Goal: Task Accomplishment & Management: Manage account settings

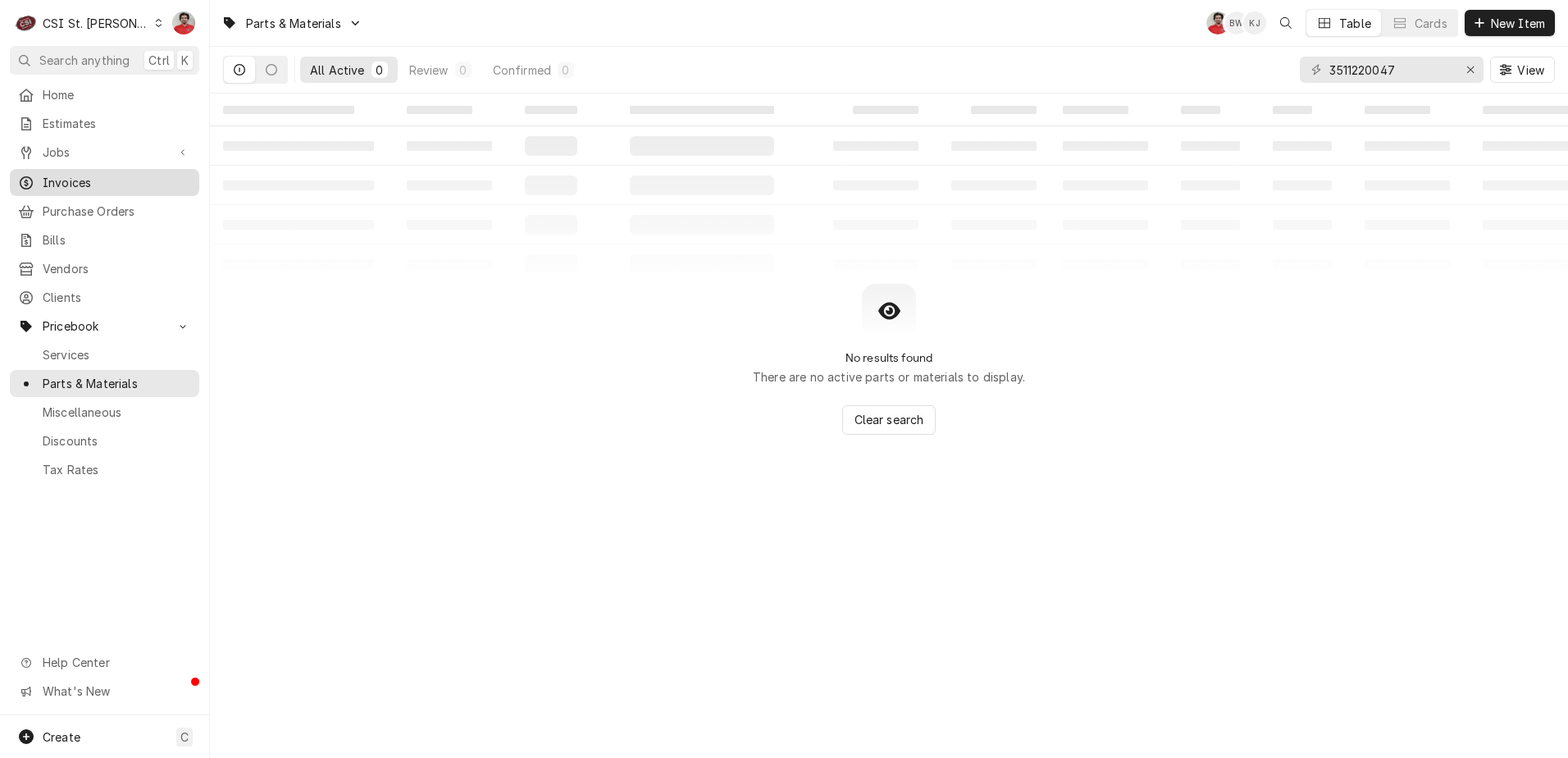
click at [93, 174] on span "Invoices" at bounding box center [116, 183] width 148 height 18
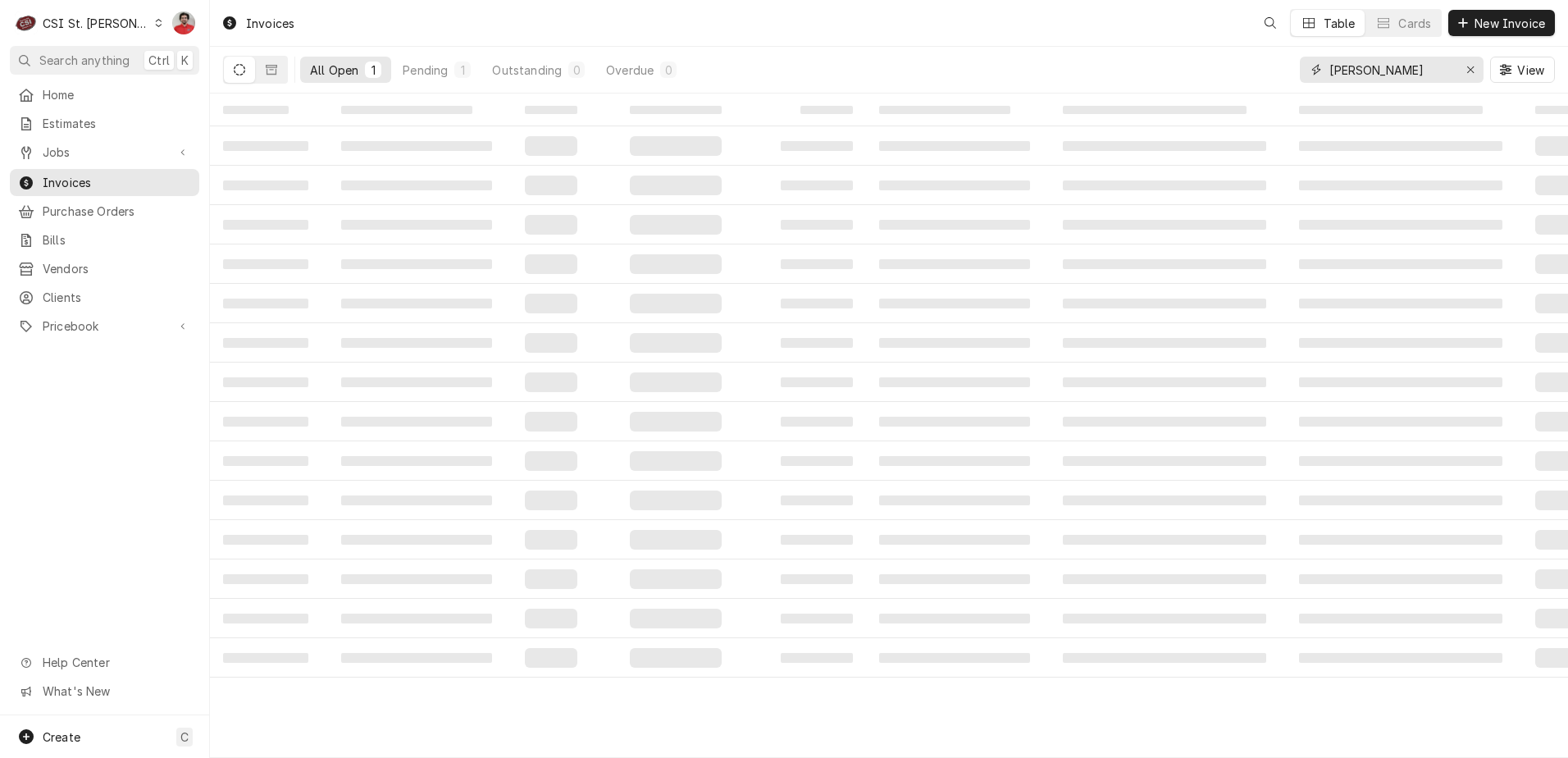
click at [1392, 68] on input "sandner" at bounding box center [1390, 70] width 123 height 27
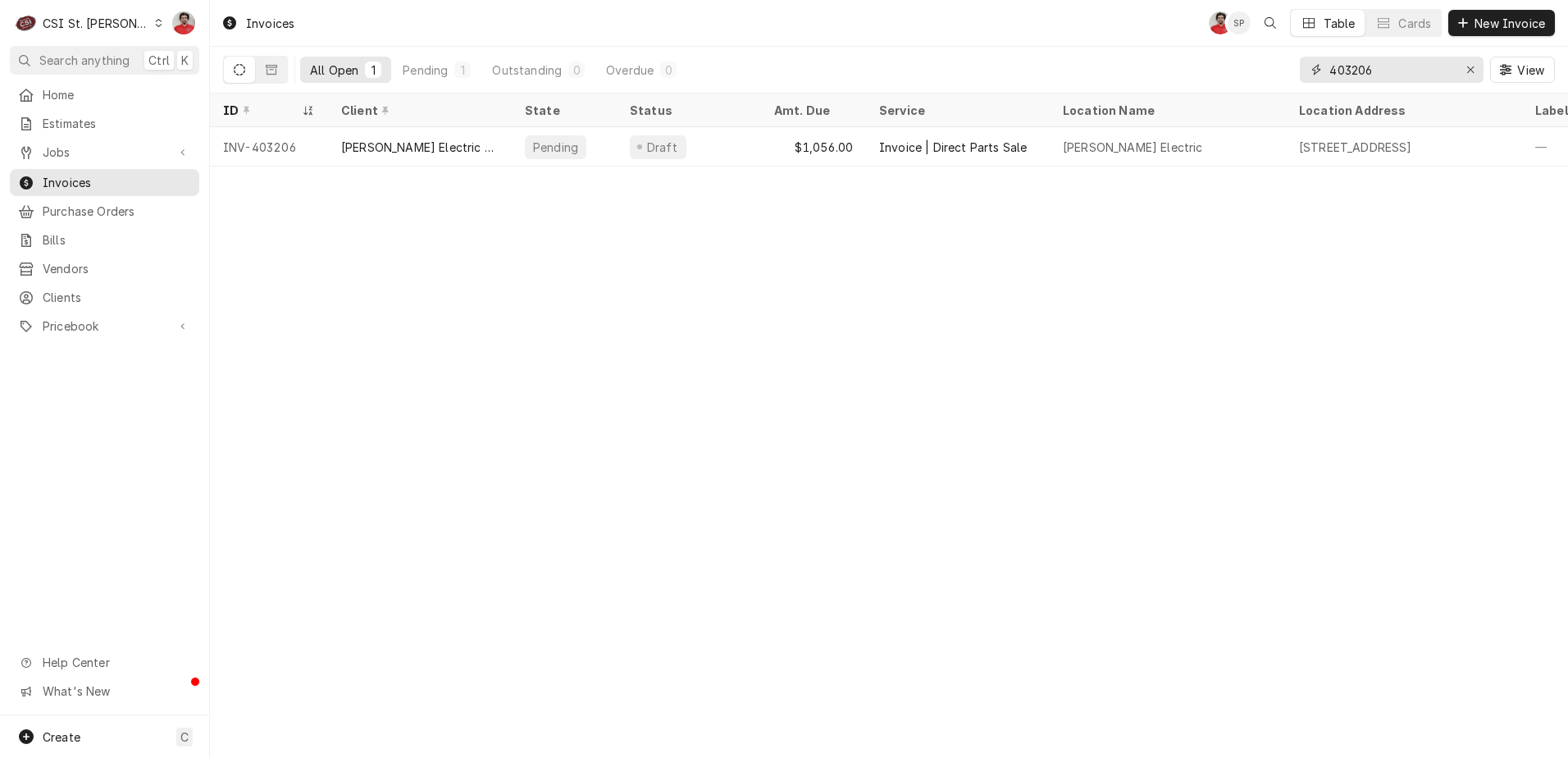
type input "403206"
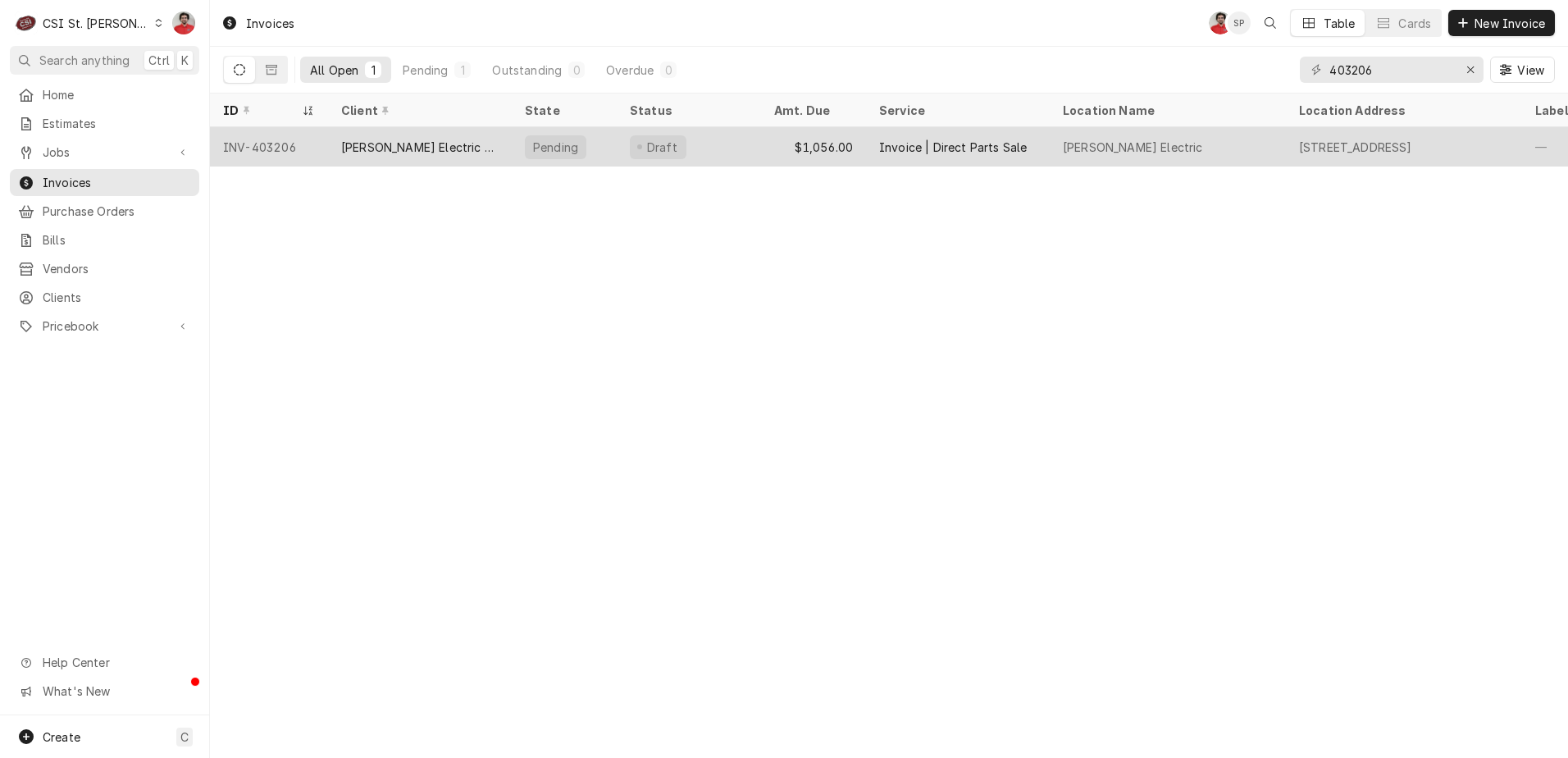
click at [724, 143] on div "Draft" at bounding box center [688, 146] width 145 height 39
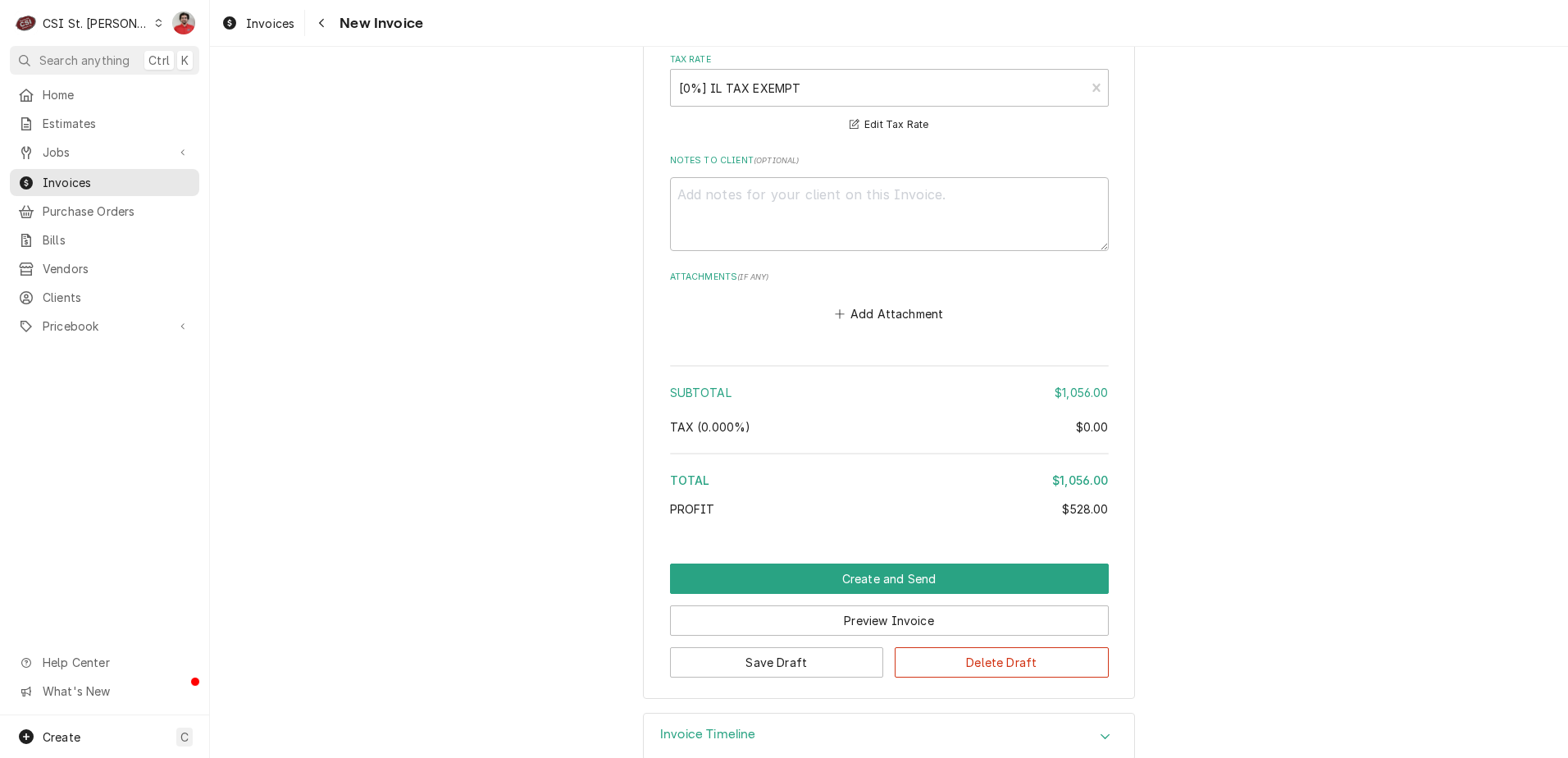
scroll to position [2757, 0]
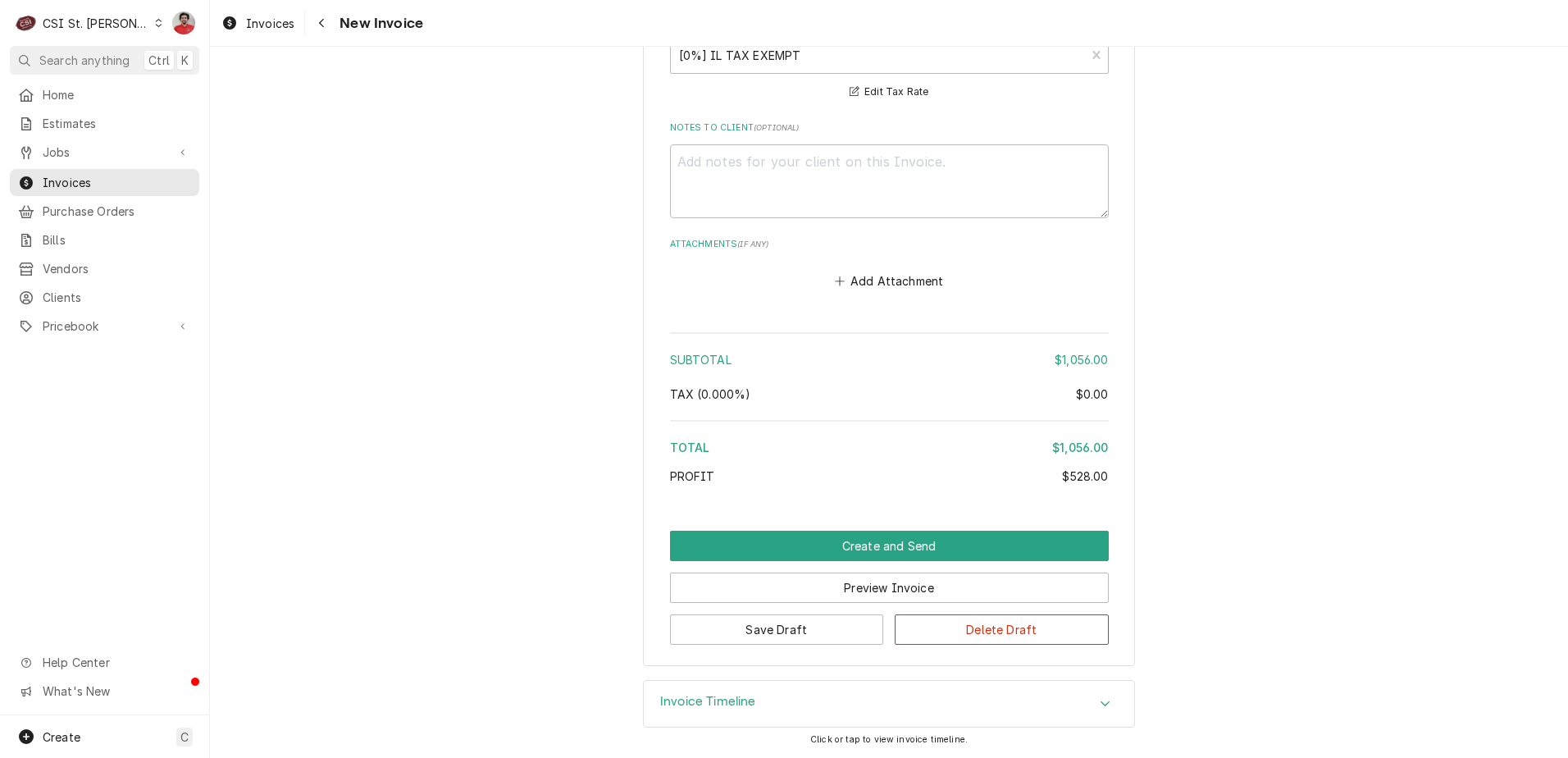
click at [761, 693] on div "Invoice Timeline" at bounding box center [889, 703] width 491 height 46
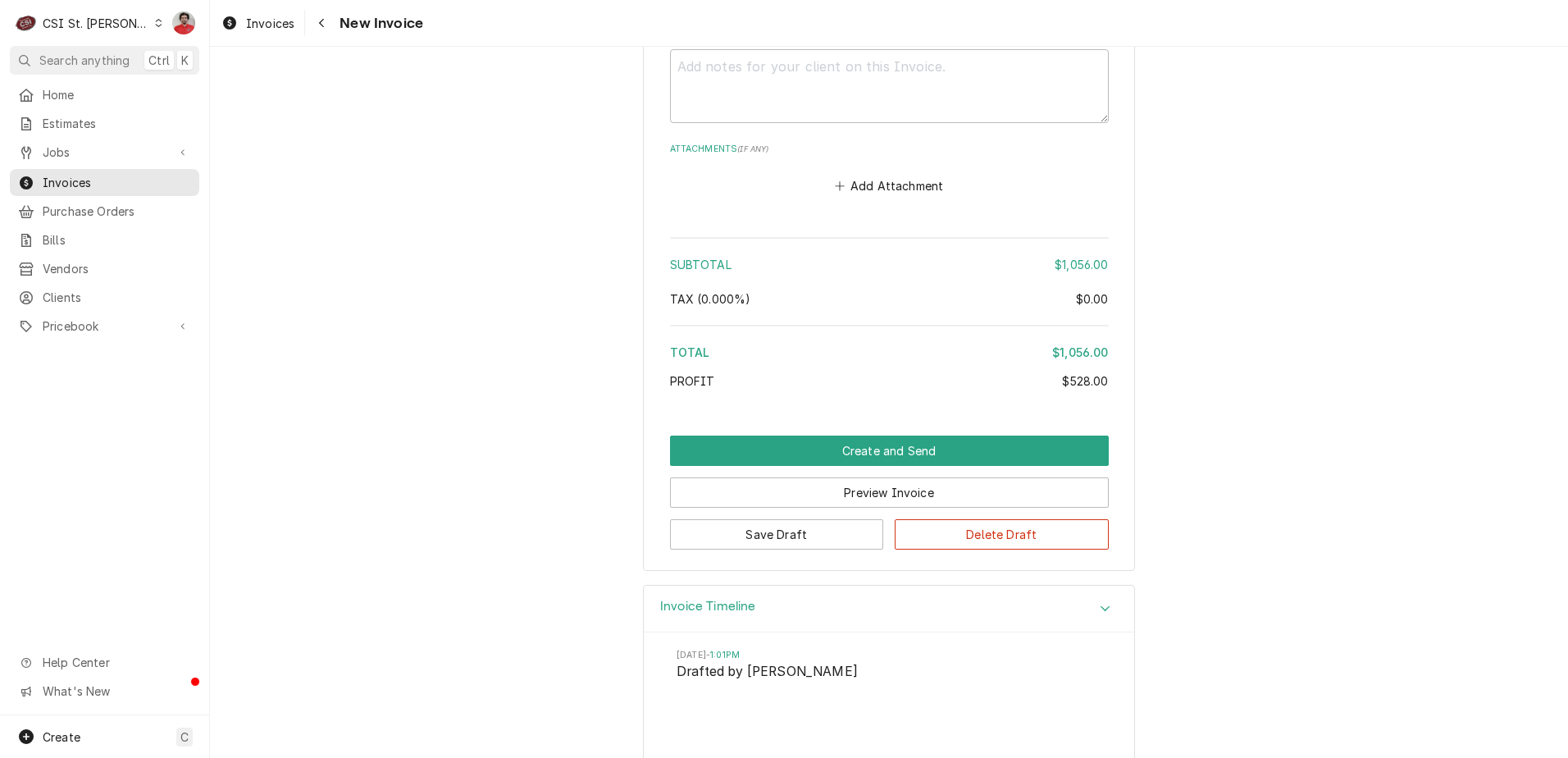
scroll to position [2908, 0]
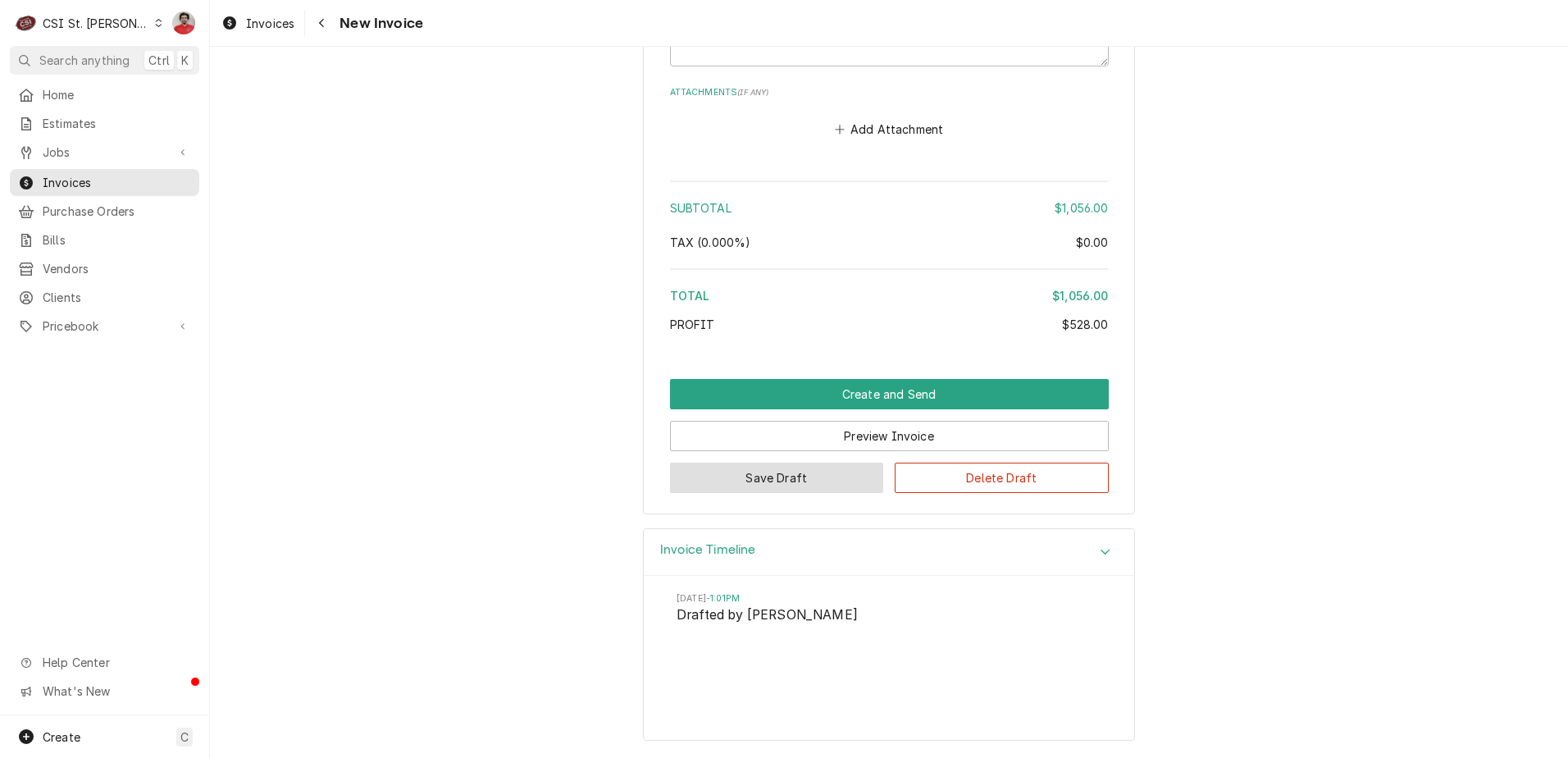
click at [797, 466] on button "Save Draft" at bounding box center [778, 478] width 214 height 30
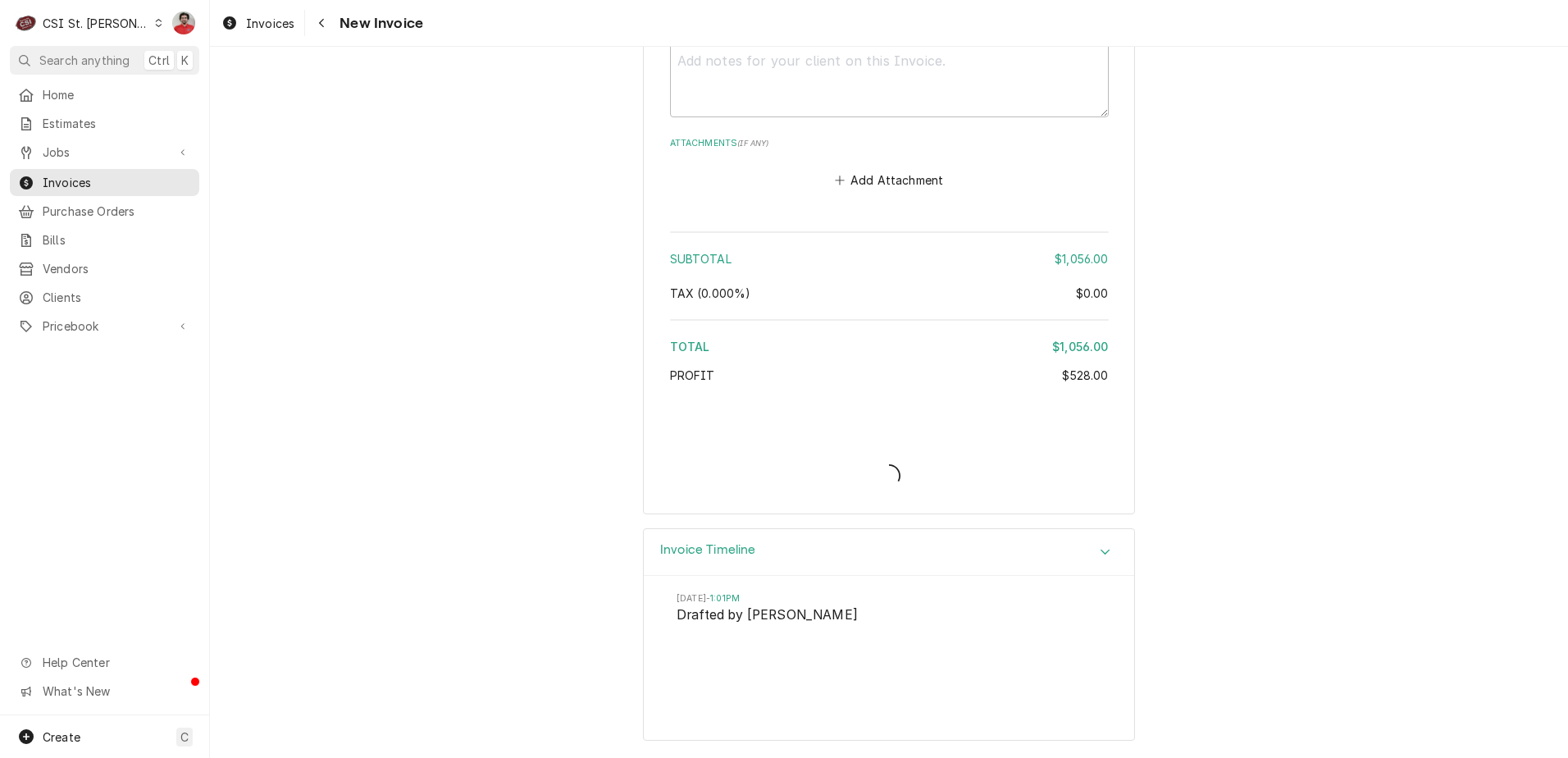
type textarea "x"
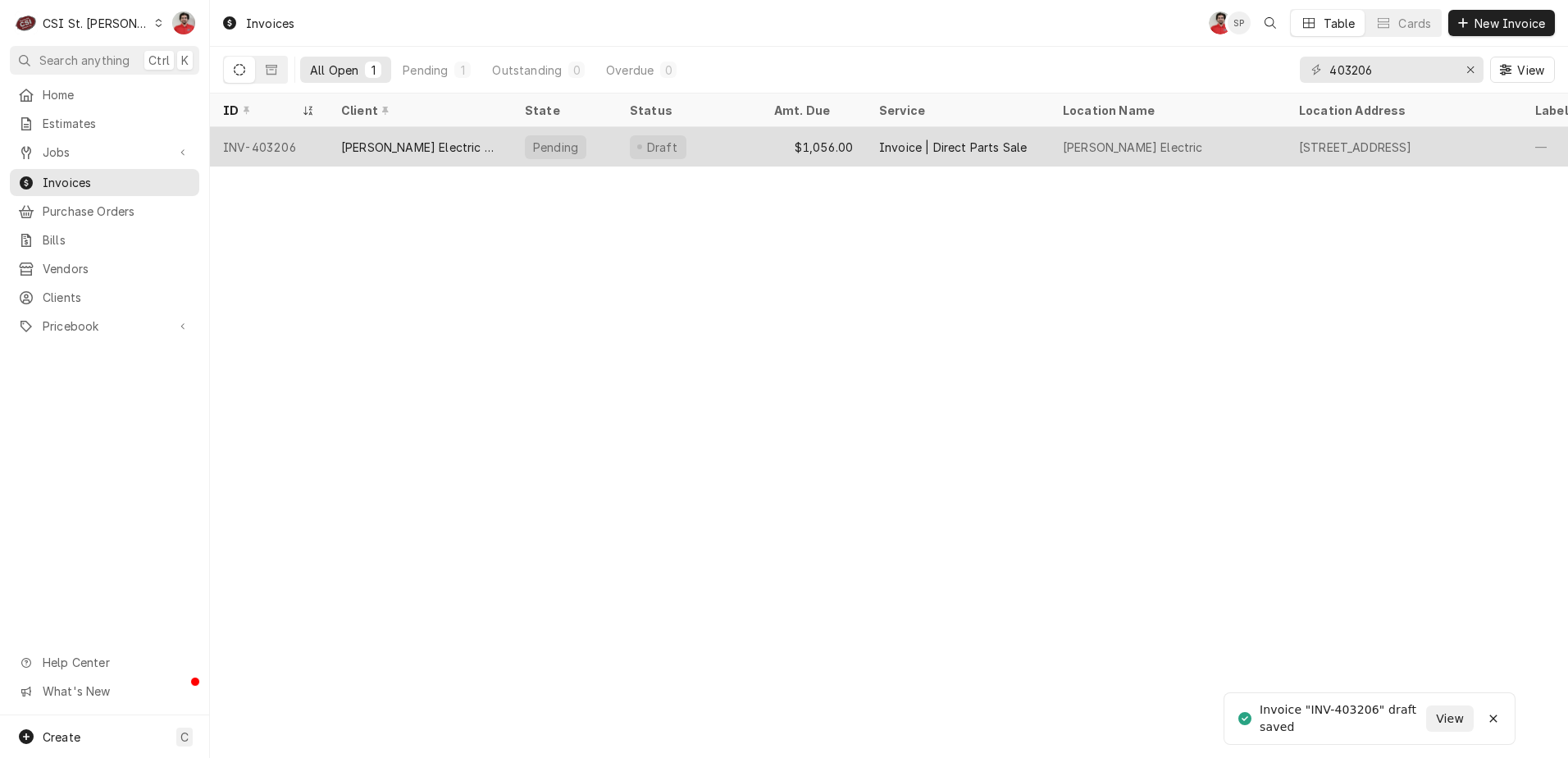
click at [853, 146] on div "$1,056.00" at bounding box center [813, 146] width 105 height 39
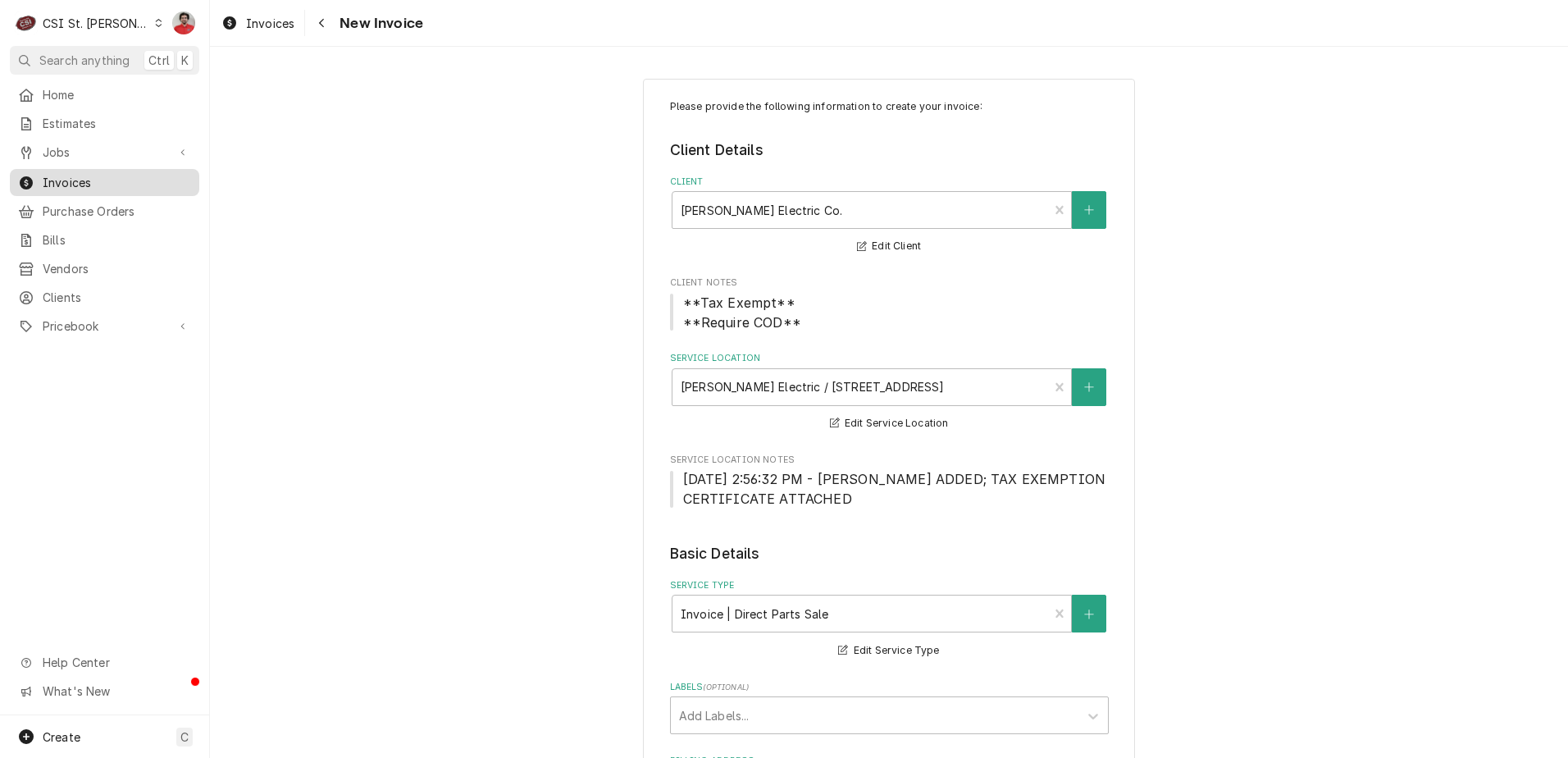
click at [87, 177] on span "Invoices" at bounding box center [116, 183] width 148 height 18
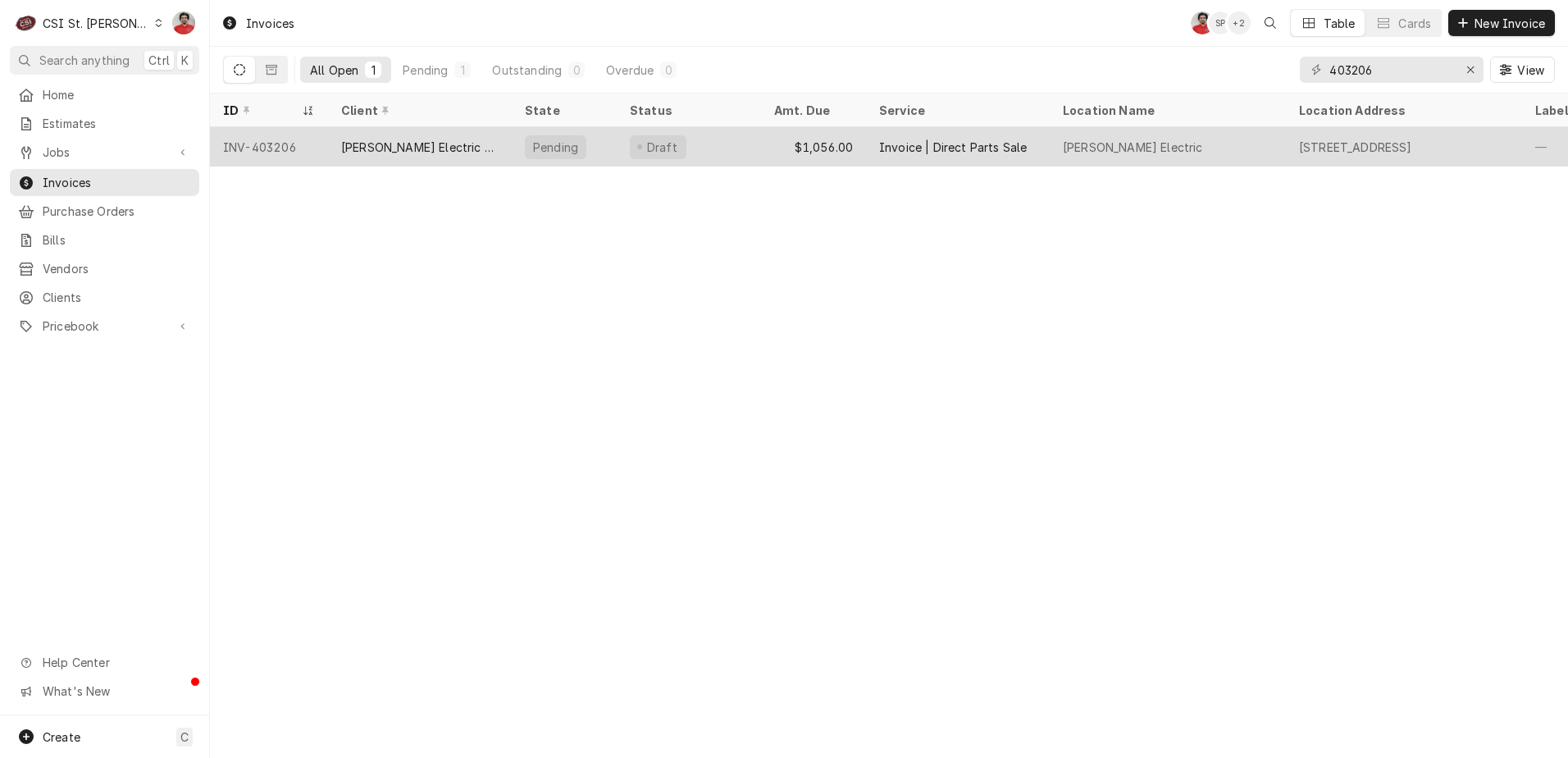
click at [587, 155] on div "Pending" at bounding box center [564, 146] width 105 height 39
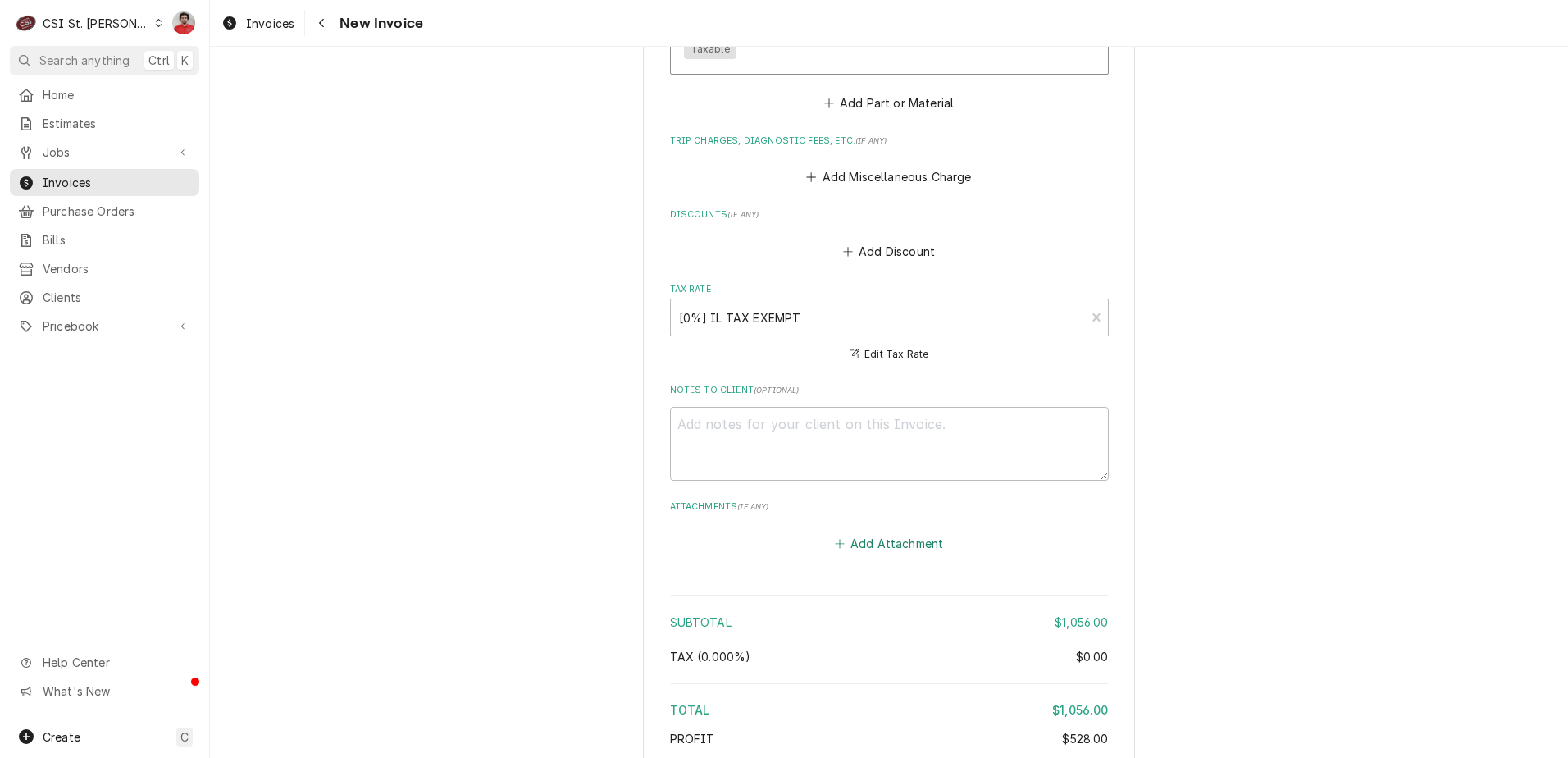
scroll to position [2378, 0]
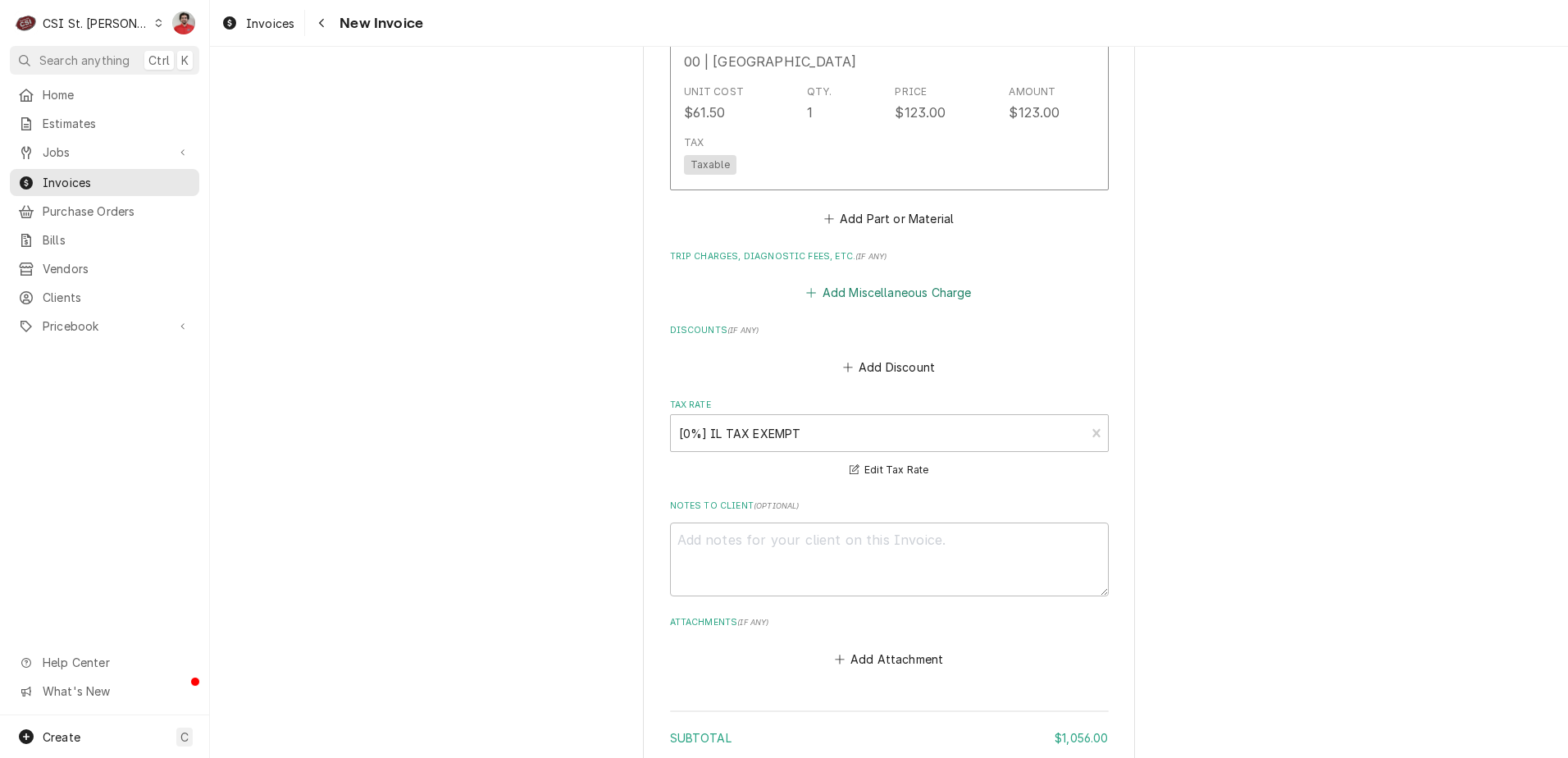
click at [854, 289] on button "Add Miscellaneous Charge" at bounding box center [890, 292] width 171 height 23
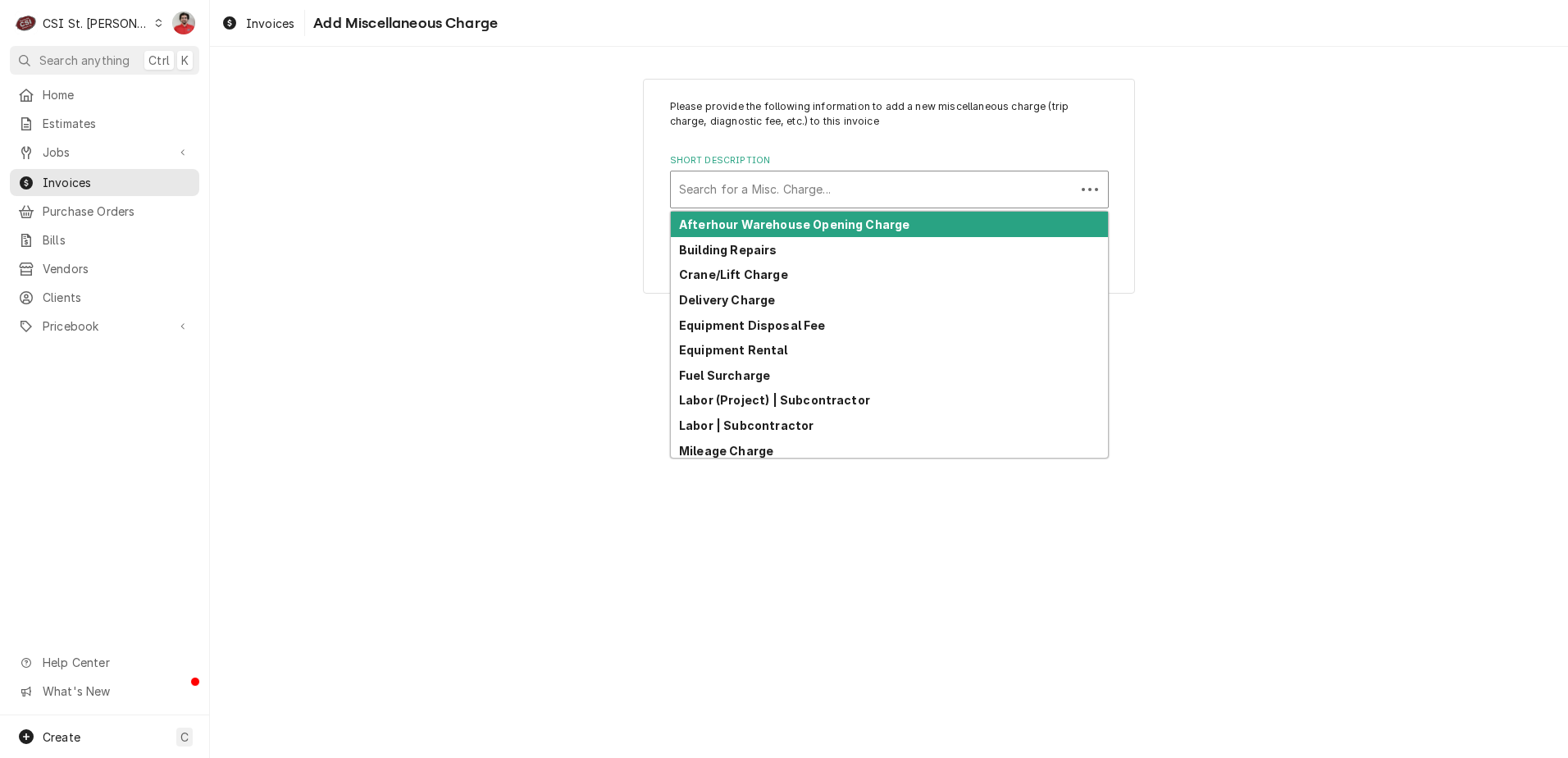
click at [803, 184] on div "Short Description" at bounding box center [873, 190] width 388 height 29
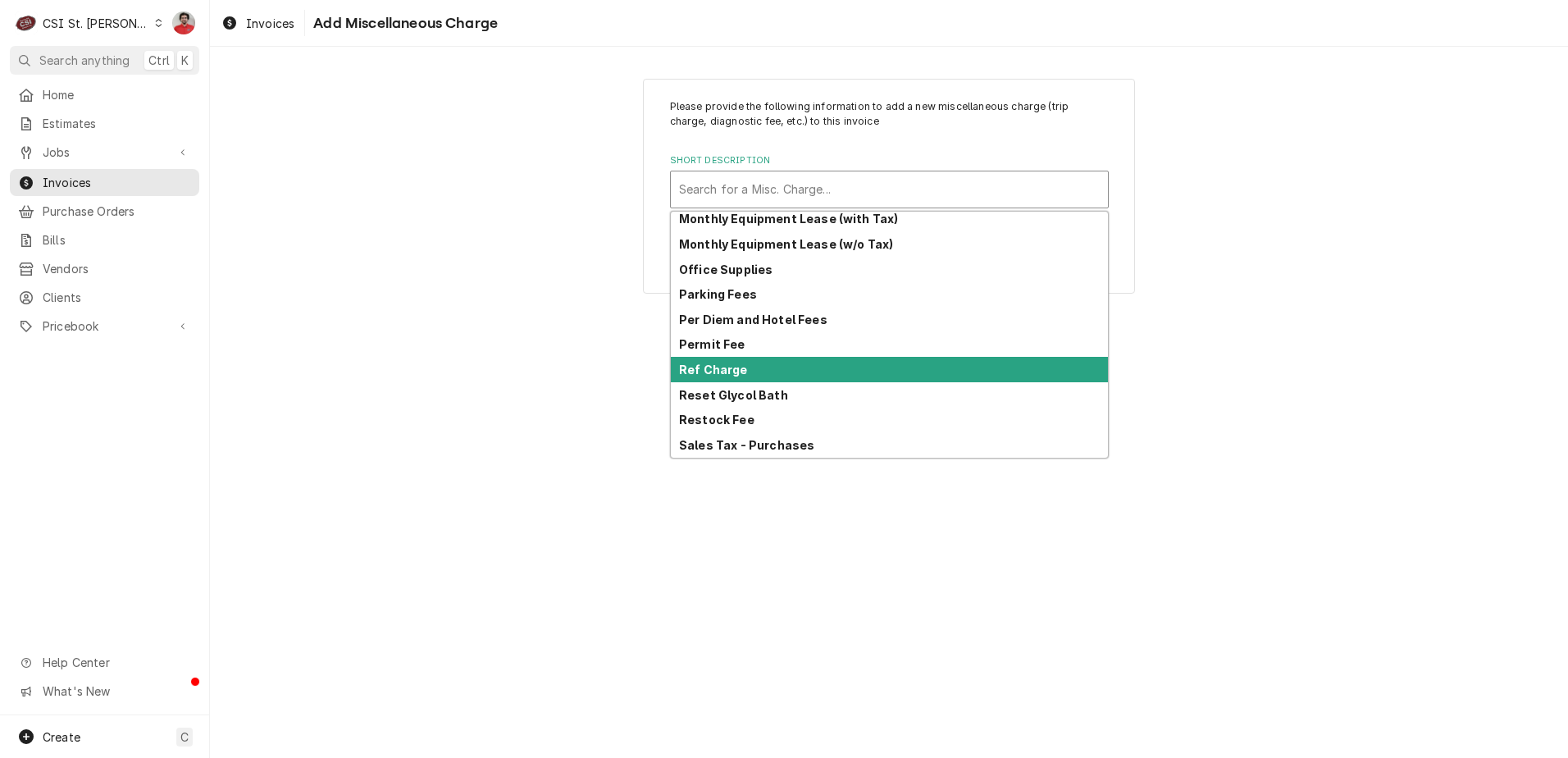
scroll to position [507, 0]
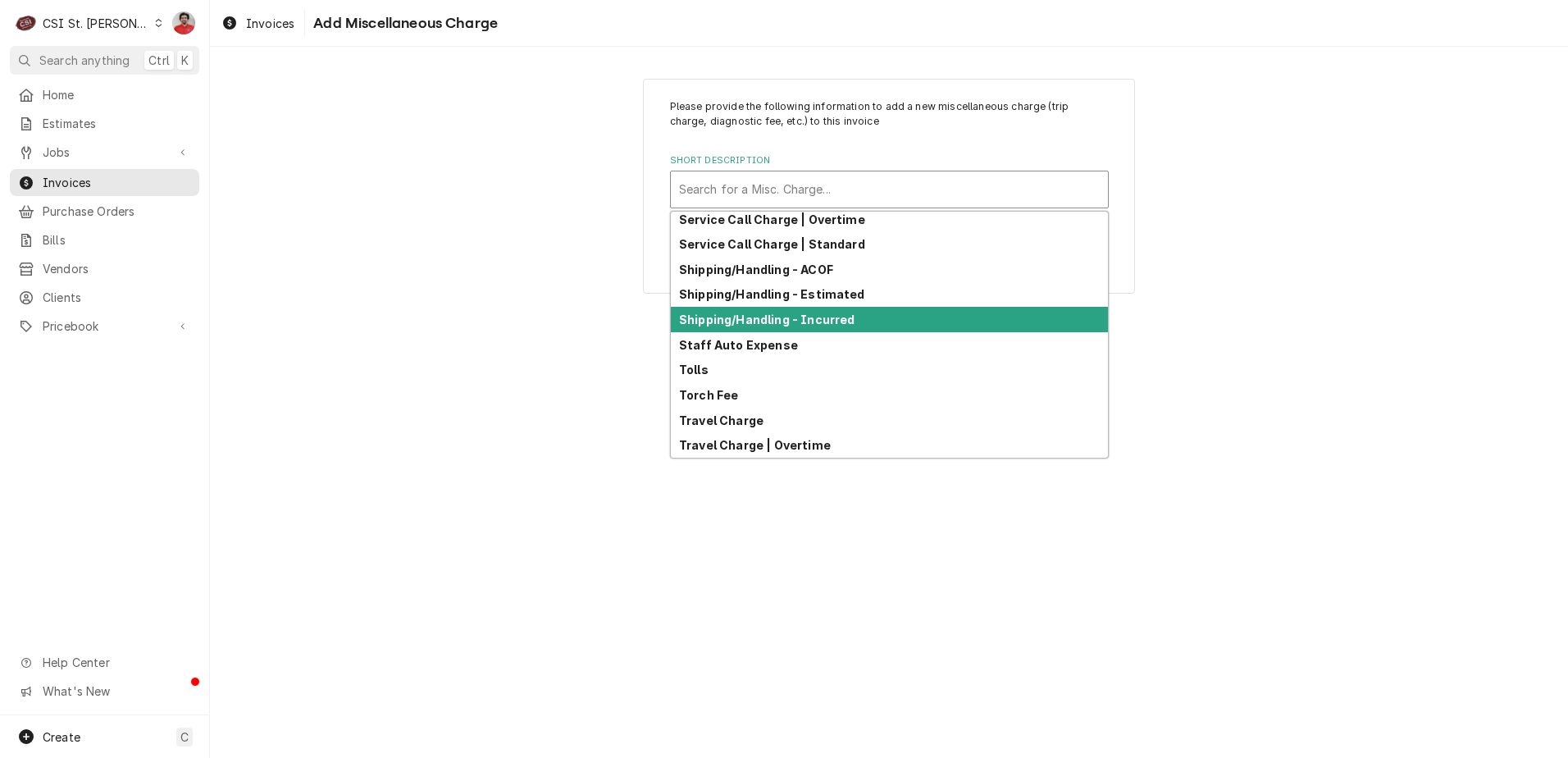
click at [792, 319] on strong "Shipping/Handling - Incurred" at bounding box center [767, 320] width 176 height 14
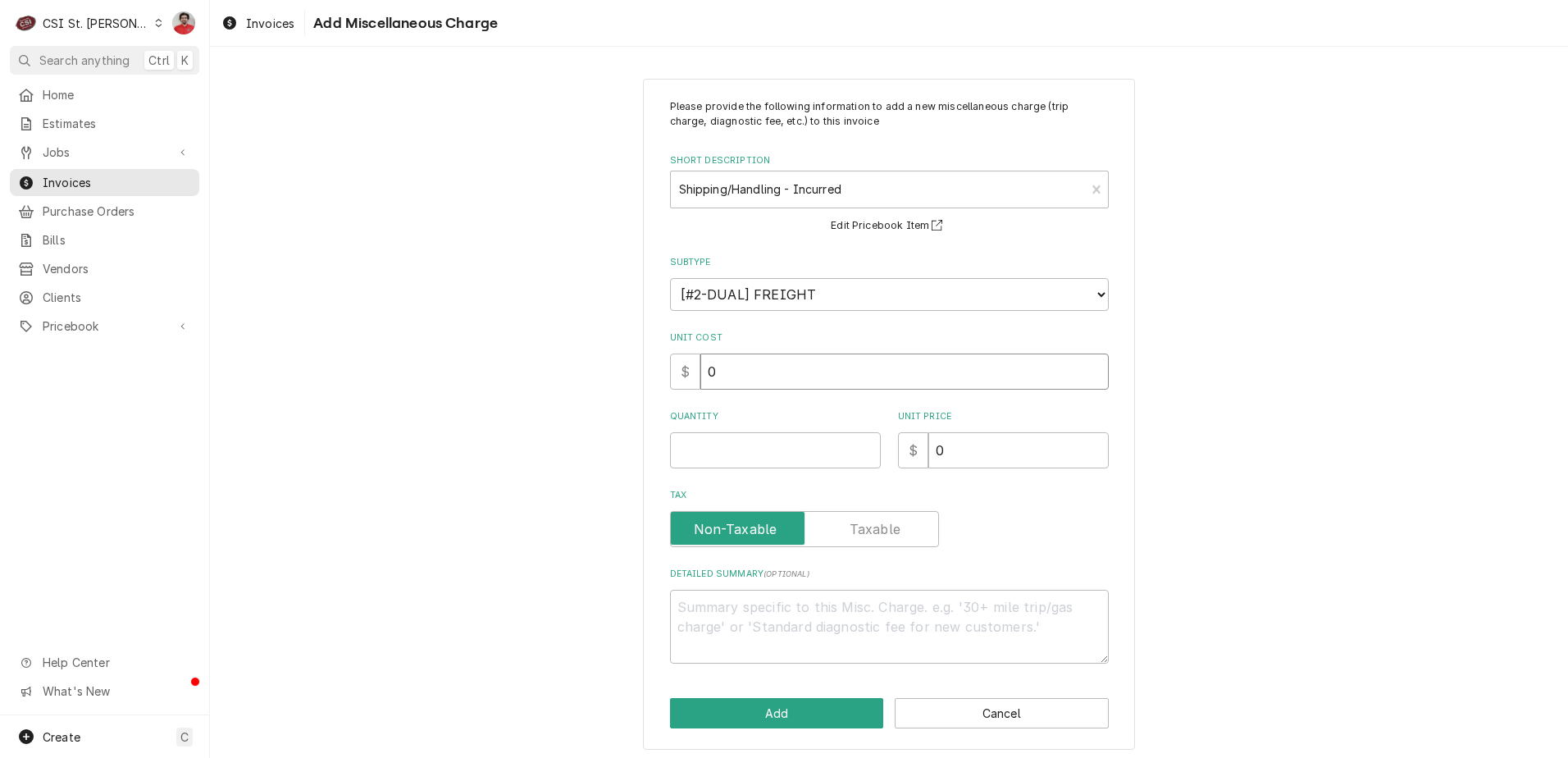
click at [680, 367] on div "$ 0" at bounding box center [890, 372] width 438 height 36
type textarea "x"
type input "3"
type textarea "x"
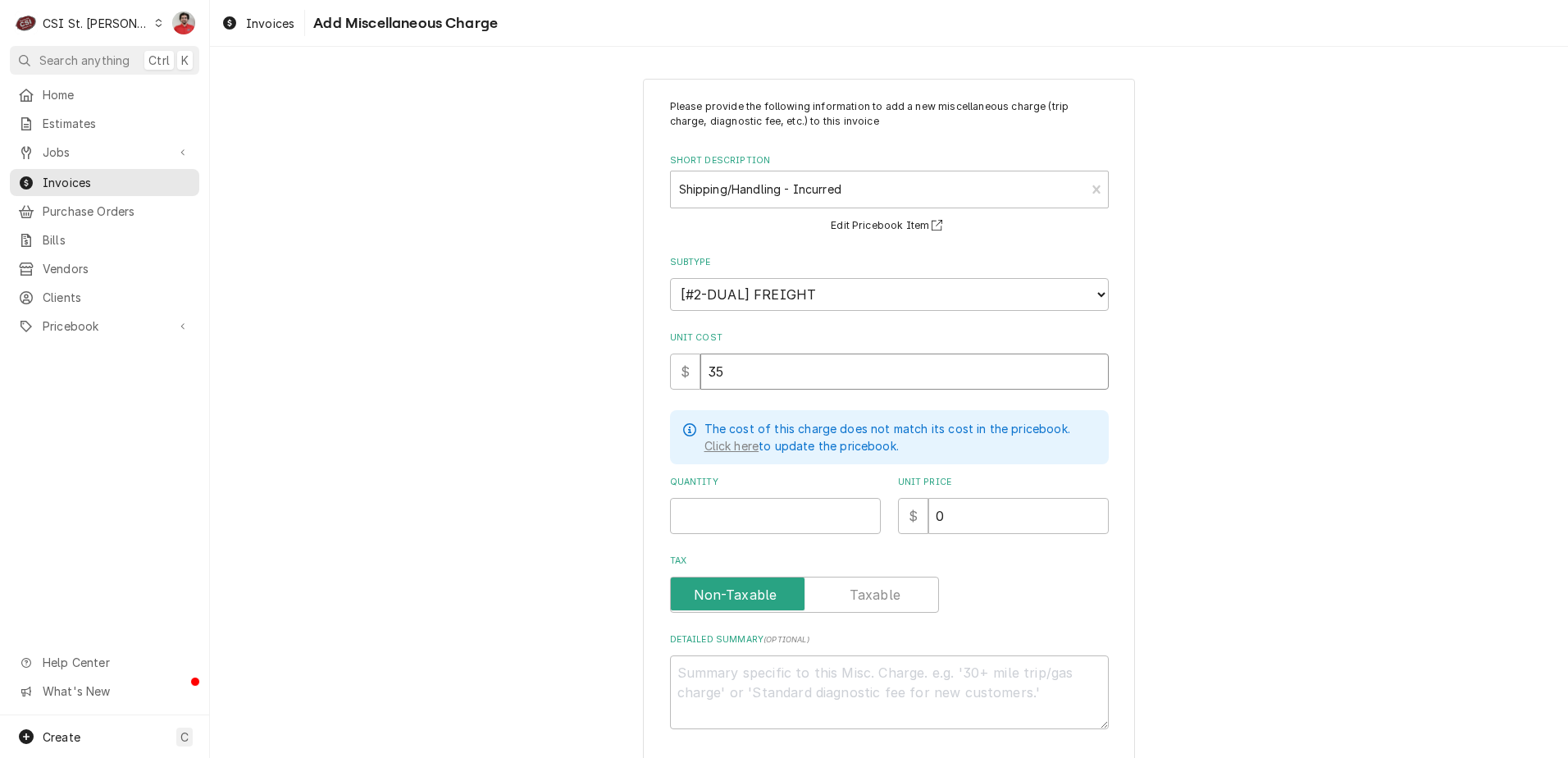
type input "35"
click at [733, 513] on input "Quantity" at bounding box center [776, 515] width 210 height 36
click at [823, 497] on input "Quantity" at bounding box center [776, 515] width 210 height 36
type textarea "x"
type input "1"
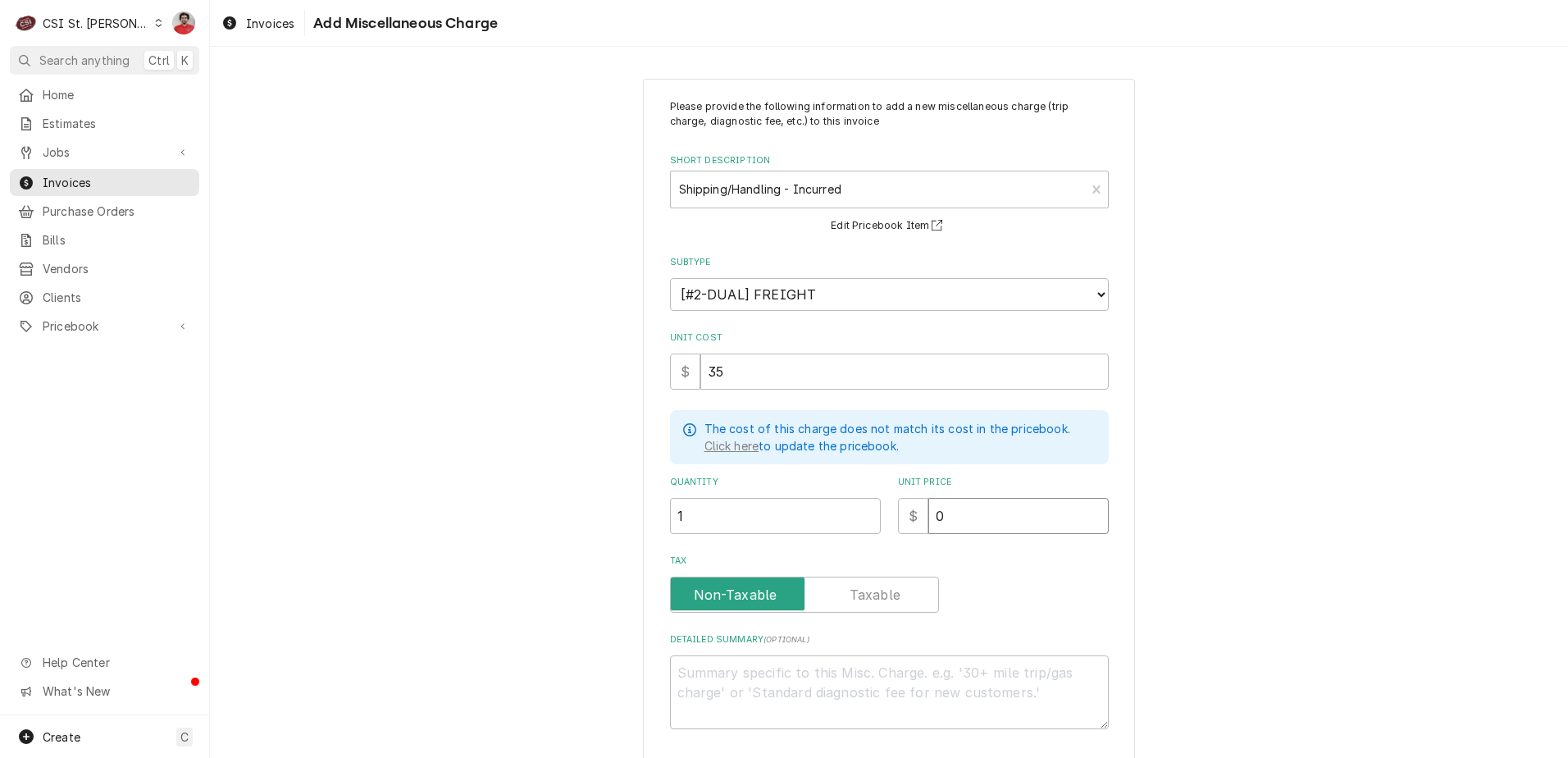
click at [962, 497] on input "0" at bounding box center [1018, 515] width 181 height 36
drag, startPoint x: 894, startPoint y: 514, endPoint x: 886, endPoint y: 513, distance: 8.1
click at [887, 513] on div "Quantity 1 Unit Price $ 0" at bounding box center [890, 504] width 438 height 58
type textarea "x"
type input "3"
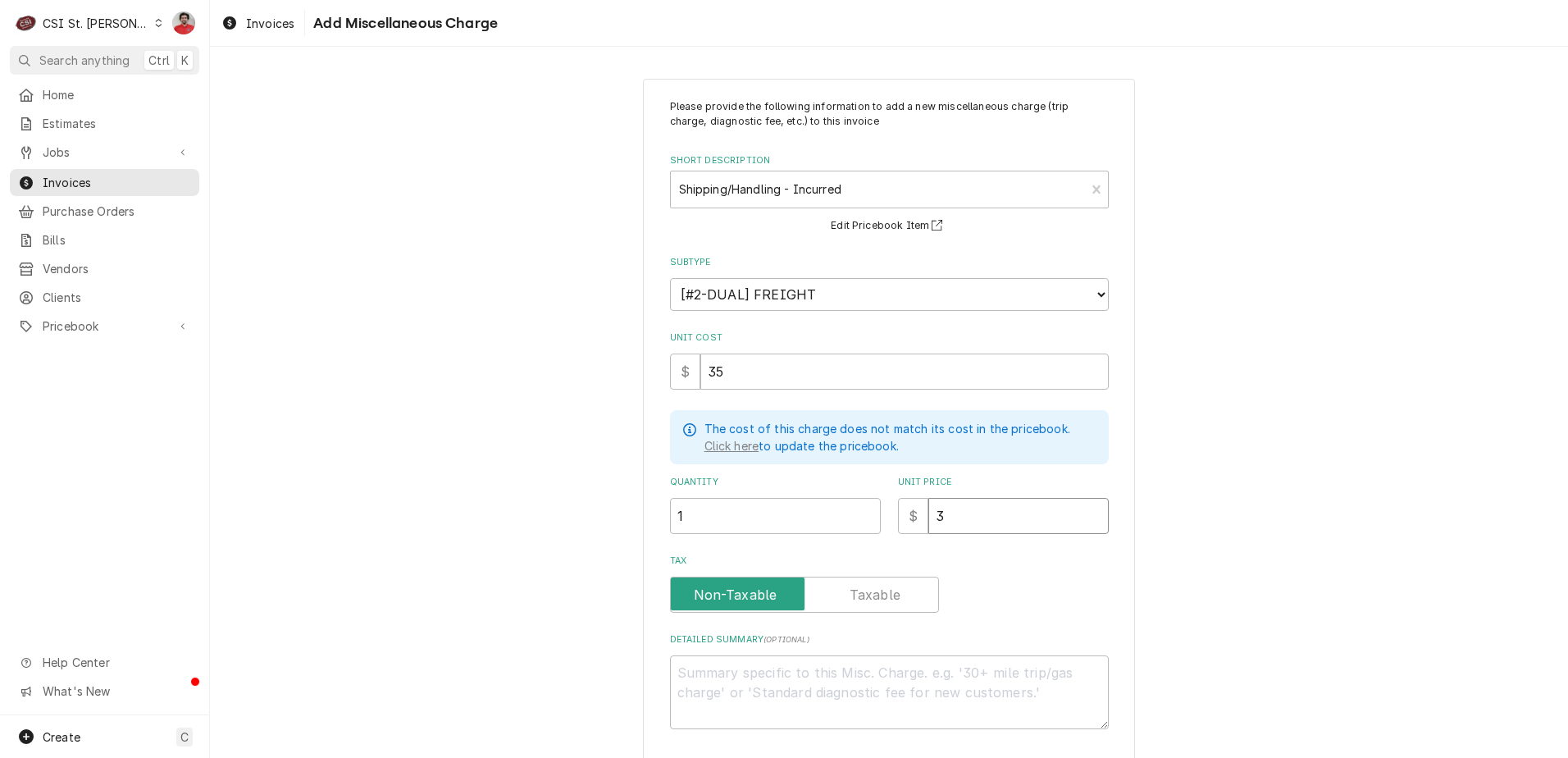
type textarea "x"
type input "35"
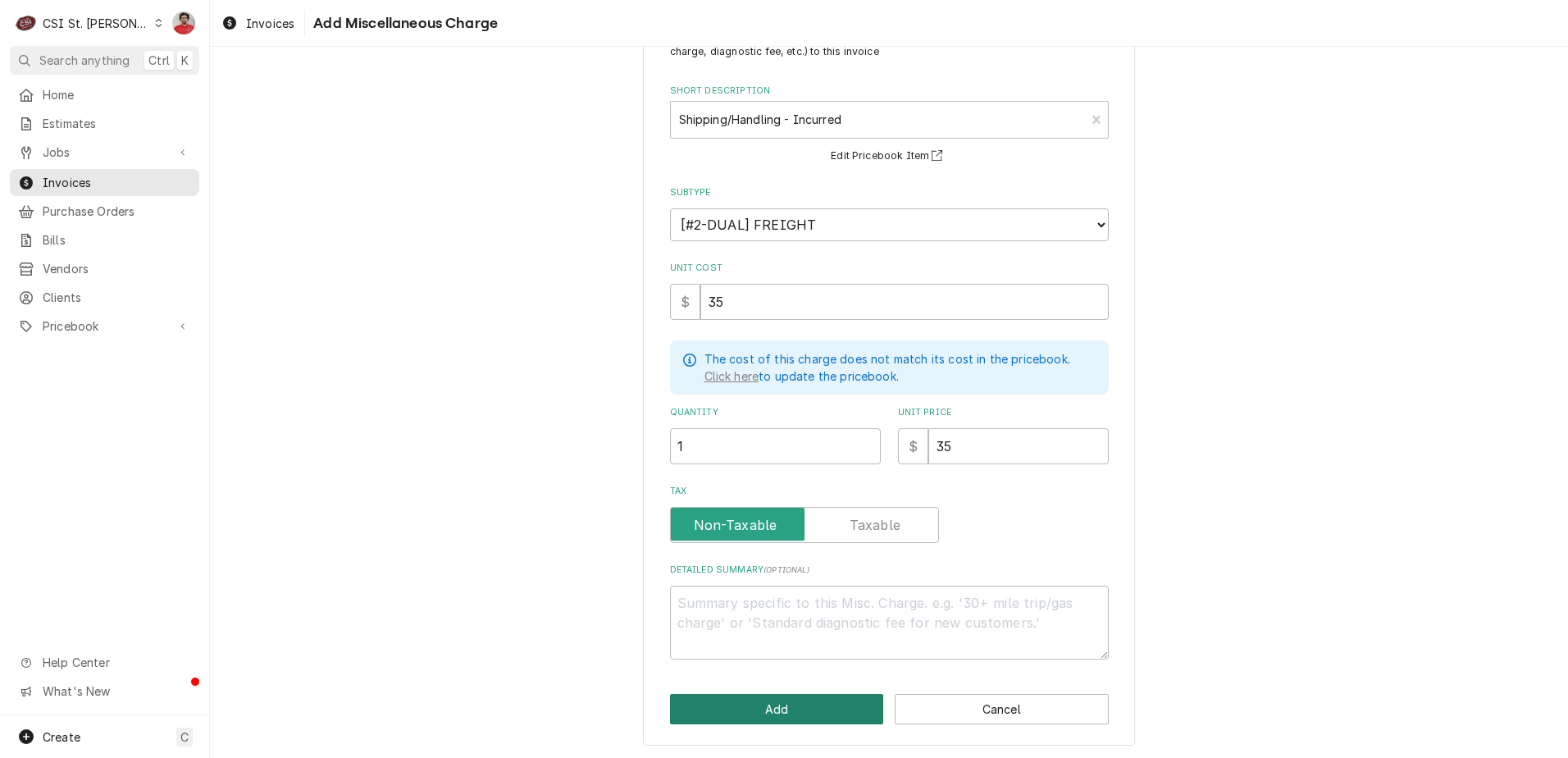
click at [829, 704] on button "Add" at bounding box center [778, 709] width 214 height 30
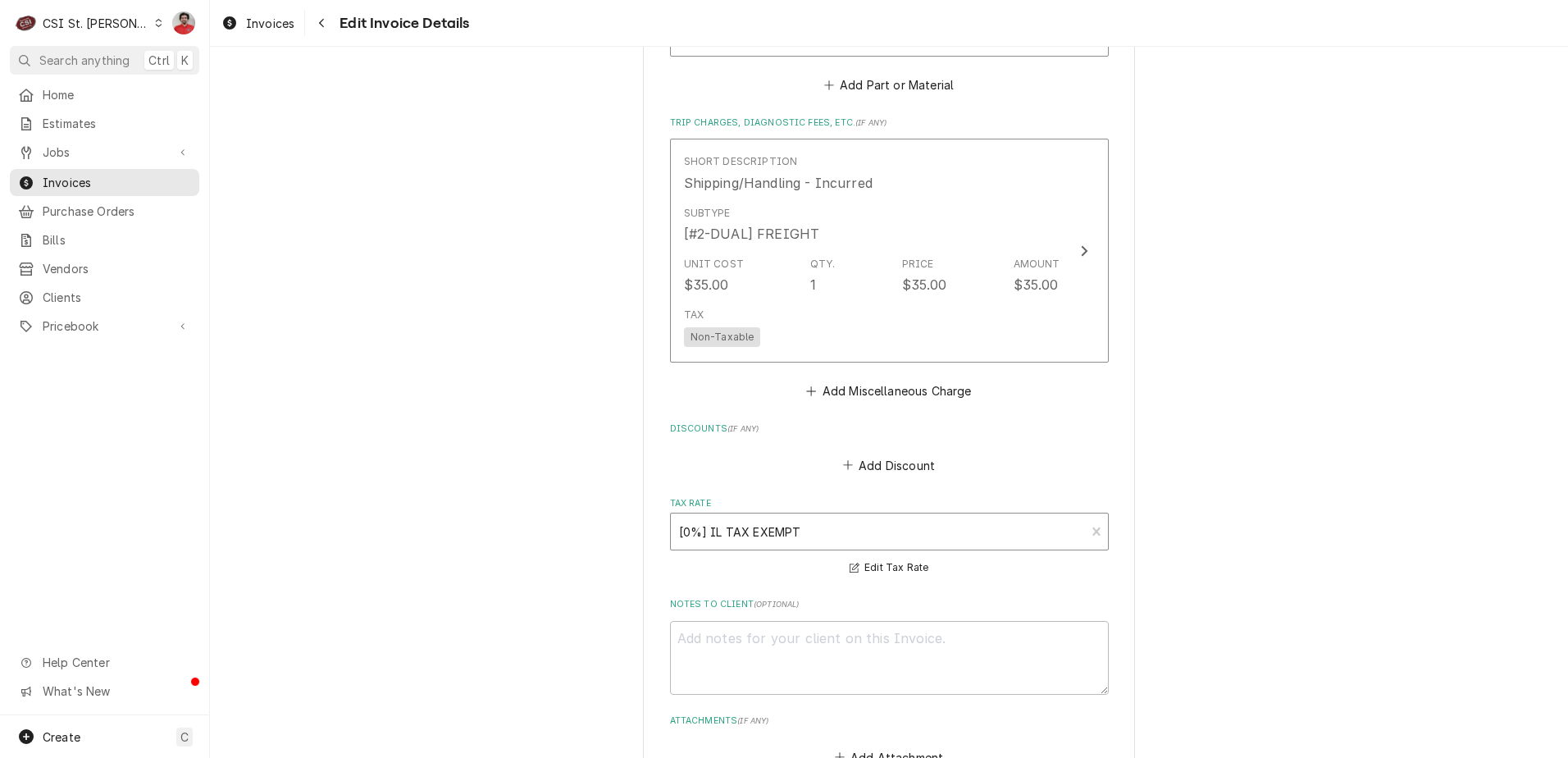
scroll to position [2923, 0]
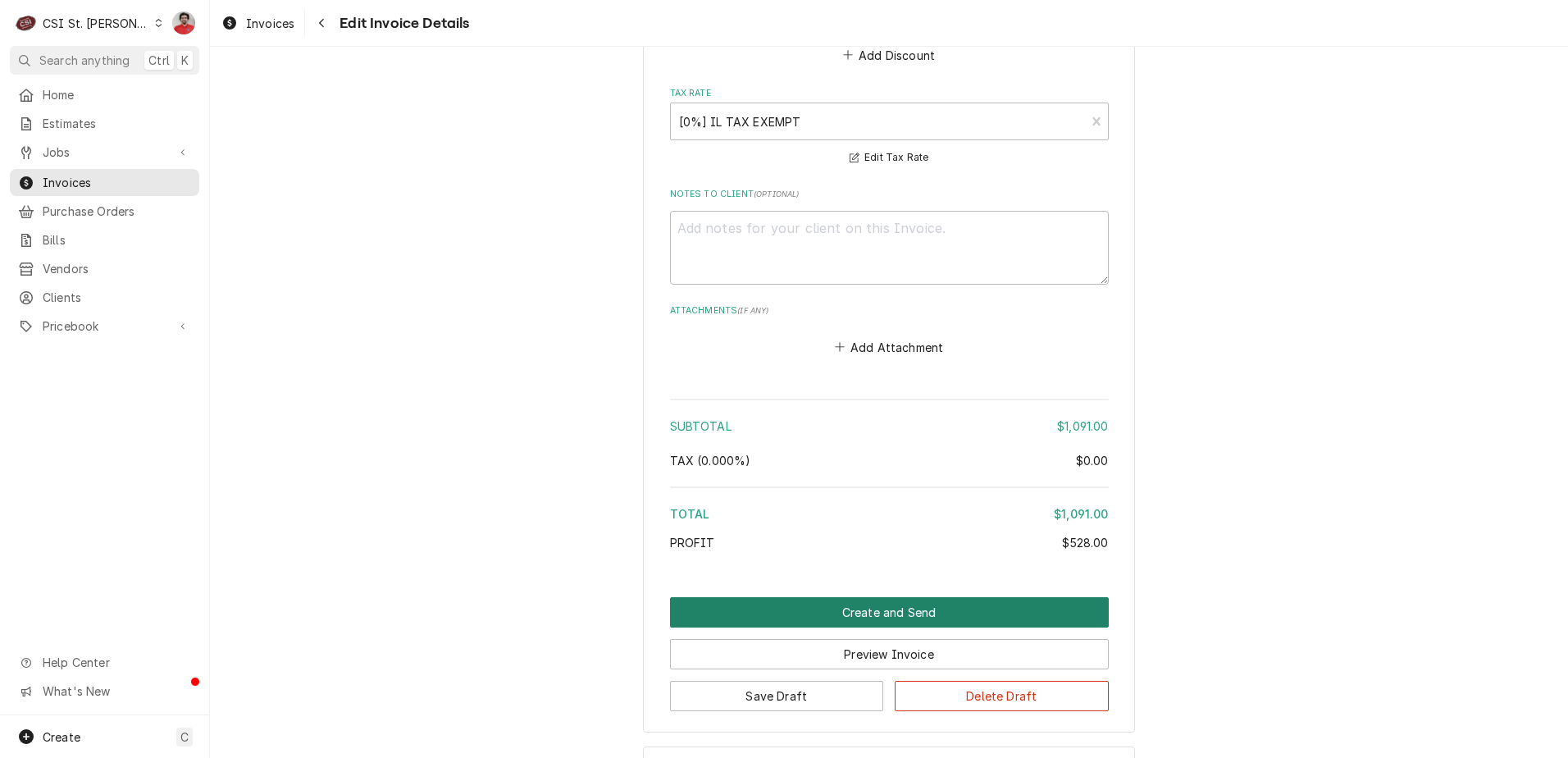
click at [809, 614] on button "Create and Send" at bounding box center [890, 612] width 438 height 30
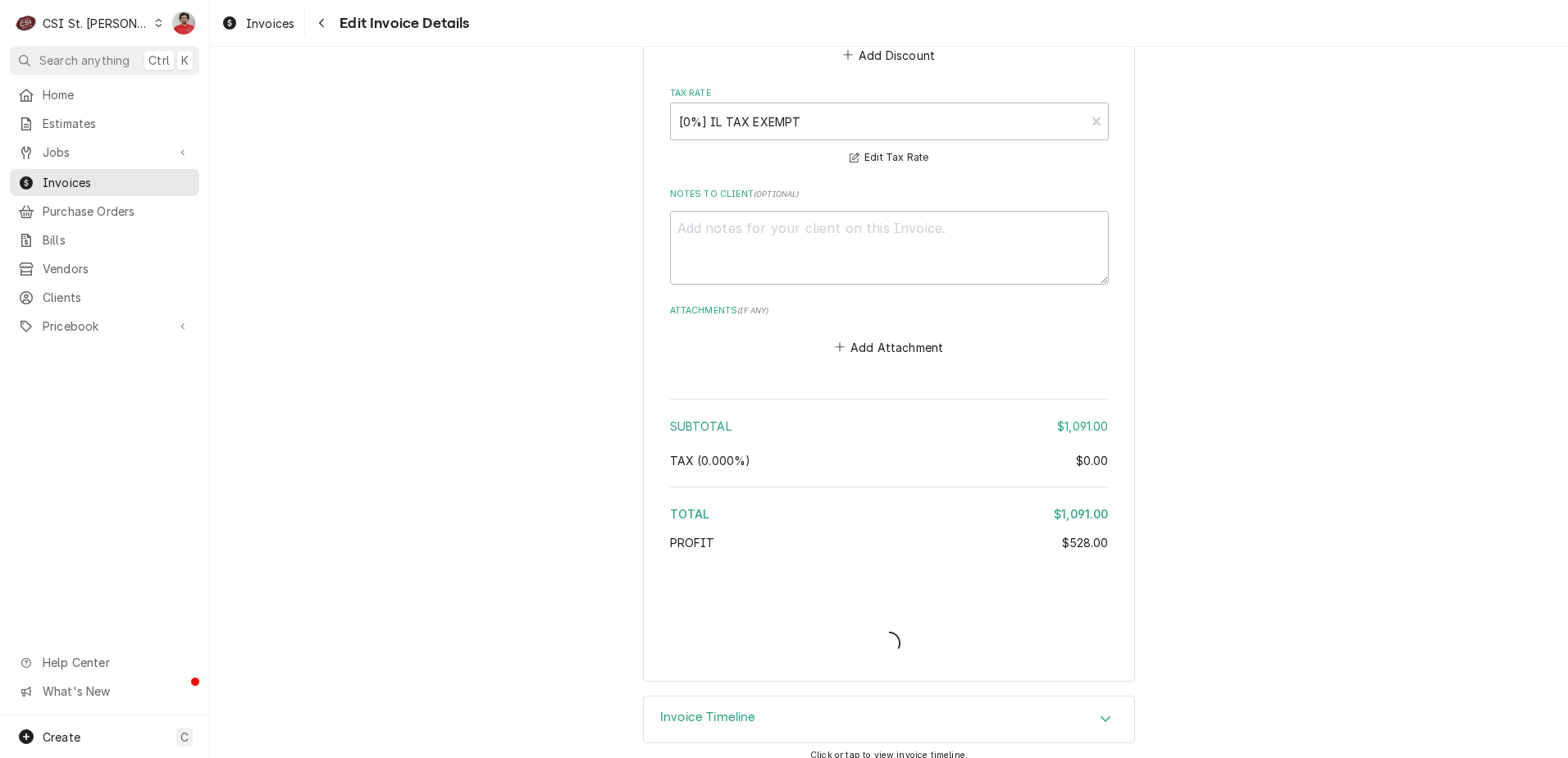
type textarea "x"
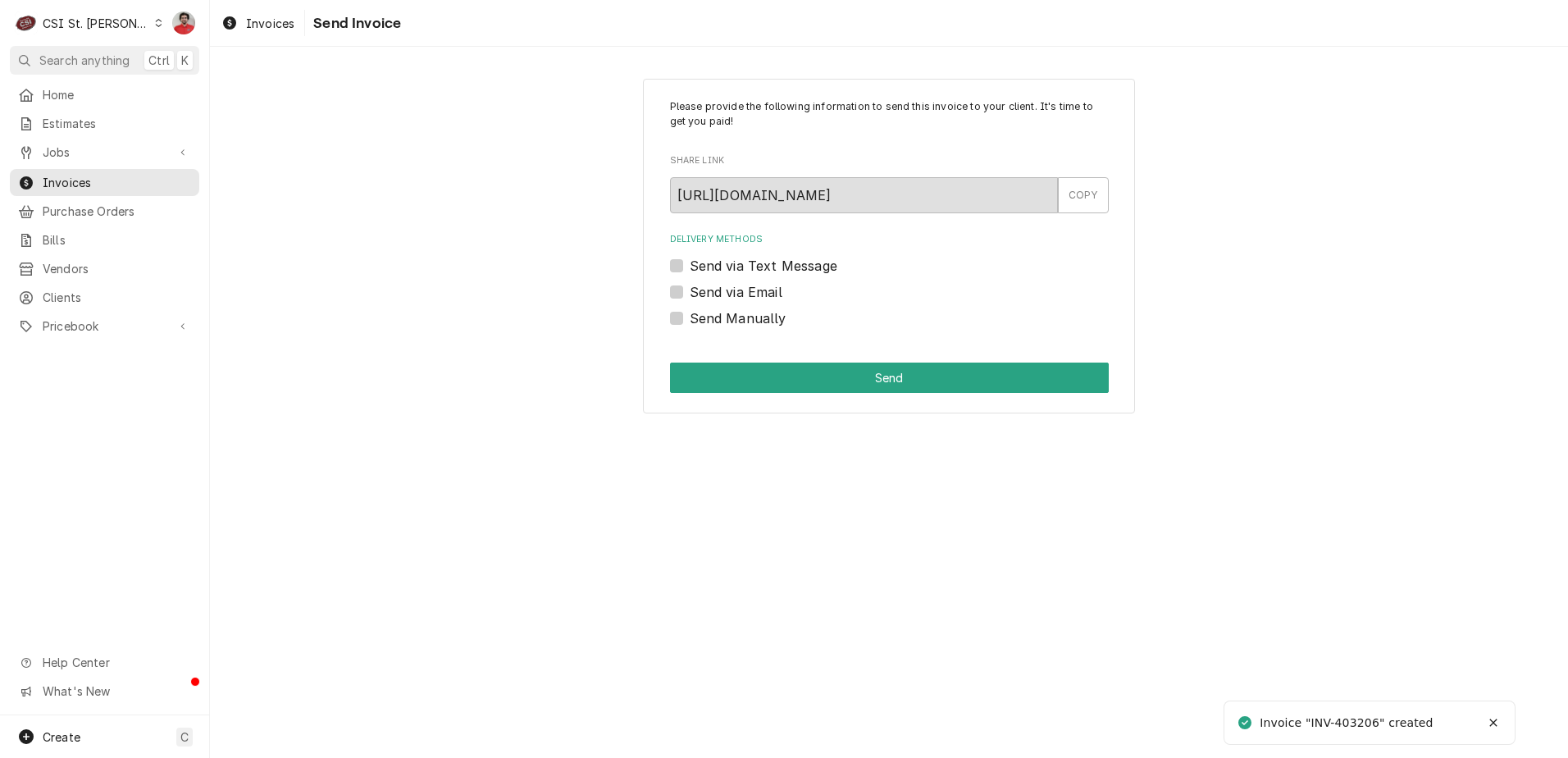
click at [709, 289] on label "Send via Email" at bounding box center [736, 292] width 92 height 20
click at [709, 289] on input "Send via Email" at bounding box center [909, 300] width 438 height 36
checkbox input "true"
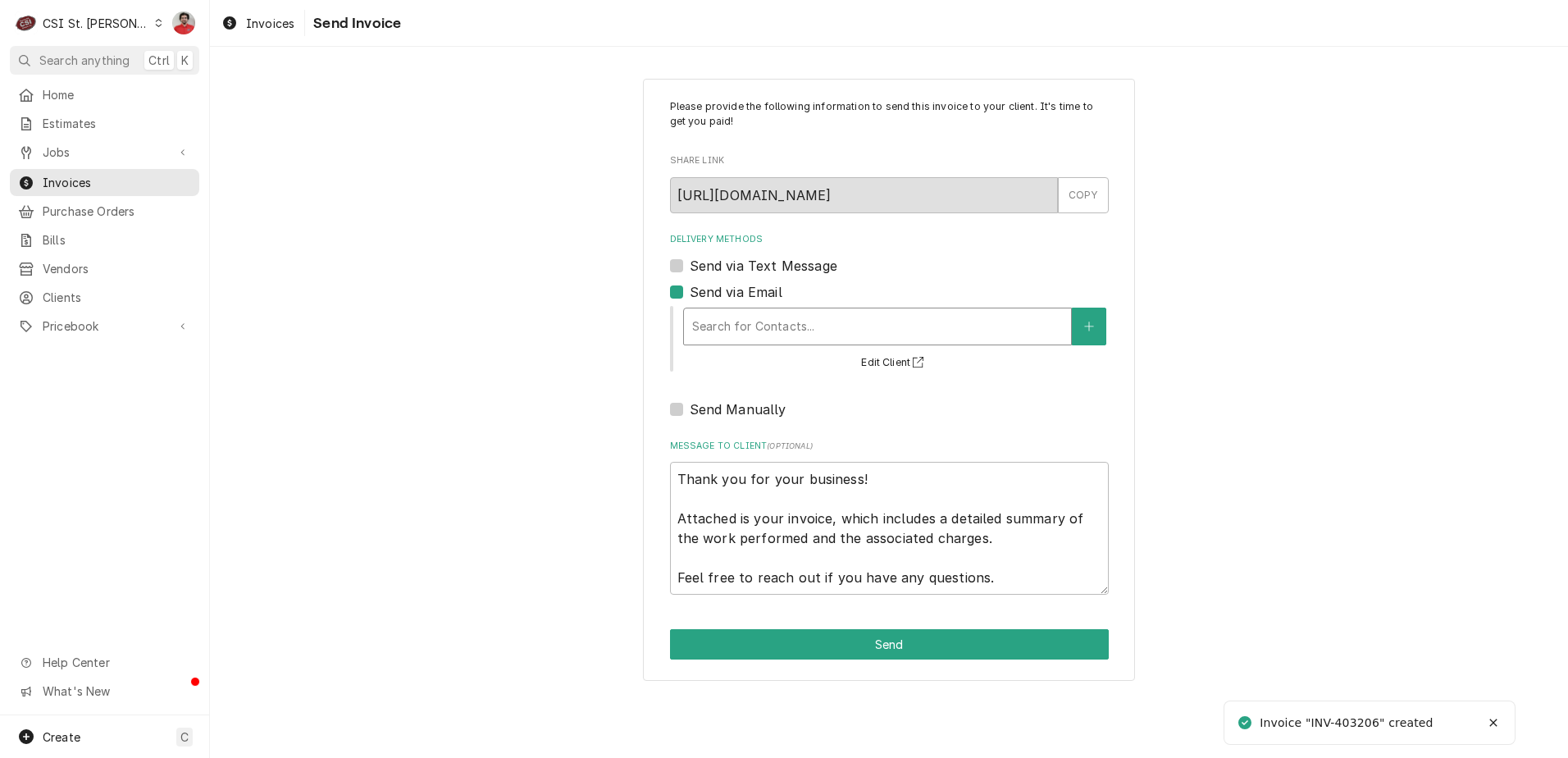
type textarea "x"
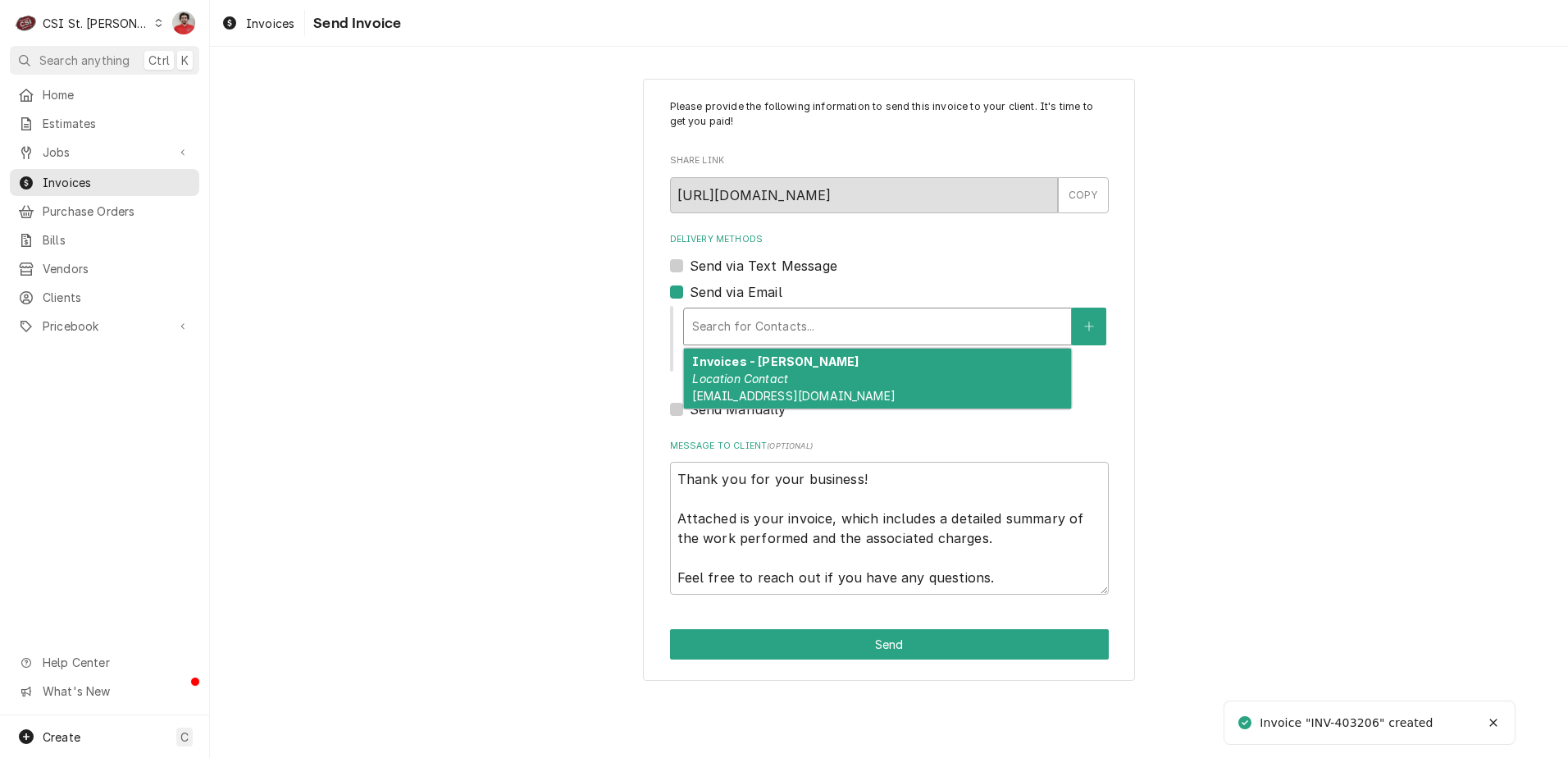
click at [738, 344] on div "Search for Contacts..." at bounding box center [878, 326] width 387 height 36
click at [1106, 316] on button "Delivery Methods" at bounding box center [1088, 326] width 34 height 37
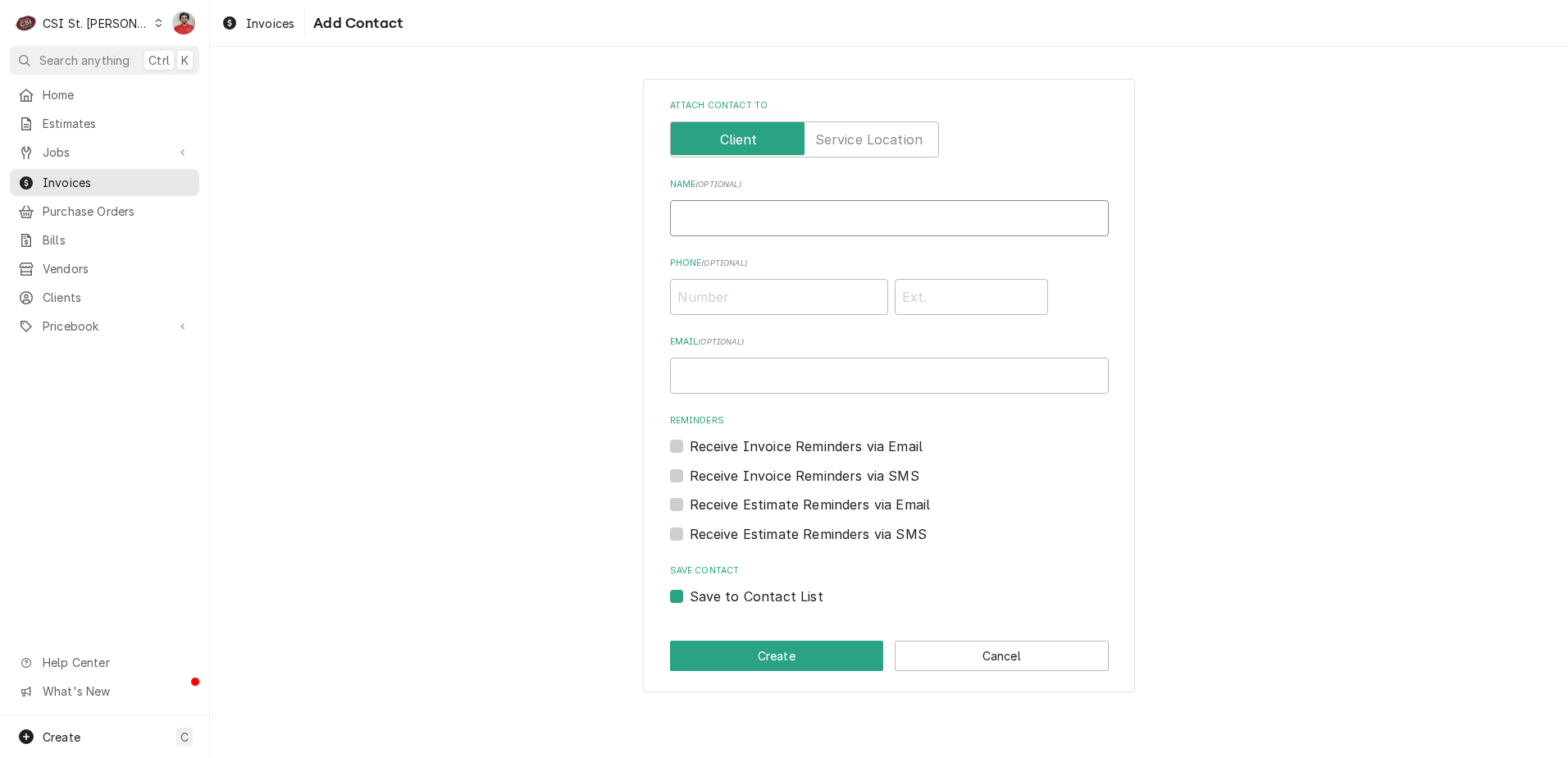
click at [762, 213] on input "Name ( optional )" at bounding box center [890, 218] width 438 height 36
type input "BLintner@SandnerElectric.com"
click at [744, 380] on input "Email ( optional )" at bounding box center [890, 376] width 438 height 36
drag, startPoint x: 607, startPoint y: 229, endPoint x: 488, endPoint y: 230, distance: 119.0
click at [491, 230] on div "Attach contact to Name ( optional ) BLintner@SandnerElectric.com Phone ( option…" at bounding box center [890, 384] width 1359 height 642
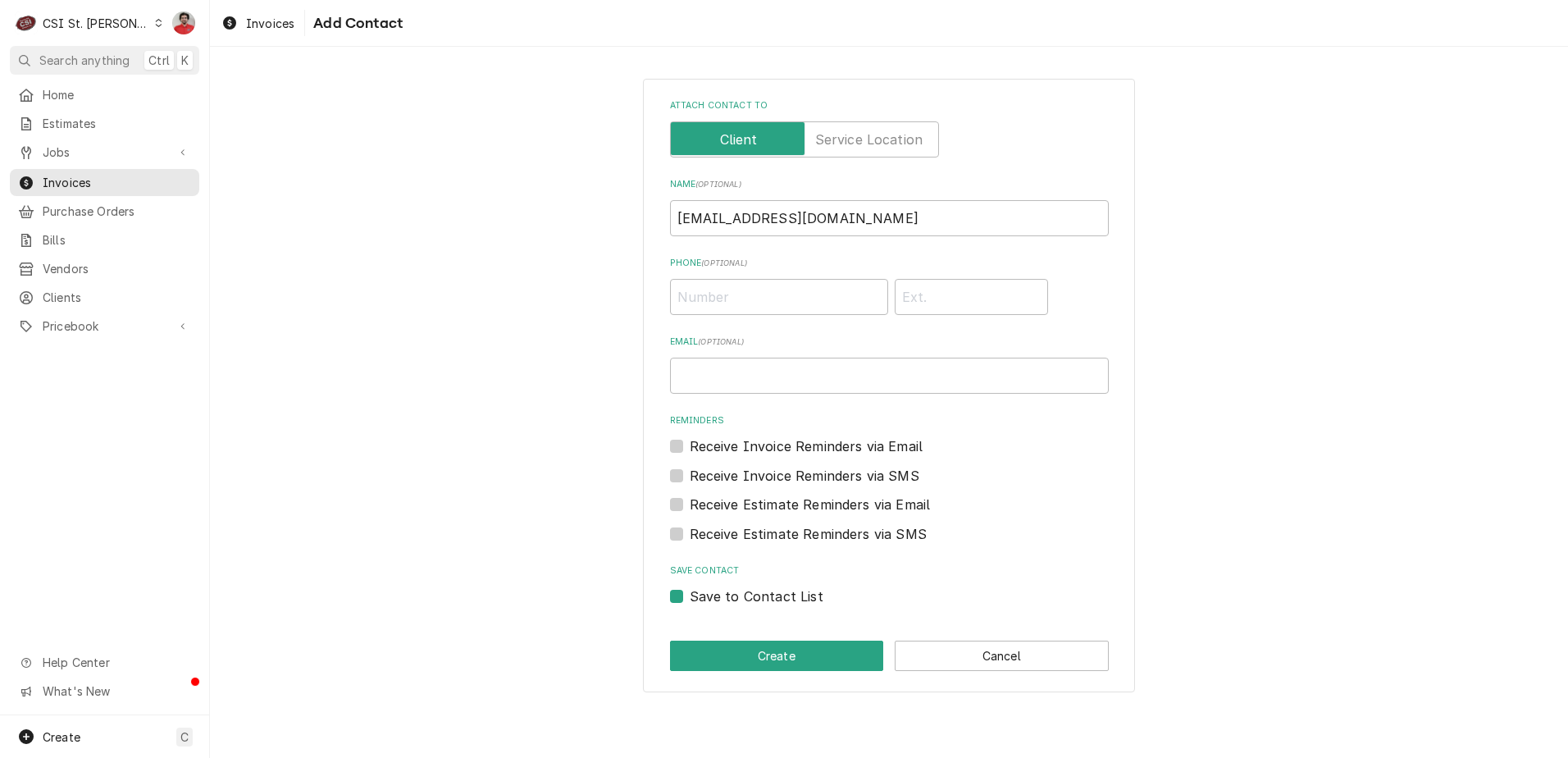
drag, startPoint x: 788, startPoint y: 345, endPoint x: 788, endPoint y: 366, distance: 21.0
click at [788, 351] on div "Email ( optional )" at bounding box center [890, 364] width 438 height 58
click at [788, 367] on input "Email ( optional )" at bounding box center [890, 376] width 438 height 36
paste input "BLintner@SandnerElectric.com"
type input "BLintner@SandnerElectric.com"
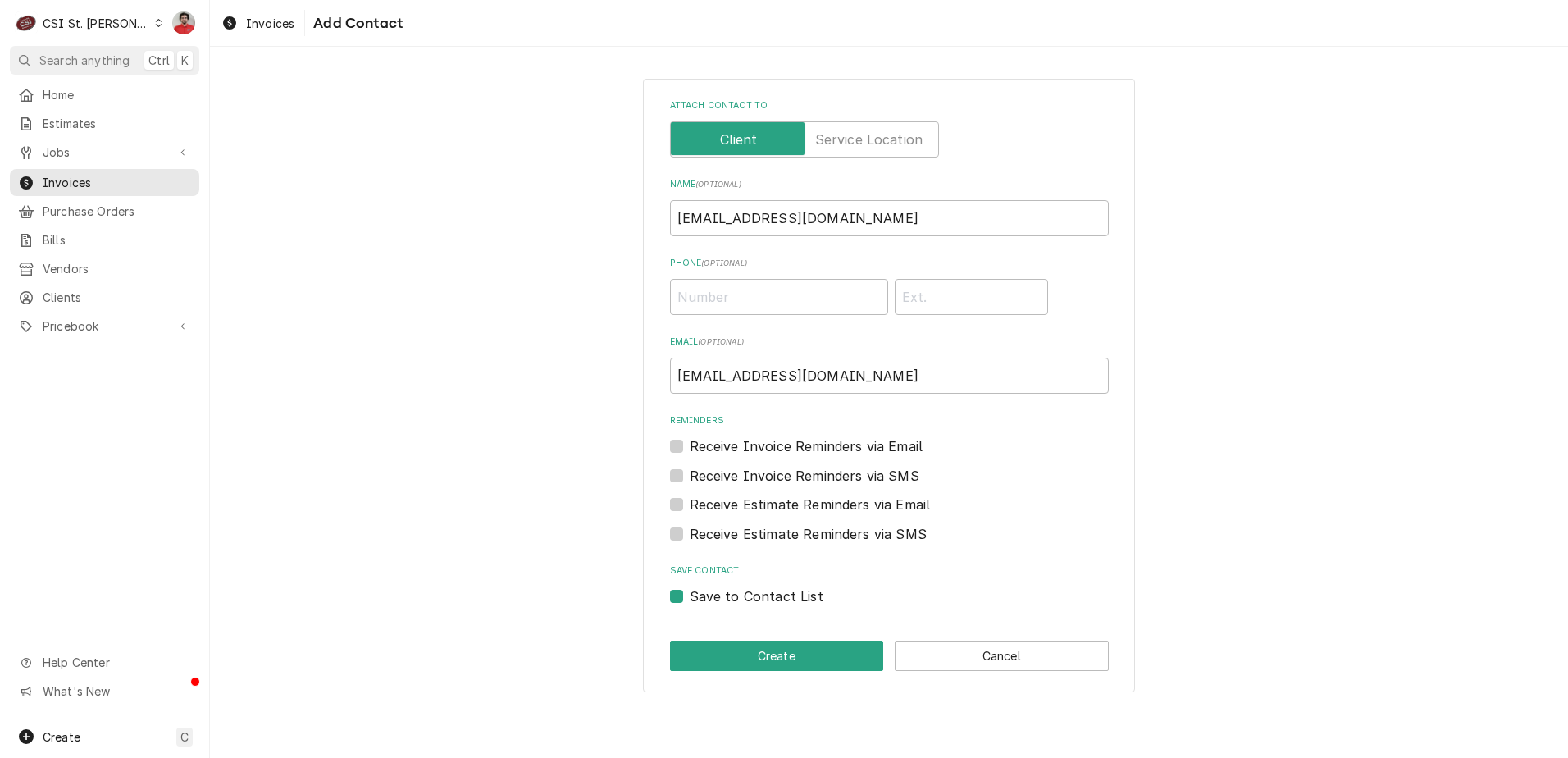
click at [597, 354] on div "Attach contact to Name ( optional ) BLintner@SandnerElectric.com Phone ( option…" at bounding box center [890, 384] width 1359 height 642
click at [773, 664] on button "Create" at bounding box center [778, 656] width 214 height 30
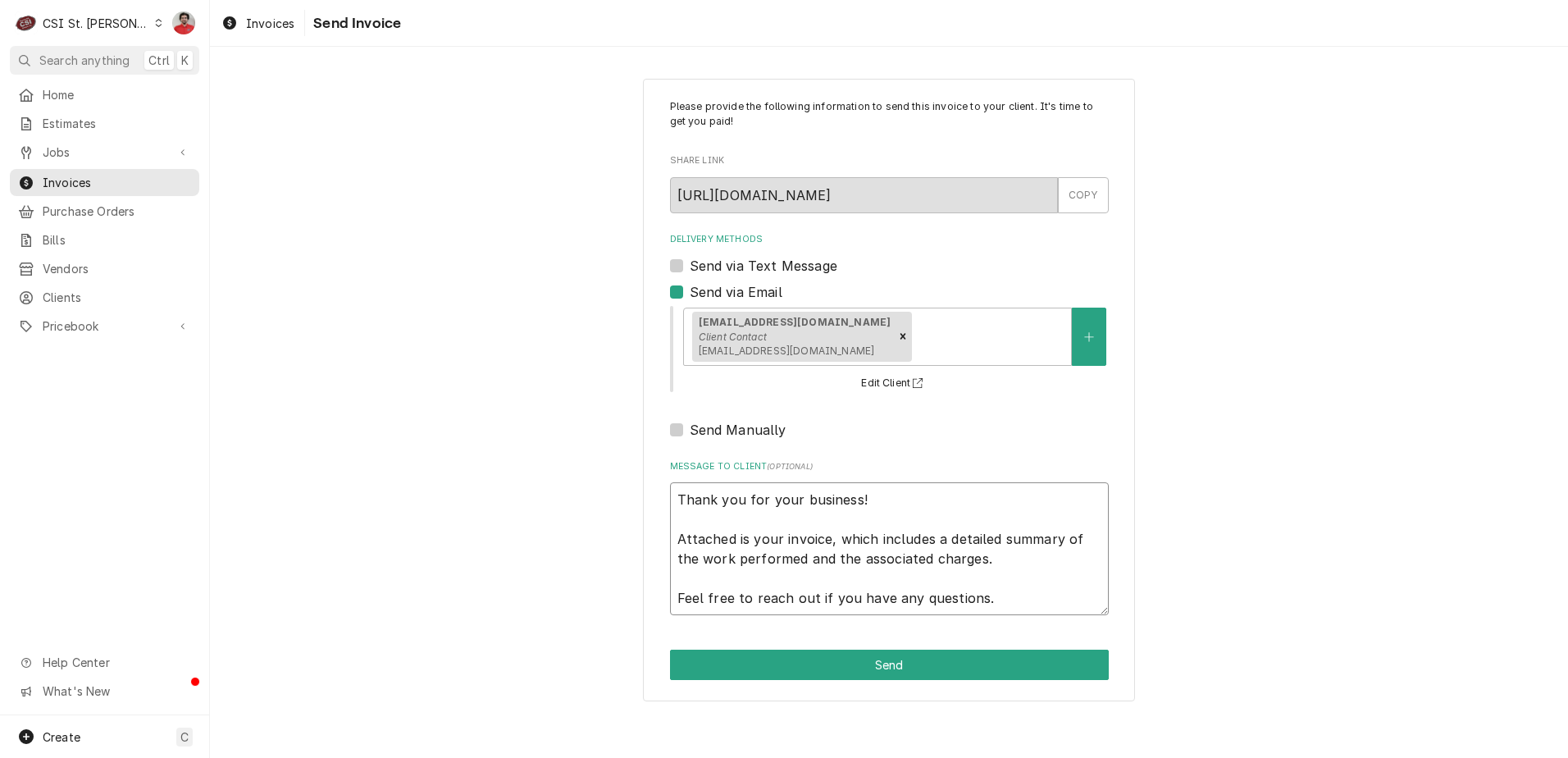
drag, startPoint x: 977, startPoint y: 561, endPoint x: 662, endPoint y: 559, distance: 315.0
click at [662, 559] on div "Please provide the following information to send this invoice to your client. I…" at bounding box center [889, 389] width 493 height 622
type textarea "x"
type textarea "Thank you for your business! Attached is your invoice, which includes a detaile…"
type textarea "x"
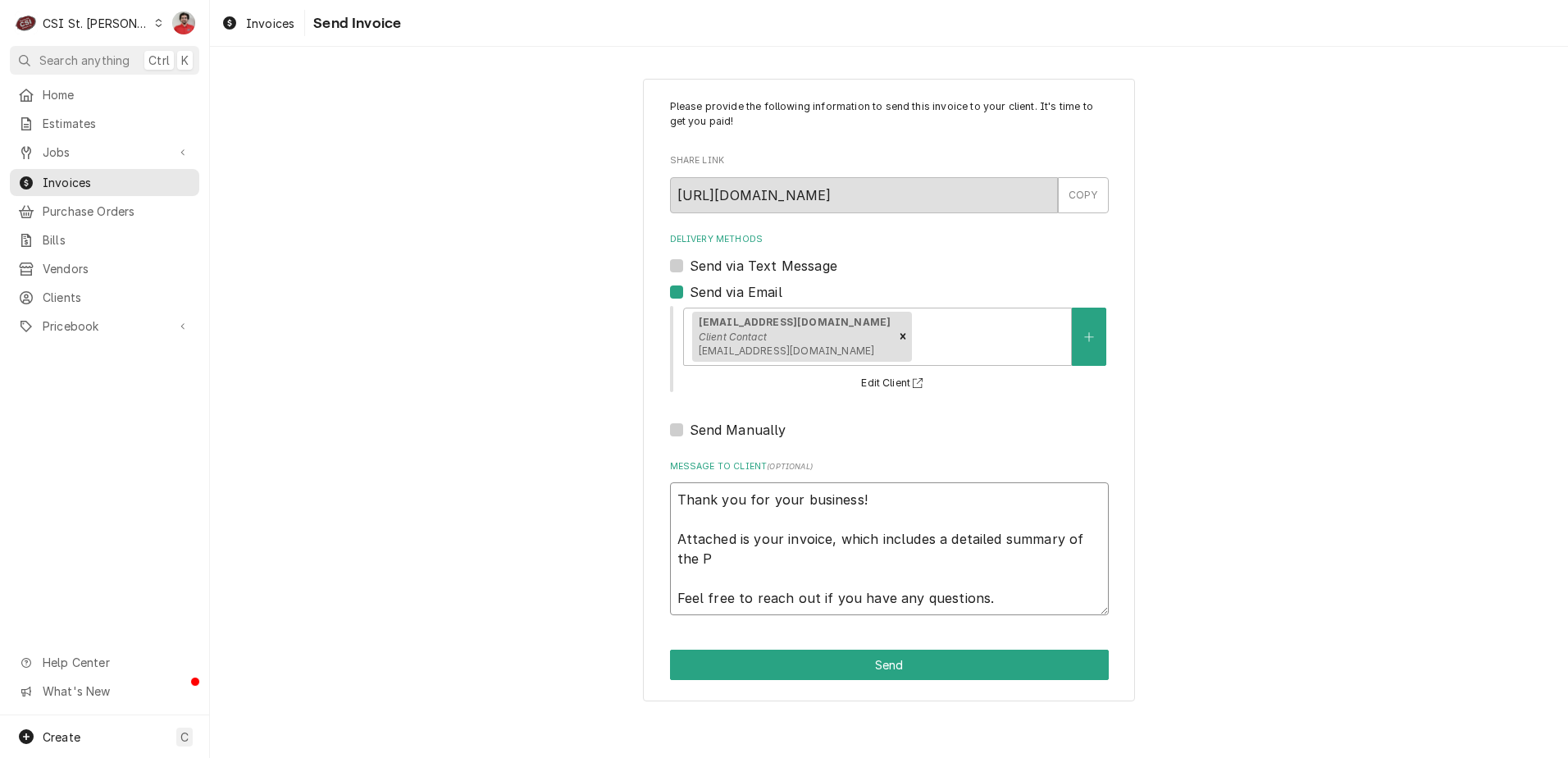
type textarea "Thank you for your business! Attached is your invoice, which includes a detaile…"
type textarea "x"
type textarea "Thank you for your business! Attached is your invoice, which includes a detaile…"
type textarea "x"
type textarea "Thank you for your business! Attached is your invoice, which includes a detaile…"
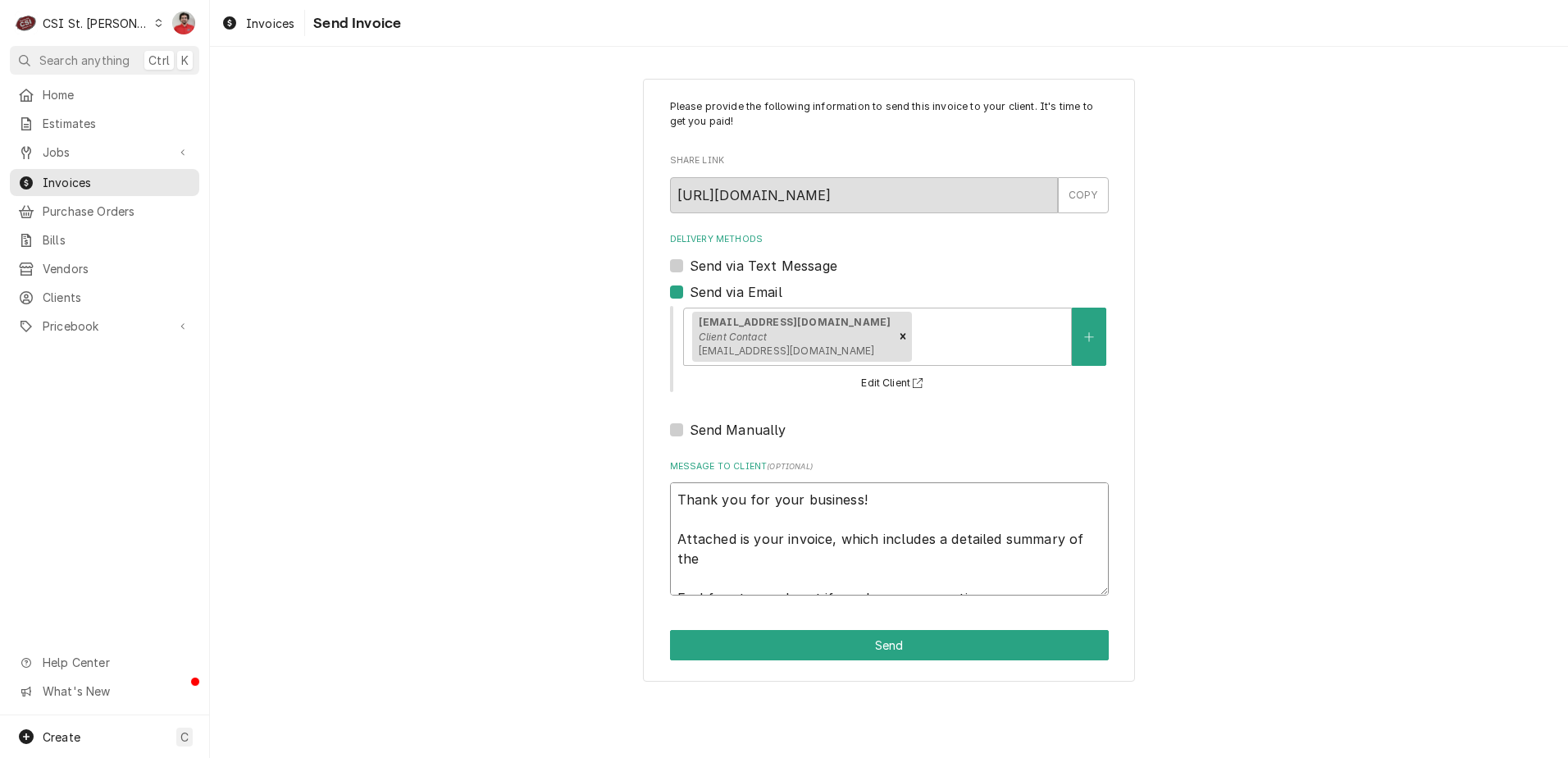
type textarea "x"
type textarea "Thank you for your business! Attached is your invoice, which includes a detaile…"
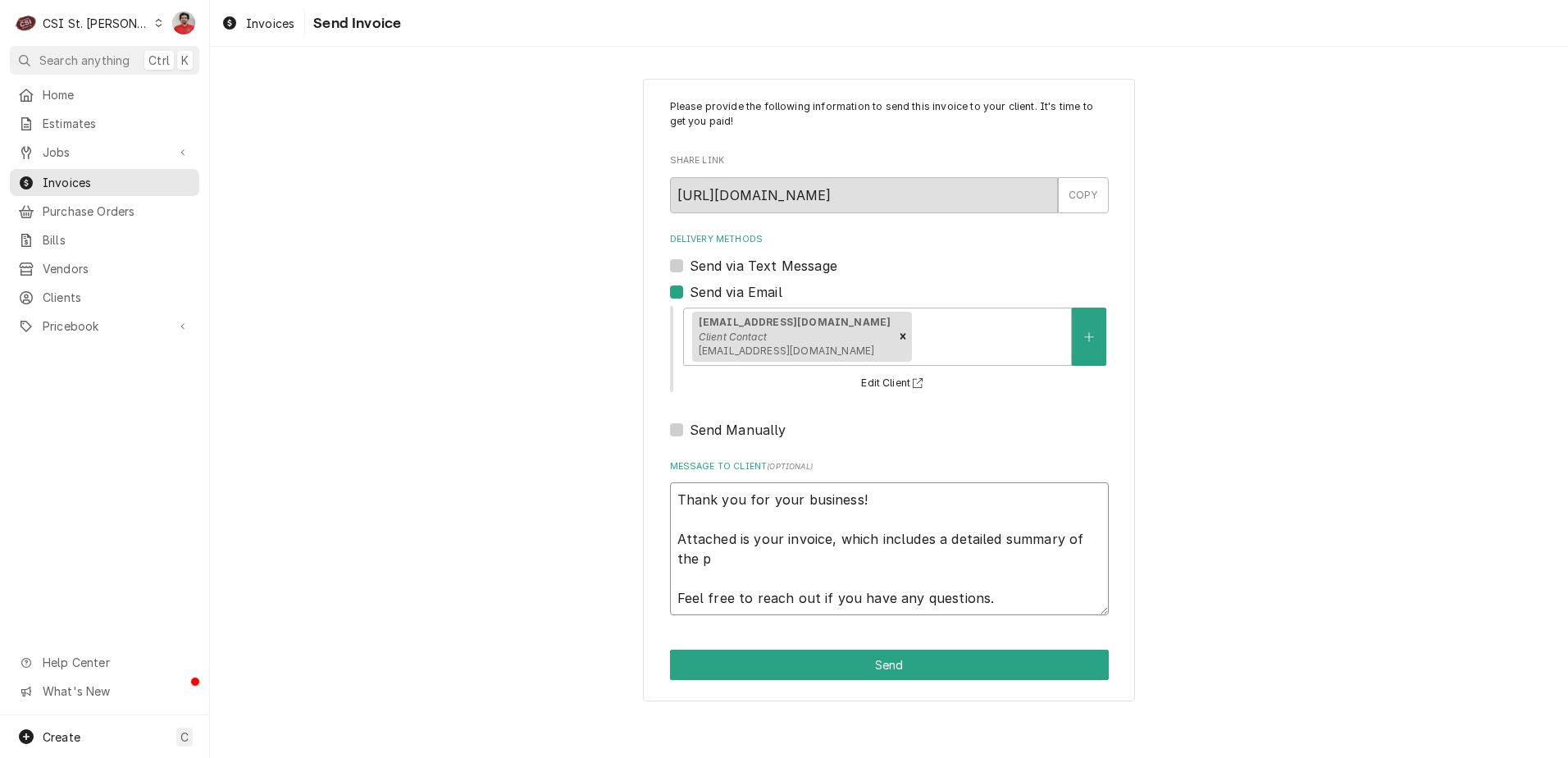
type textarea "x"
type textarea "Thank you for your business! Attached is your invoice, which includes a detaile…"
type textarea "x"
type textarea "Thank you for your business! Attached is your invoice, which includes a detaile…"
type textarea "x"
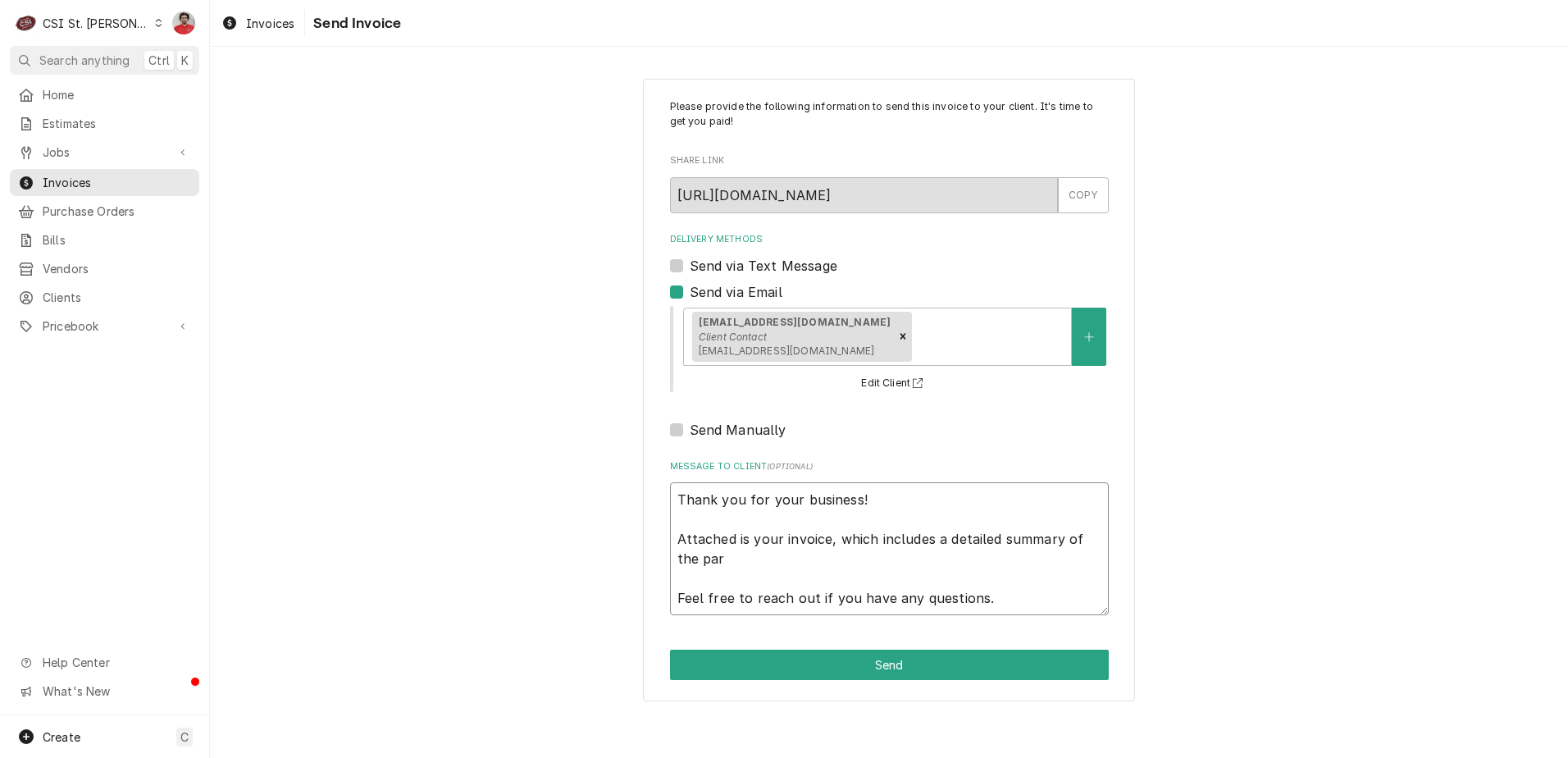
type textarea "Thank you for your business! Attached is your invoice, which includes a detaile…"
type textarea "x"
type textarea "Thank you for your business! Attached is your invoice, which includes a detaile…"
type textarea "x"
type textarea "Thank you for your business! Attached is your invoice, which includes a detaile…"
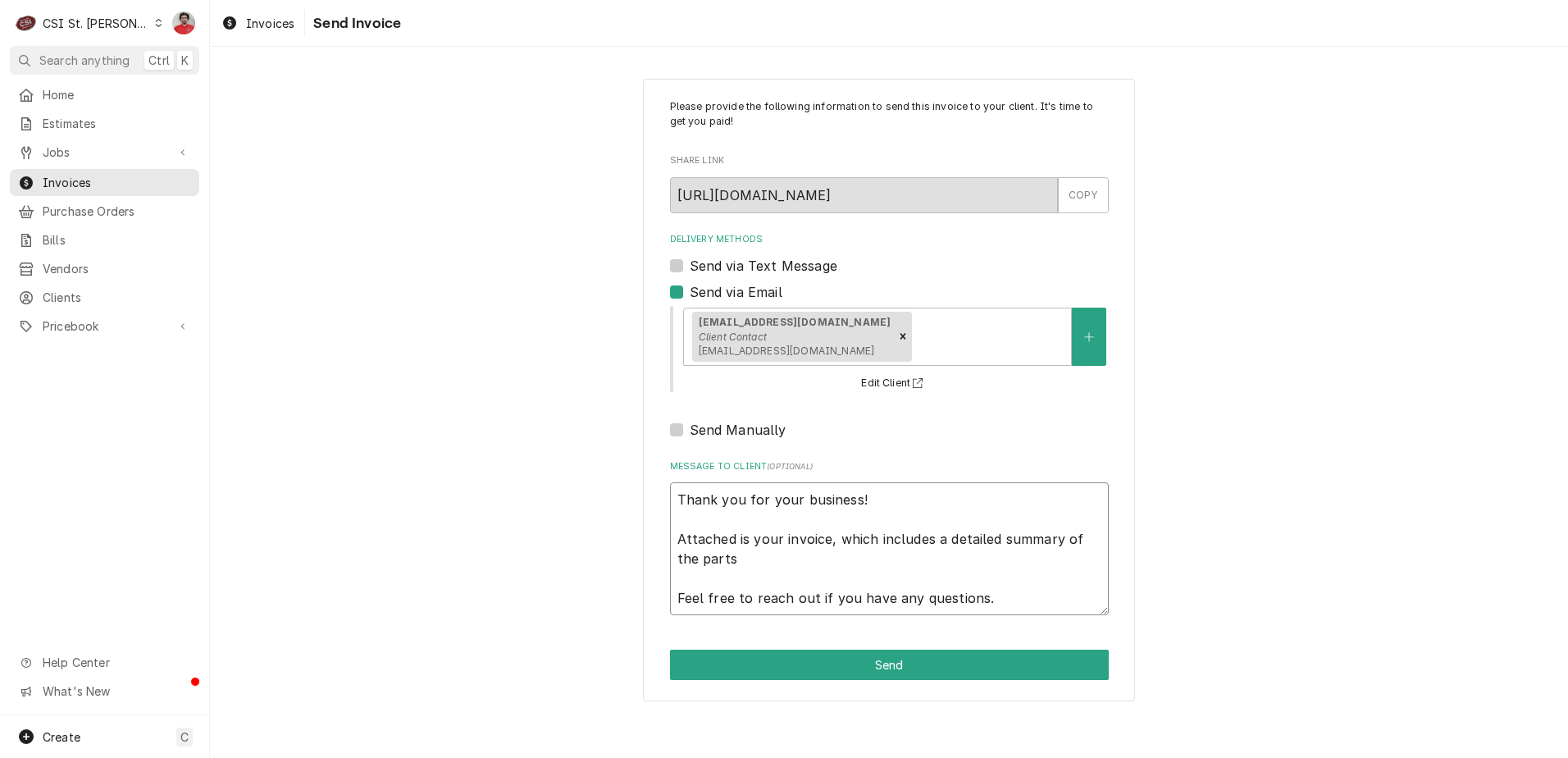
type textarea "x"
type textarea "Thank you for your business! Attached is your invoice, which includes a detaile…"
type textarea "x"
type textarea "Thank you for your business! Attached is your invoice, which includes a detaile…"
type textarea "x"
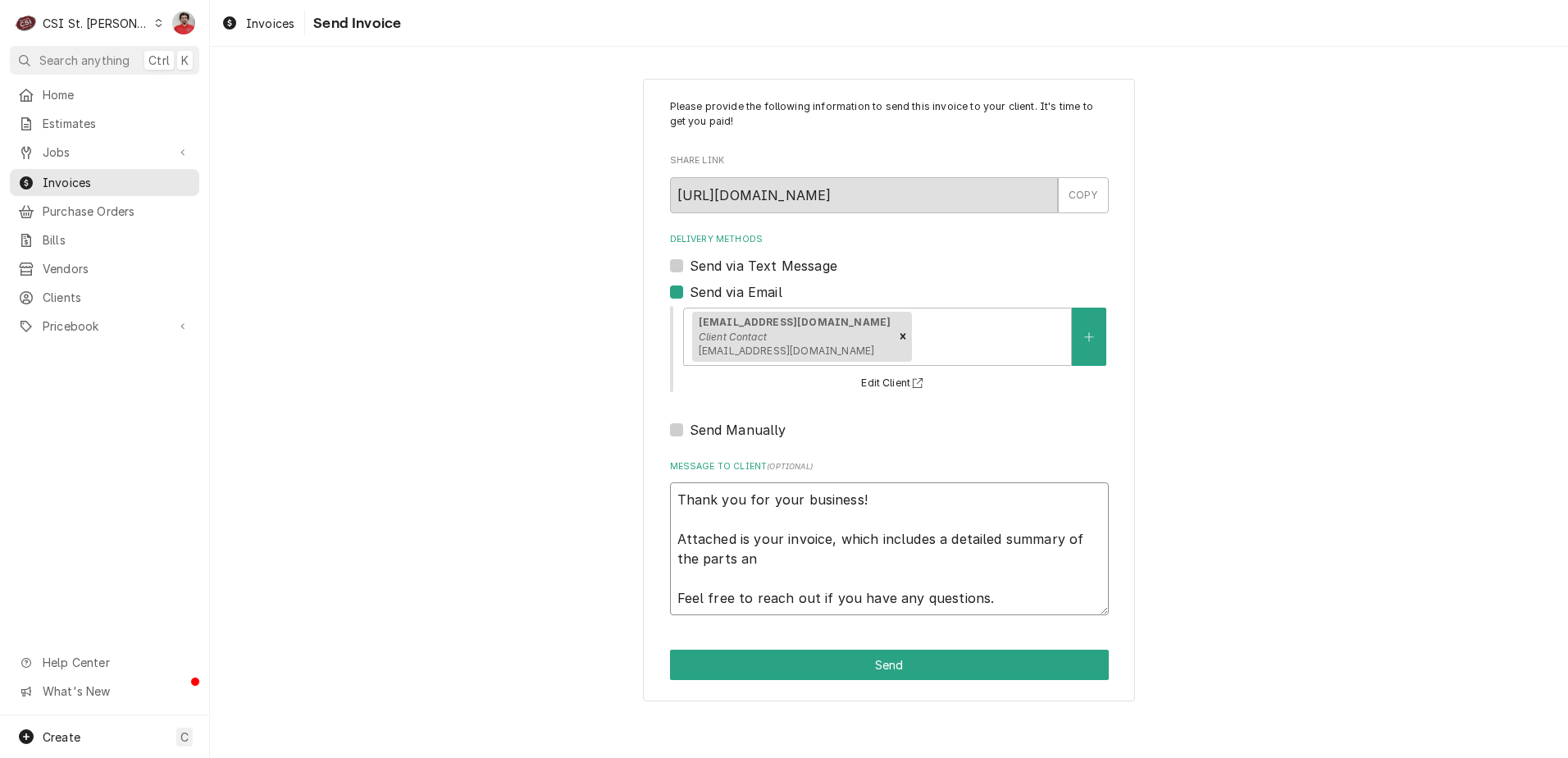
type textarea "Thank you for your business! Attached is your invoice, which includes a detaile…"
type textarea "x"
type textarea "Thank you for your business! Attached is your invoice, which includes a detaile…"
type textarea "x"
type textarea "Thank you for your business! Attached is your invoice, which includes a detaile…"
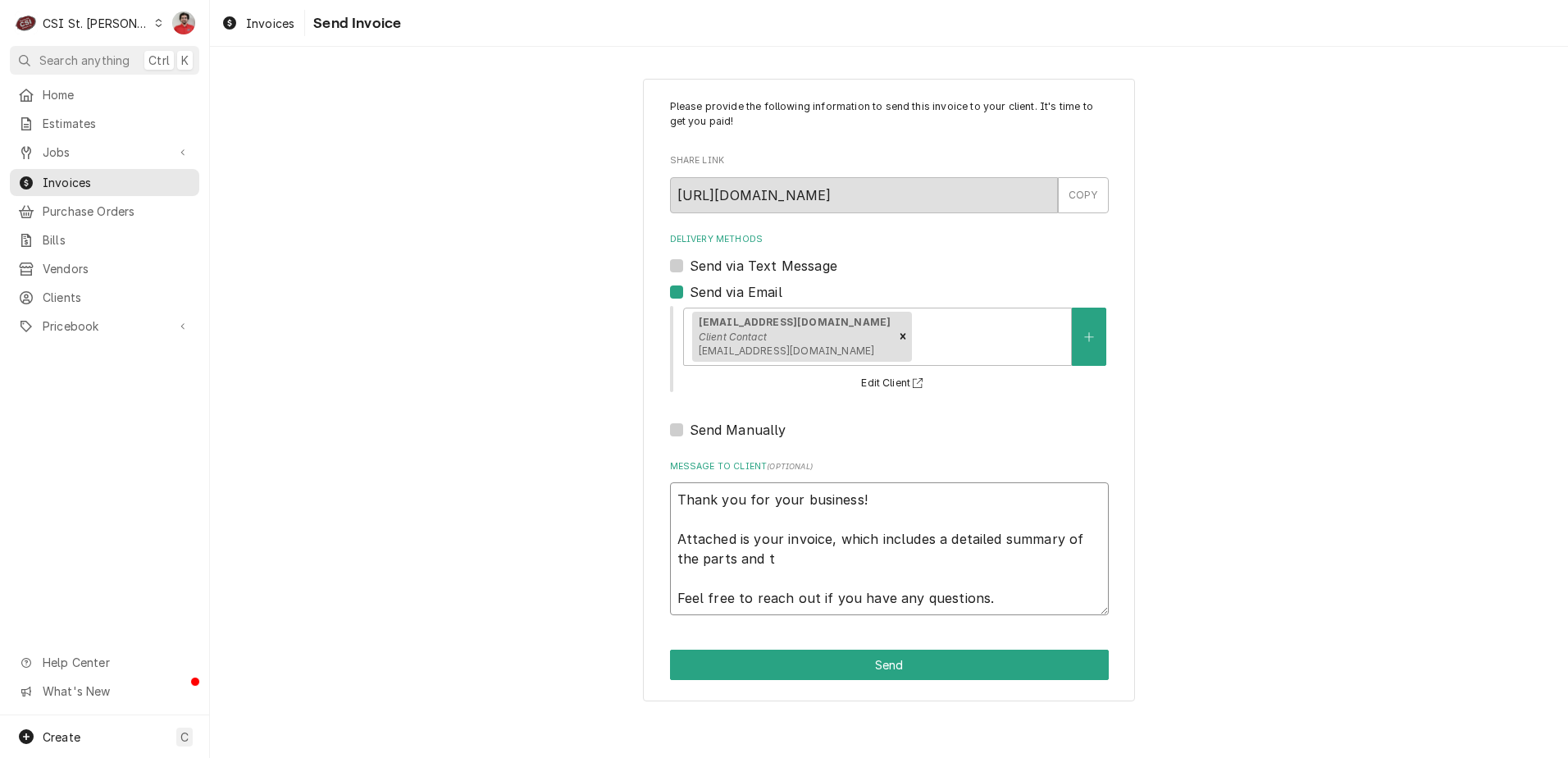
type textarea "x"
type textarea "Thank you for your business! Attached is your invoice, which includes a detaile…"
type textarea "x"
type textarea "Thank you for your business! Attached is your invoice, which includes a detaile…"
type textarea "x"
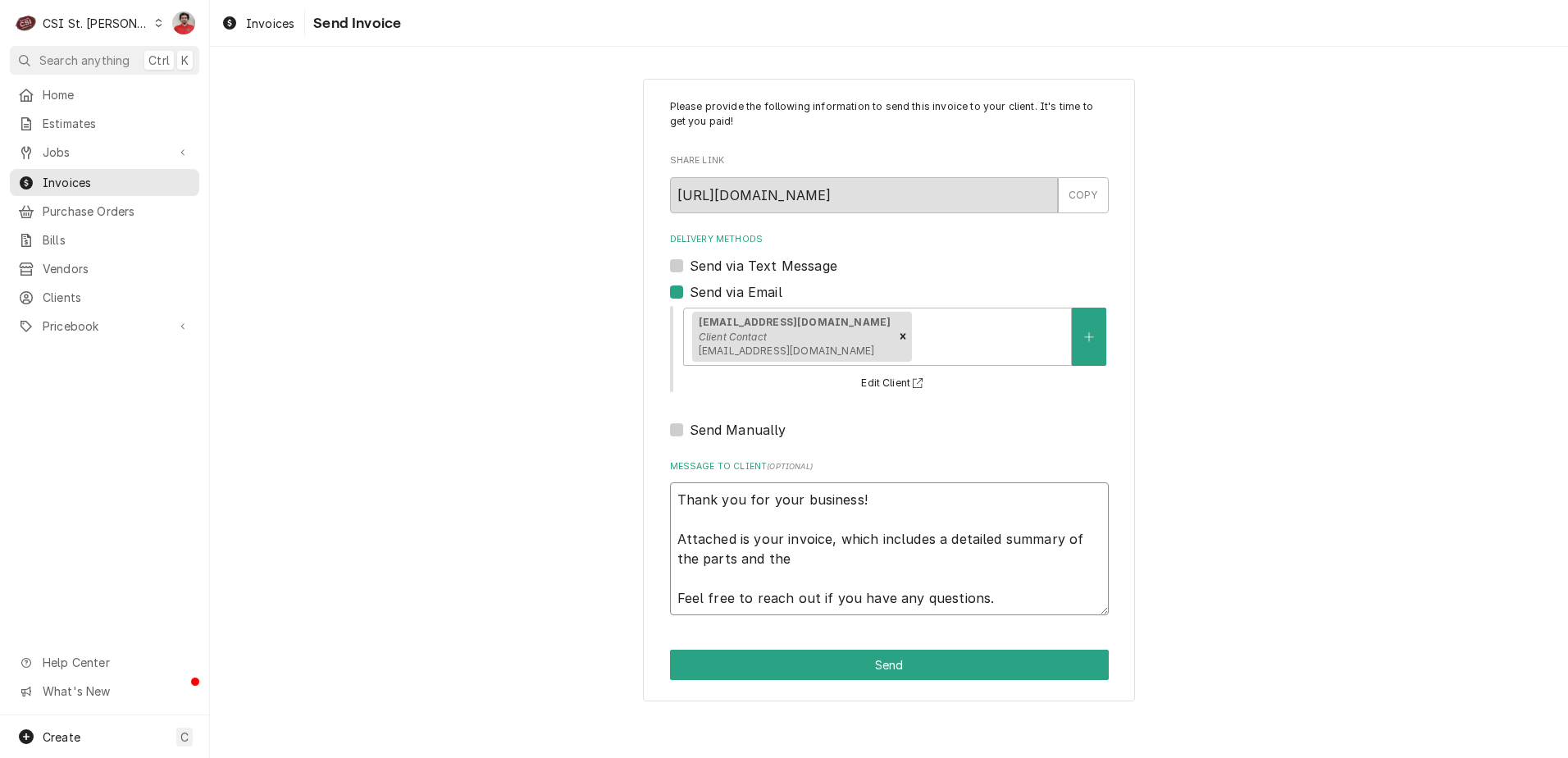
type textarea "Thank you for your business! Attached is your invoice, which includes a detaile…"
type textarea "x"
type textarea "Thank you for your business! Attached is your invoice, which includes a detaile…"
type textarea "x"
type textarea "Thank you for your business! Attached is your invoice, which includes a detaile…"
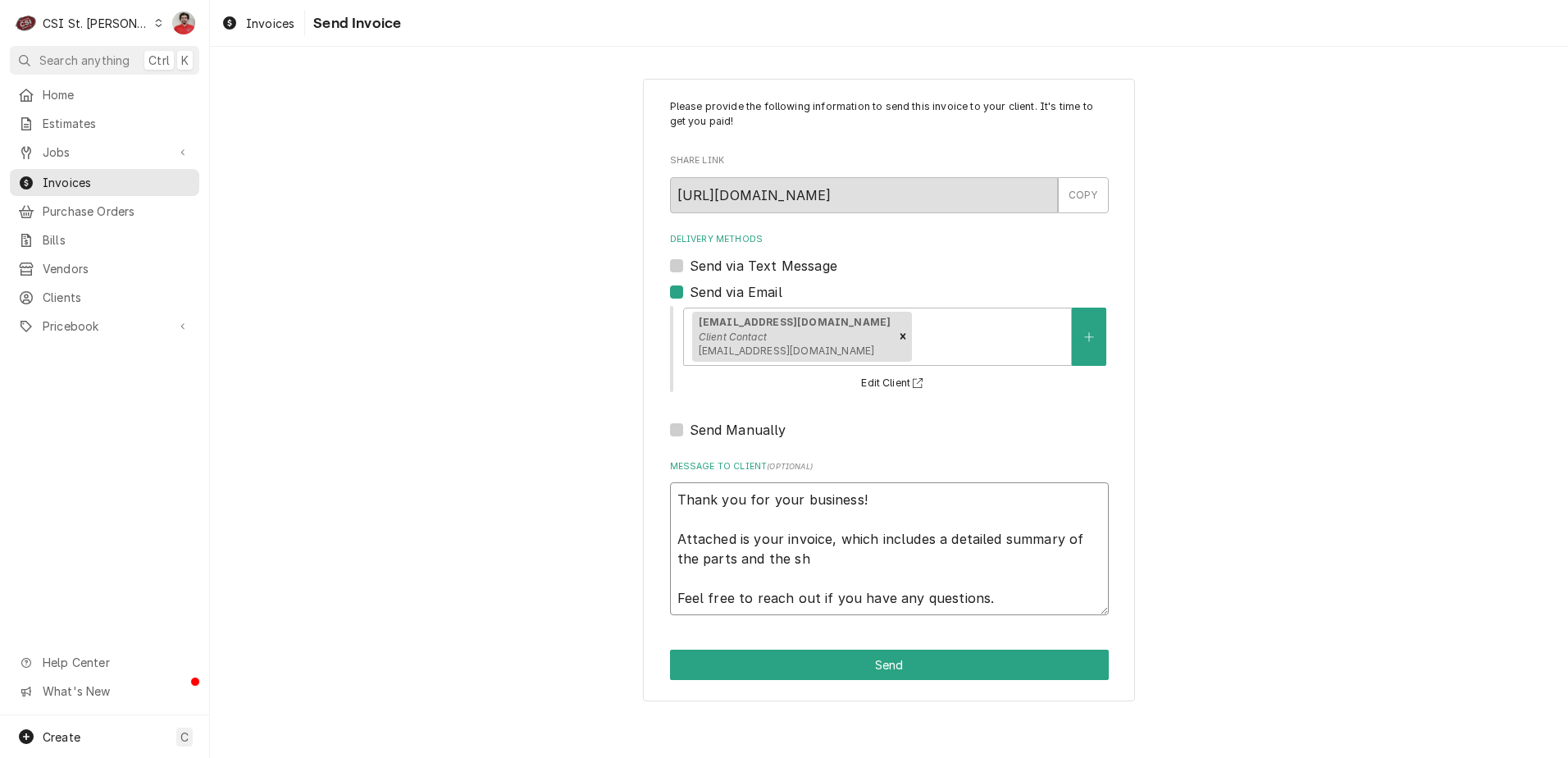
type textarea "x"
type textarea "Thank you for your business! Attached is your invoice, which includes a detaile…"
type textarea "x"
type textarea "Thank you for your business! Attached is your invoice, which includes a detaile…"
type textarea "x"
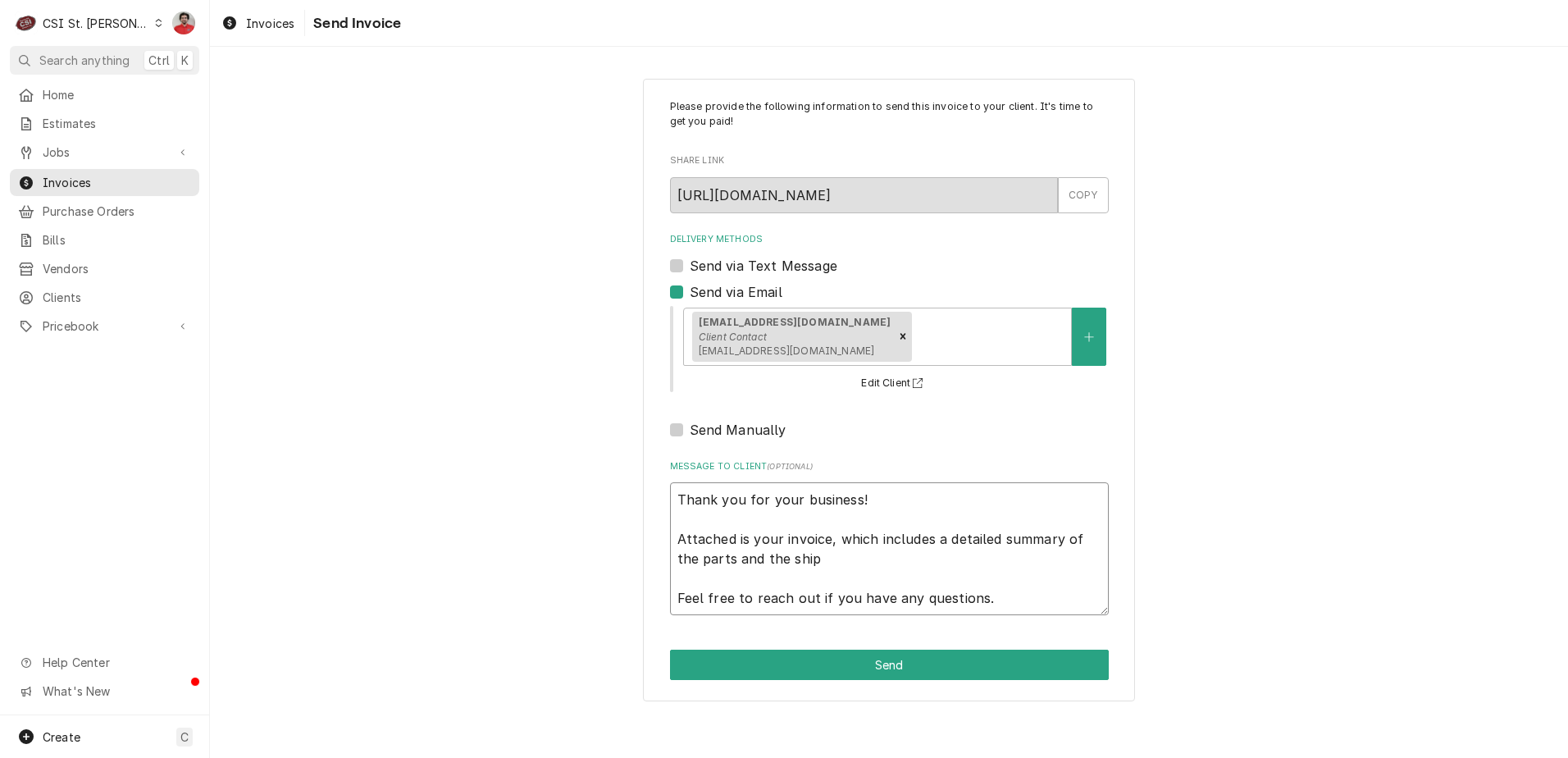
type textarea "Thank you for your business! Attached is your invoice, which includes a detaile…"
type textarea "x"
type textarea "Thank you for your business! Attached is your invoice, which includes a detaile…"
type textarea "x"
type textarea "Thank you for your business! Attached is your invoice, which includes a detaile…"
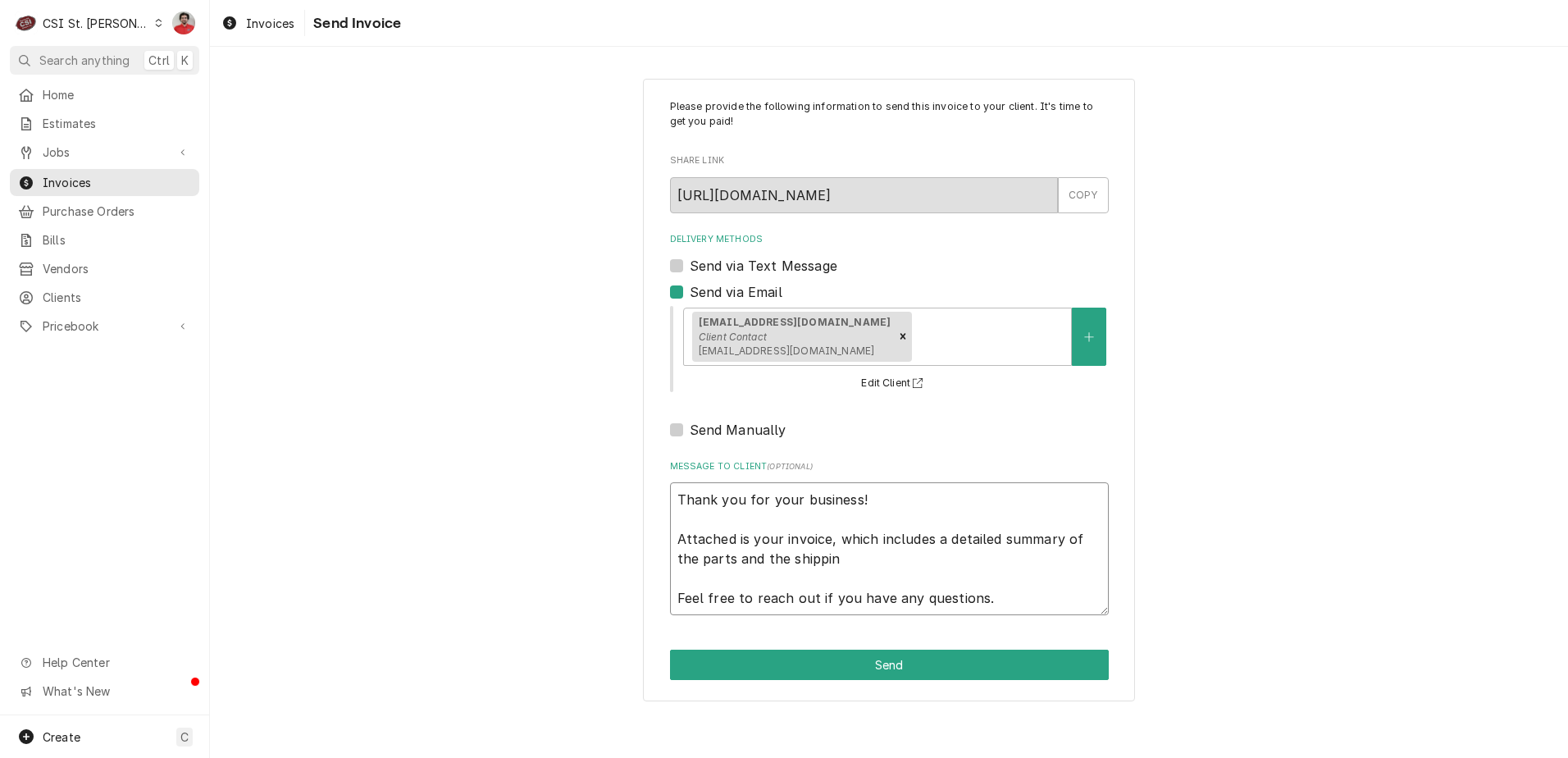
type textarea "x"
type textarea "Thank you for your business! Attached is your invoice, which includes a detaile…"
type textarea "x"
type textarea "Thank you for your business! Attached is your invoice, which includes a detaile…"
type textarea "x"
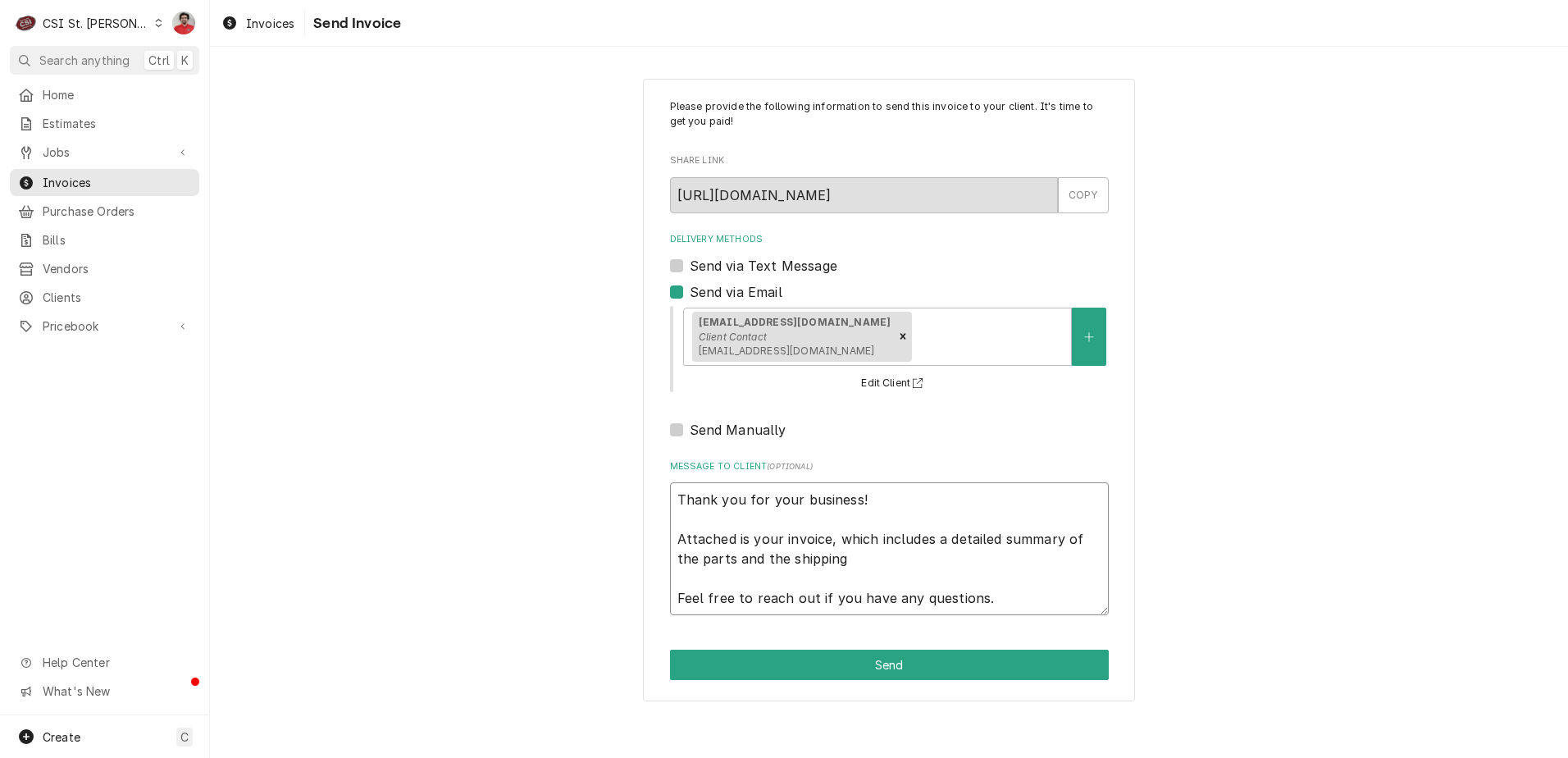
type textarea "Thank you for your business! Attached is your invoice, which includes a detaile…"
type textarea "x"
type textarea "Thank you for your business! Attached is your invoice, which includes a detaile…"
type textarea "x"
type textarea "Thank you for your business! Attached is your invoice, which includes a detaile…"
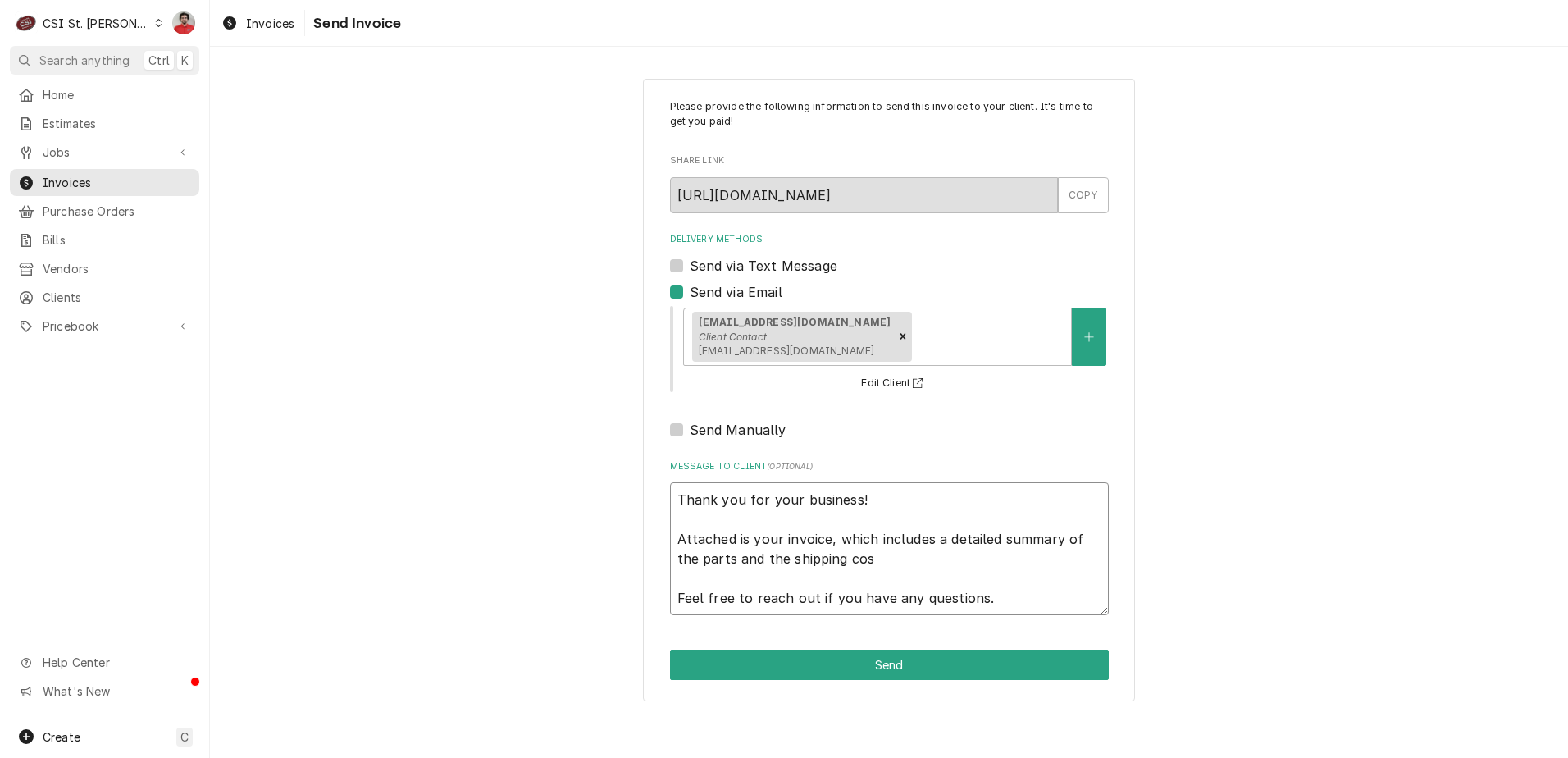
type textarea "x"
type textarea "Thank you for your business! Attached is your invoice, which includes a detaile…"
type textarea "x"
type textarea "Thank you for your business! Attached is your invoice, which includes a detaile…"
type textarea "x"
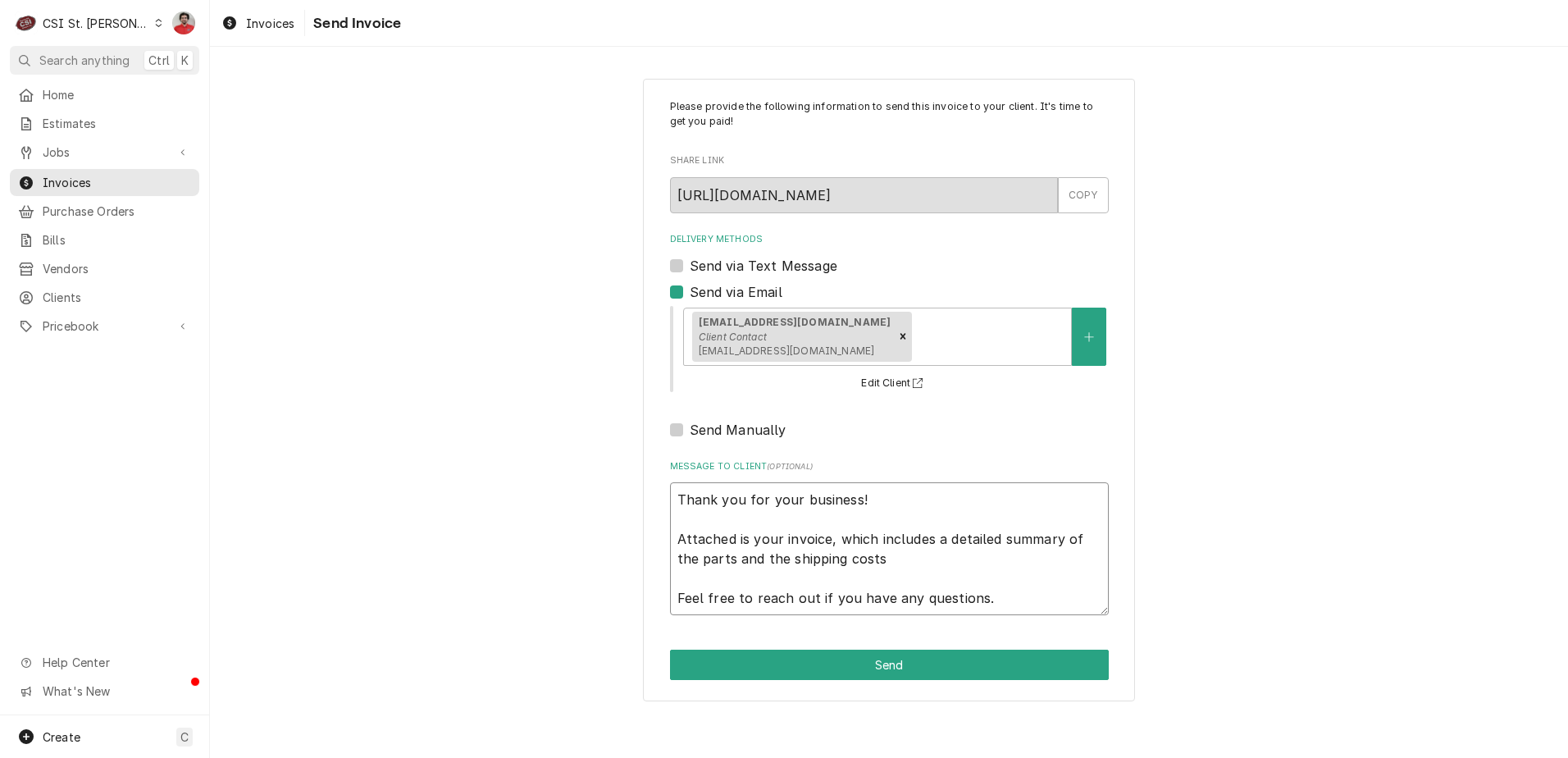
type textarea "Thank you for your business! Attached is your invoice, which includes a detaile…"
click at [816, 597] on textarea "Thank you for your business! Attached is your invoice, which includes a detaile…" at bounding box center [890, 549] width 438 height 133
type textarea "x"
type textarea "Thank you for your business! Attached is your invoice, which includes a detaile…"
type textarea "x"
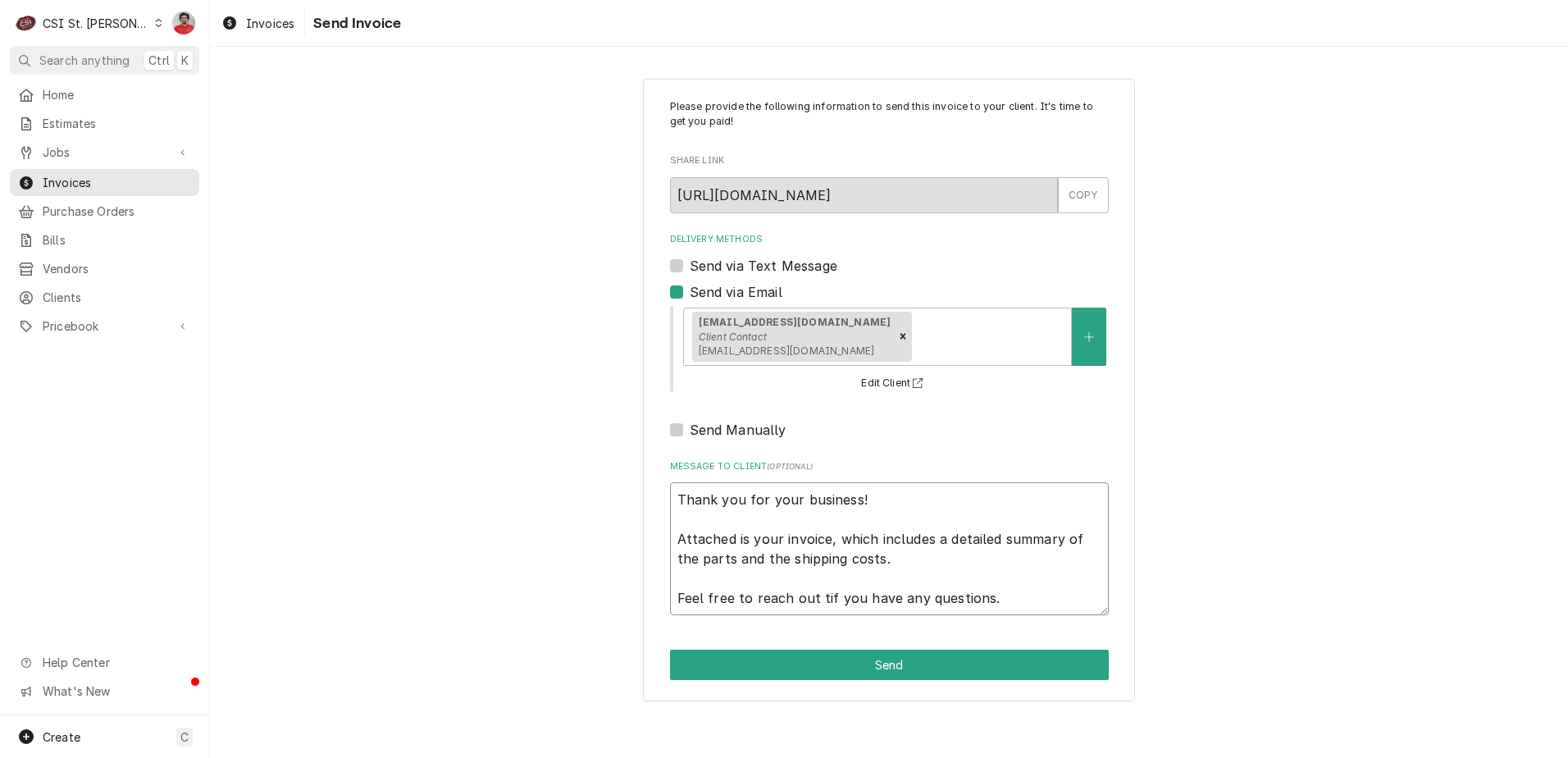
type textarea "Thank you for your business! Attached is your invoice, which includes a detaile…"
type textarea "x"
type textarea "Thank you for your business! Attached is your invoice, which includes a detaile…"
type textarea "x"
type textarea "Thank you for your business! Attached is your invoice, which includes a detaile…"
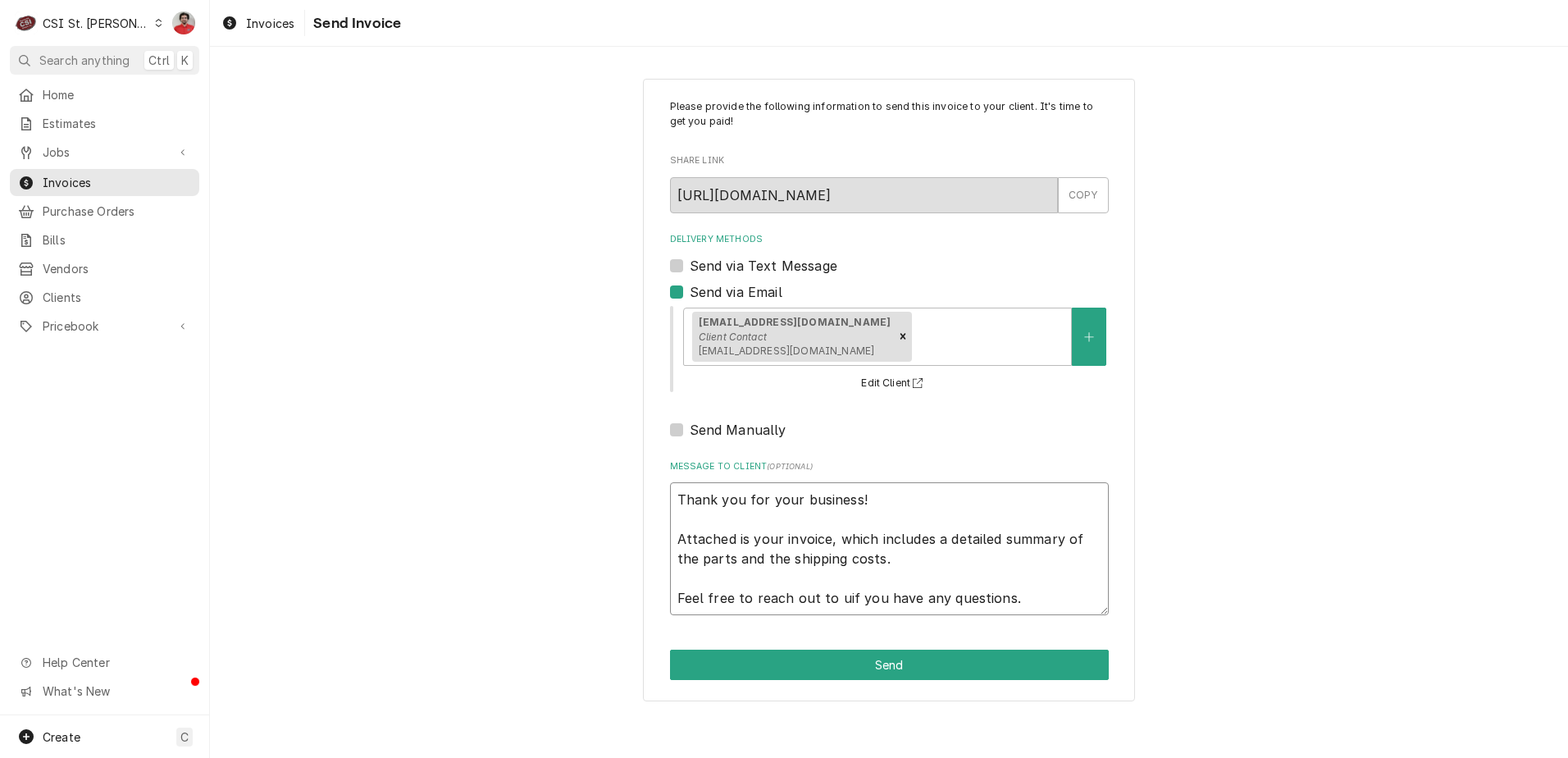
type textarea "x"
type textarea "Thank you for your business! Attached is your invoice, which includes a detaile…"
type textarea "x"
type textarea "Thank you for your business! Attached is your invoice, which includes a detaile…"
type textarea "x"
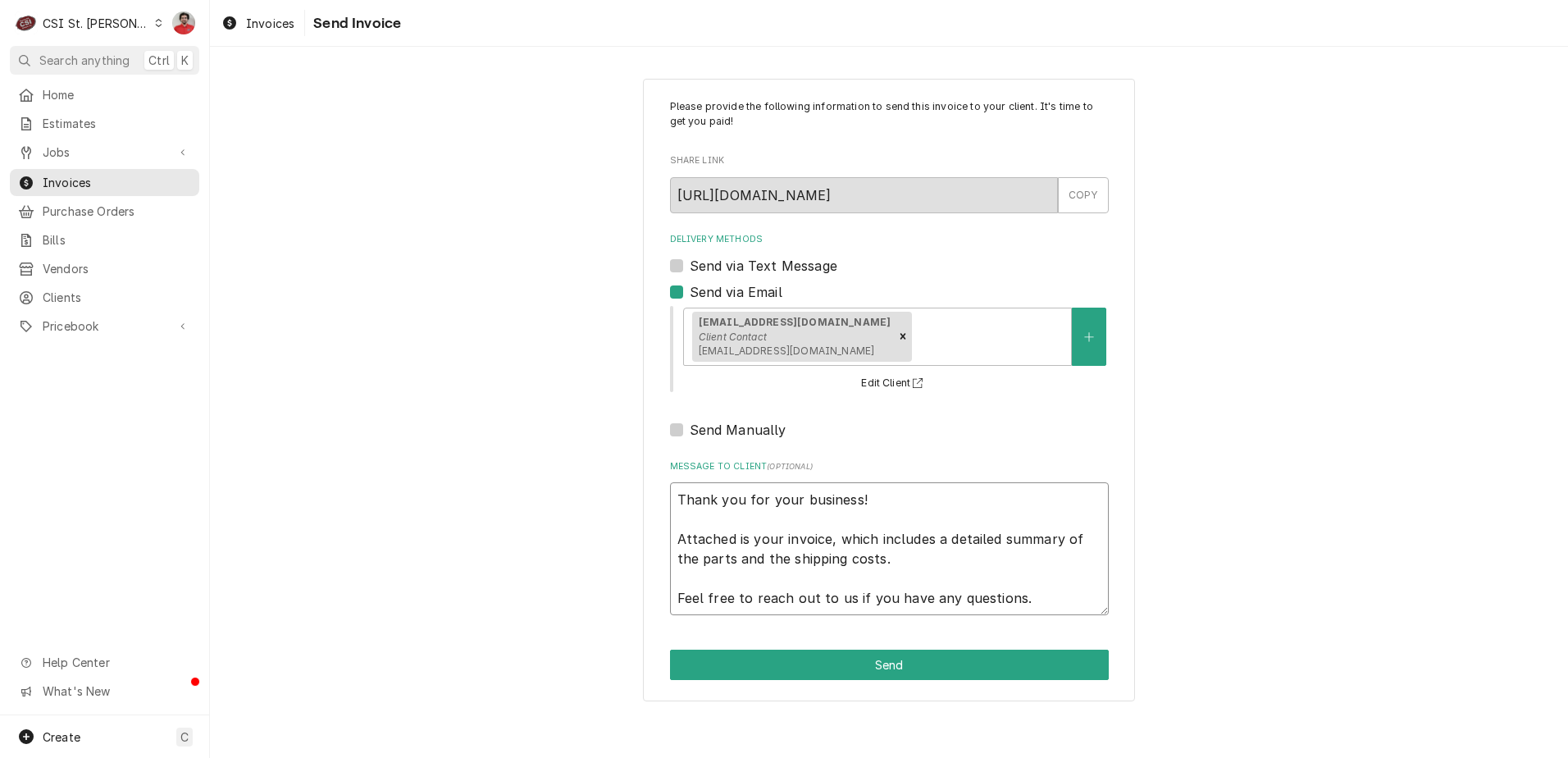
type textarea "Thank you for your business! Attached is your invoice, which includes a detaile…"
type textarea "x"
type textarea "Thank you for your business! Attached is your invoice, which includes a detaile…"
type textarea "x"
type textarea "Thank you for your business! Attached is your invoice, which includes a detaile…"
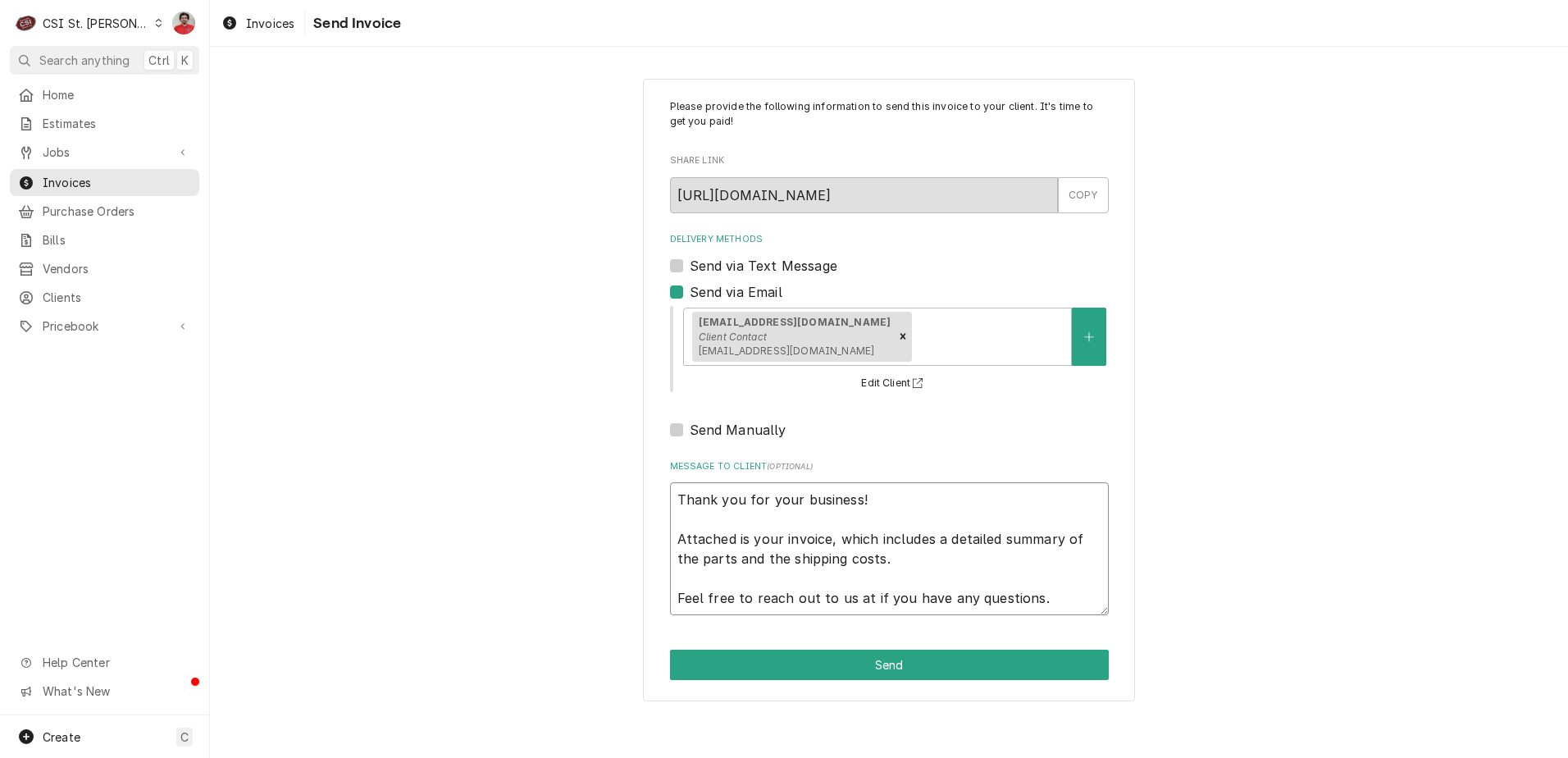
type textarea "x"
type textarea "Thank you for your business! Attached is your invoice, which includes a detaile…"
type textarea "x"
type textarea "Thank you for your business! Attached is your invoice, which includes a detaile…"
type textarea "x"
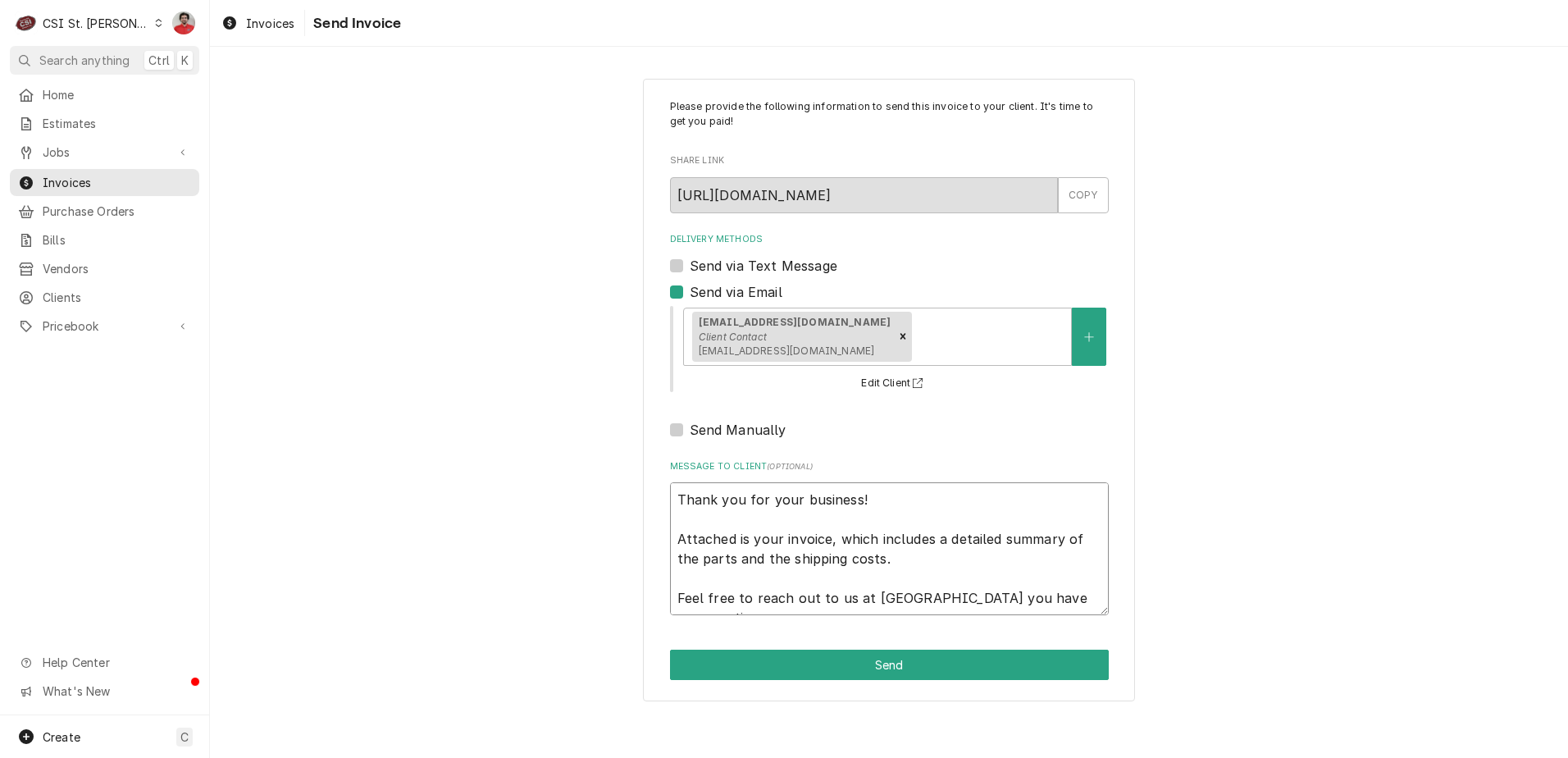
type textarea "Thank you for your business! Attached is your invoice, which includes a detaile…"
type textarea "x"
type textarea "Thank you for your business! Attached is your invoice, which includes a detaile…"
type textarea "x"
type textarea "Thank you for your business! Attached is your invoice, which includes a detaile…"
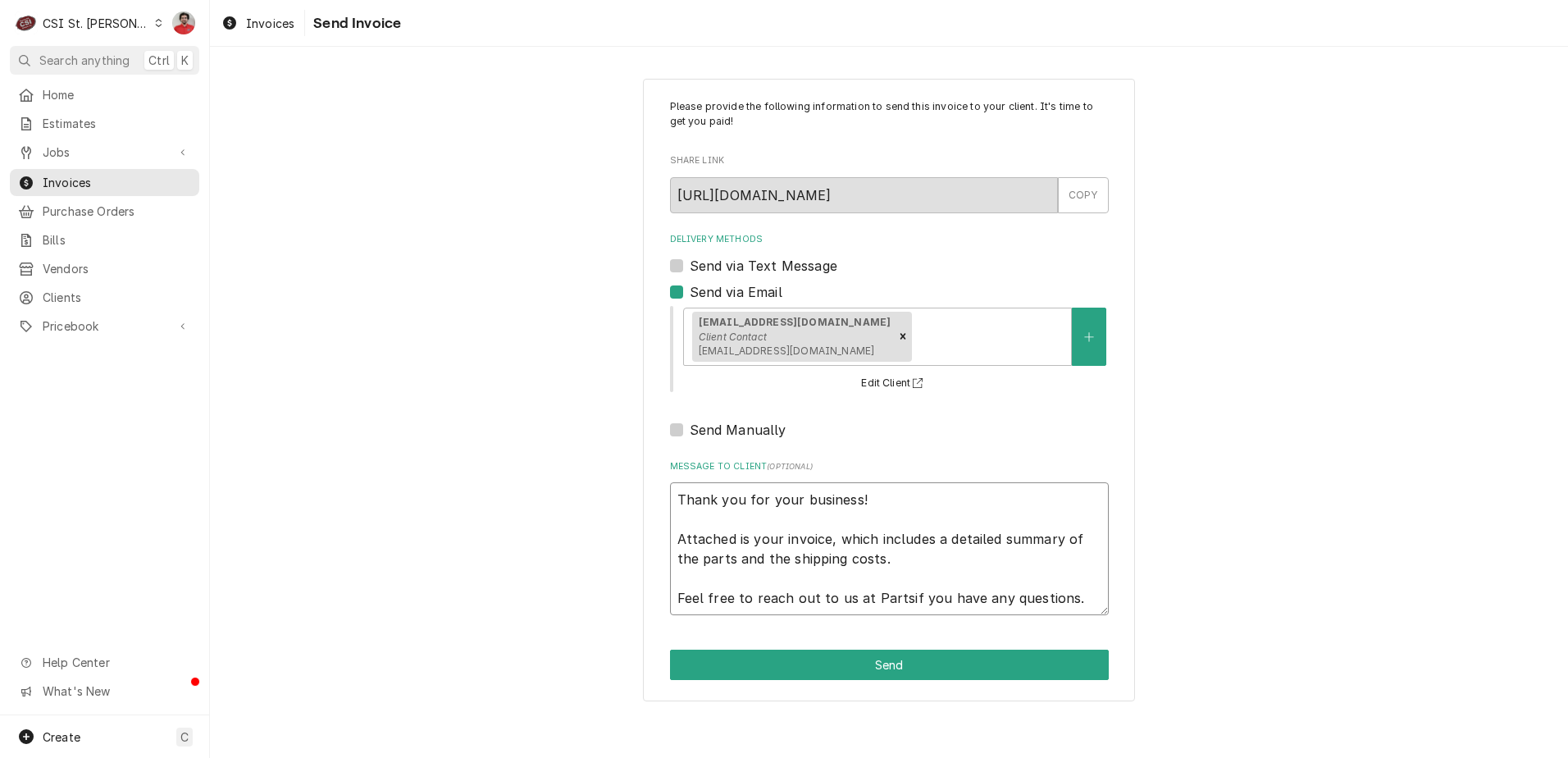
type textarea "x"
type textarea "Thank you for your business! Attached is your invoice, which includes a detaile…"
type textarea "x"
type textarea "Thank you for your business! Attached is your invoice, which includes a detaile…"
type textarea "x"
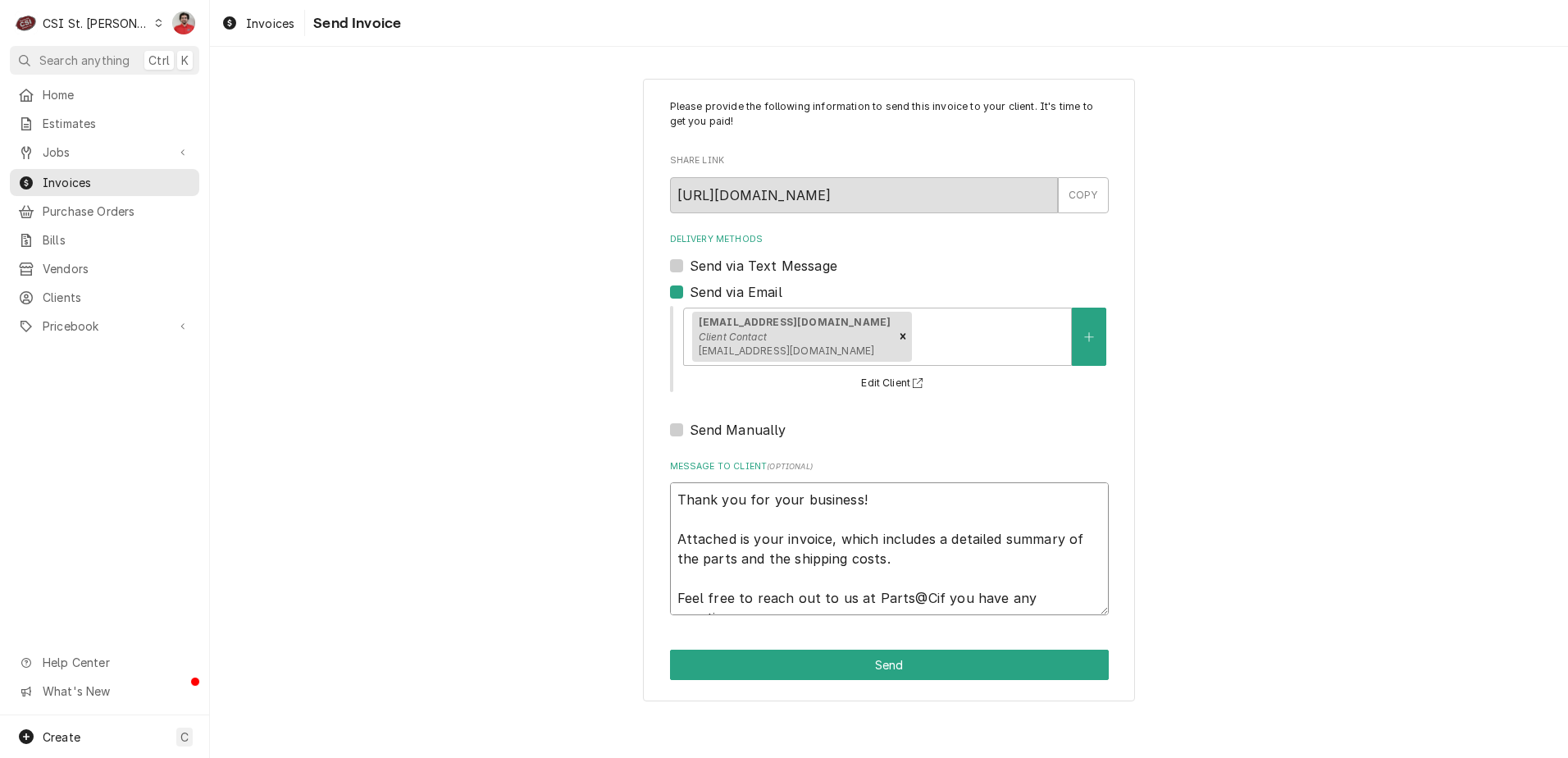
type textarea "Thank you for your business! Attached is your invoice, which includes a detaile…"
type textarea "x"
type textarea "Thank you for your business! Attached is your invoice, which includes a detaile…"
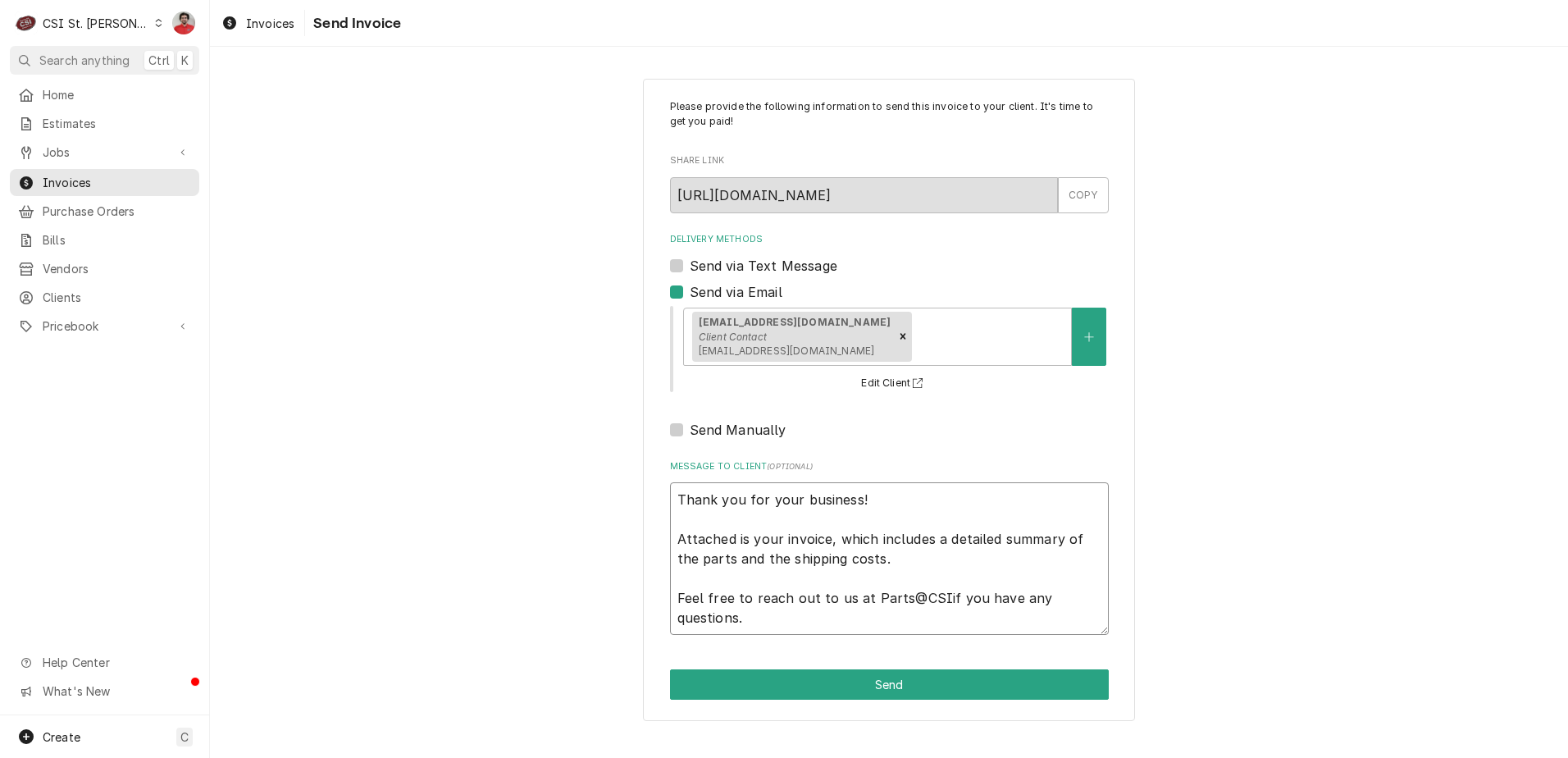
type textarea "x"
type textarea "Thank you for your business! Attached is your invoice, which includes a detaile…"
type textarea "x"
type textarea "Thank you for your business! Attached is your invoice, which includes a detaile…"
type textarea "x"
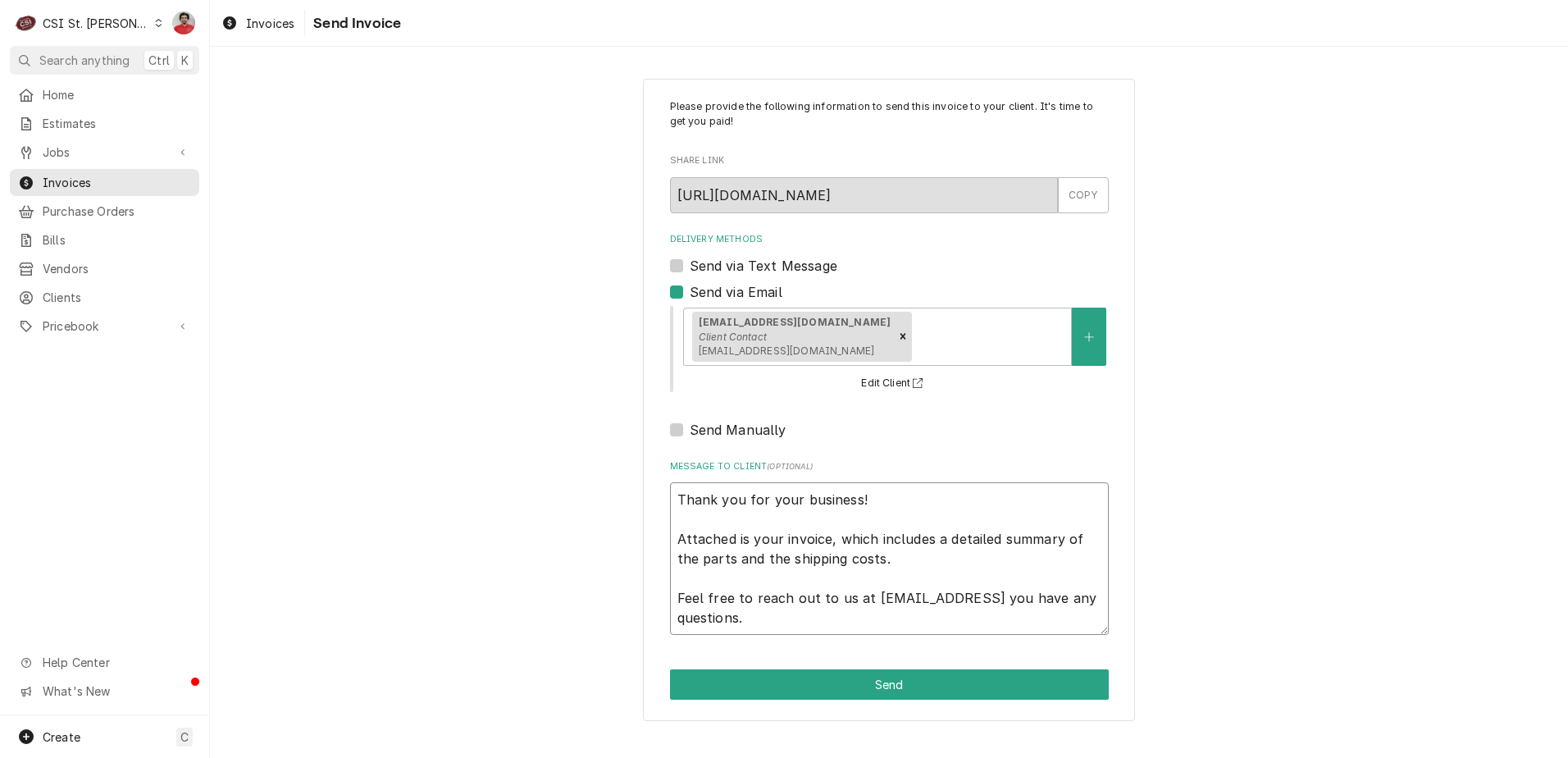
type textarea "Thank you for your business! Attached is your invoice, which includes a detaile…"
type textarea "x"
type textarea "Thank you for your business! Attached is your invoice, which includes a detaile…"
type textarea "x"
type textarea "Thank you for your business! Attached is your invoice, which includes a detaile…"
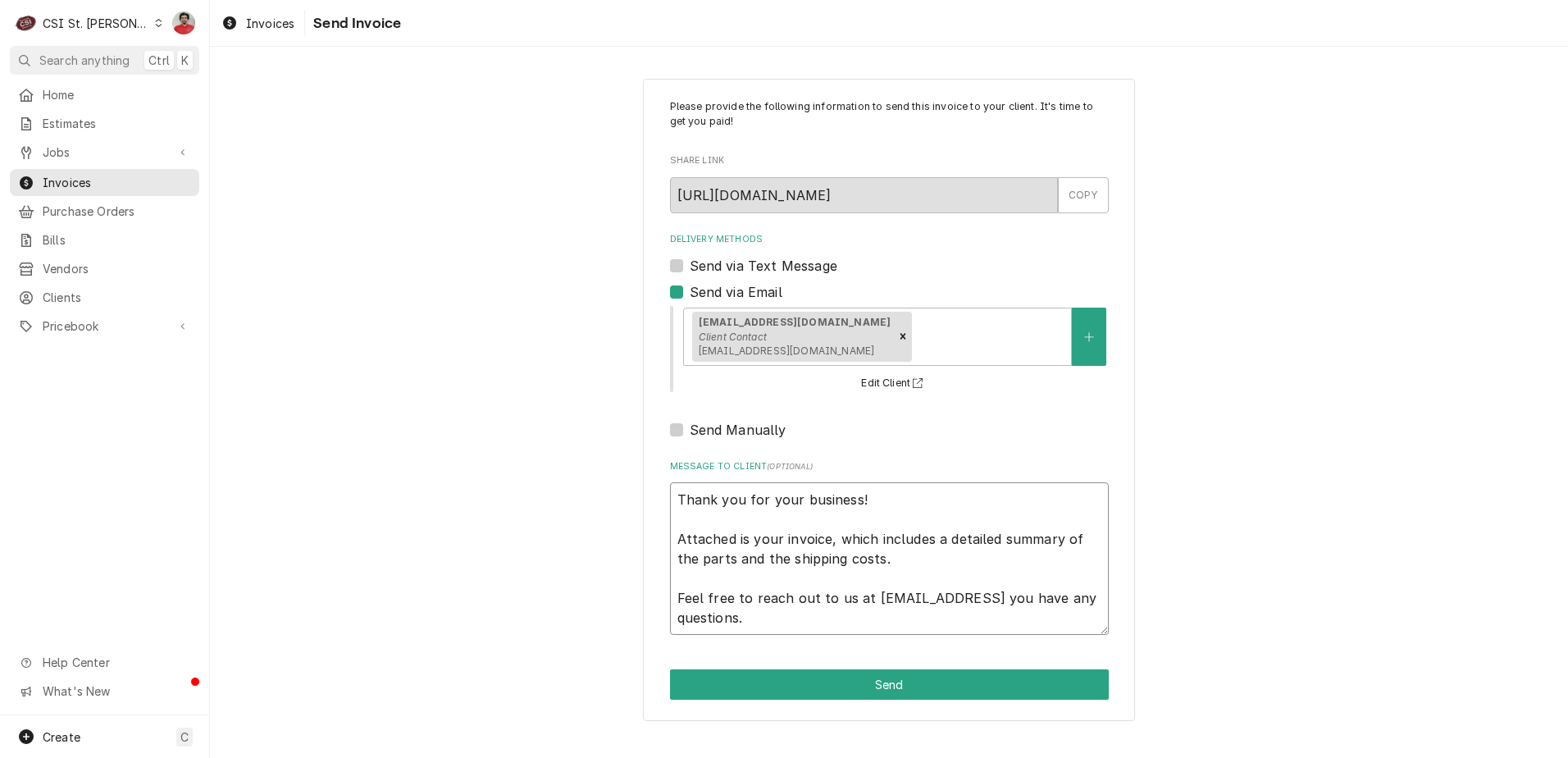
type textarea "x"
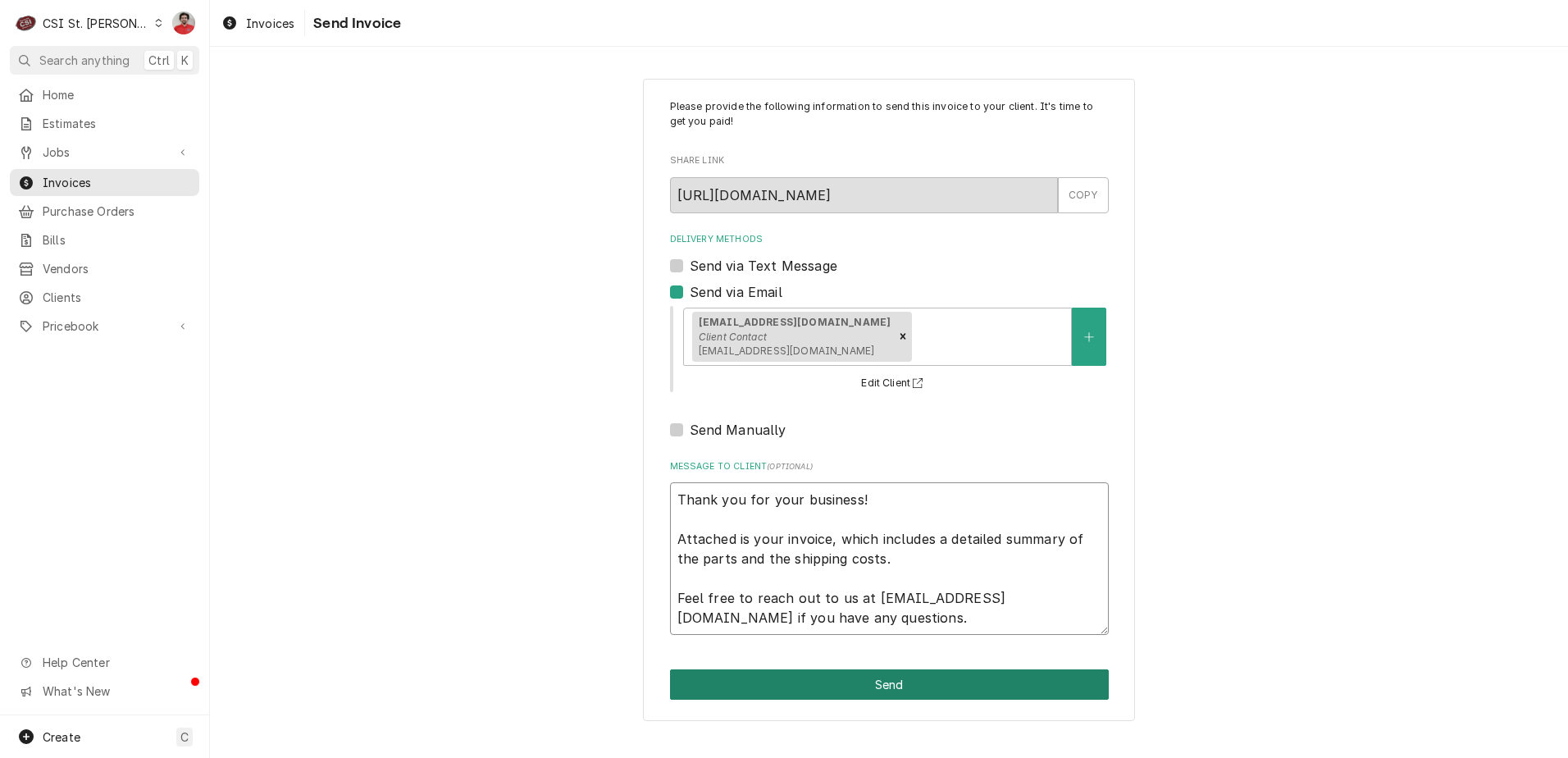
type textarea "Thank you for your business! Attached is your invoice, which includes a detaile…"
click at [943, 673] on button "Send" at bounding box center [890, 684] width 438 height 30
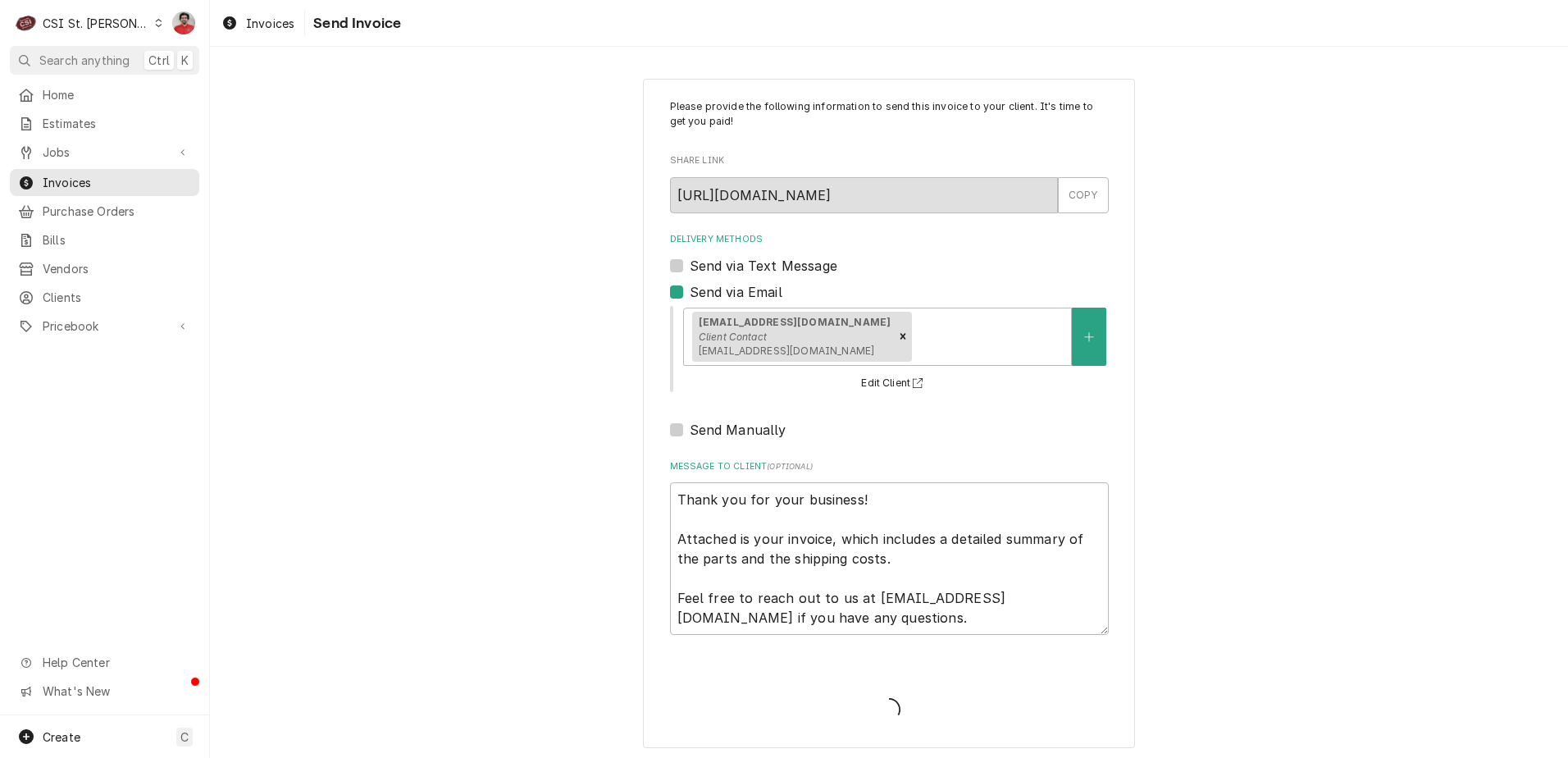
type textarea "x"
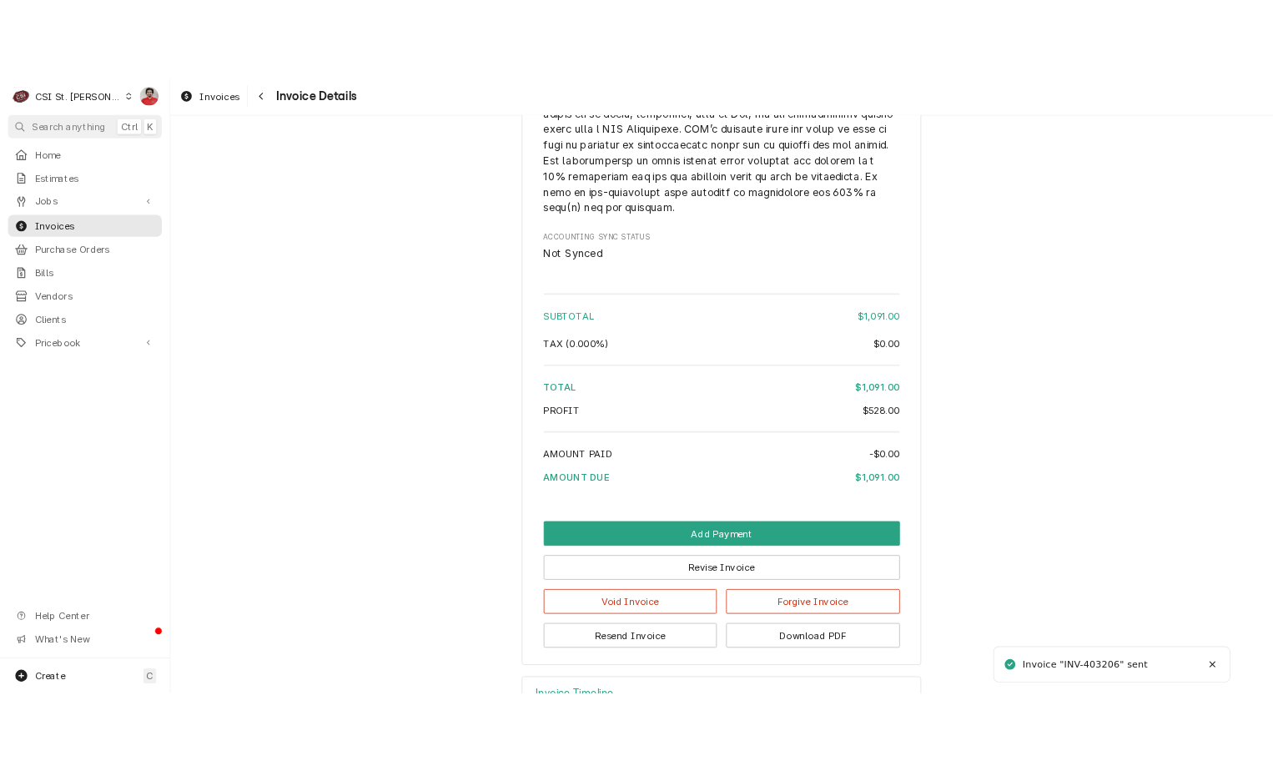
scroll to position [2987, 0]
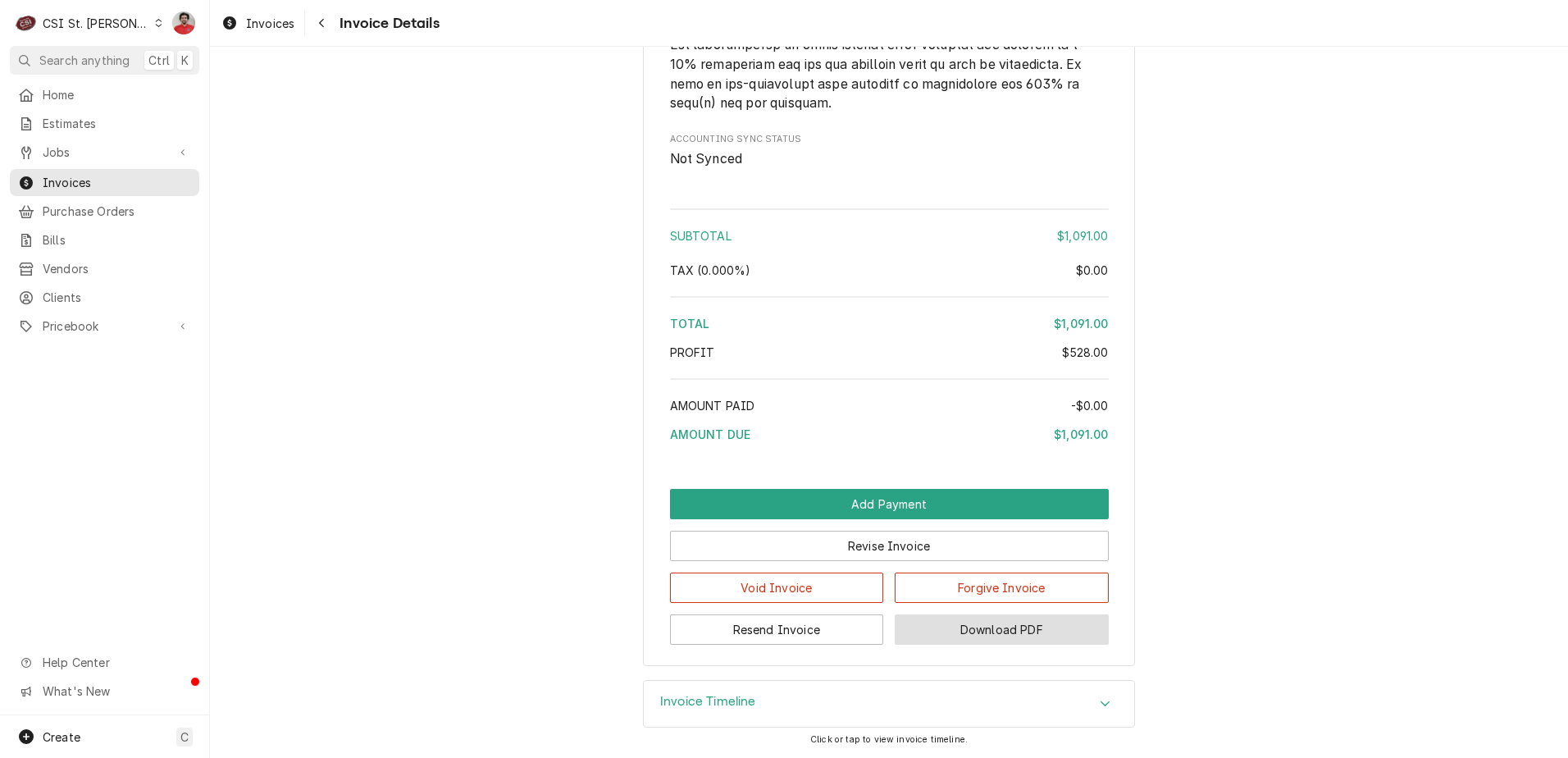
click at [958, 631] on button "Download PDF" at bounding box center [1002, 629] width 214 height 30
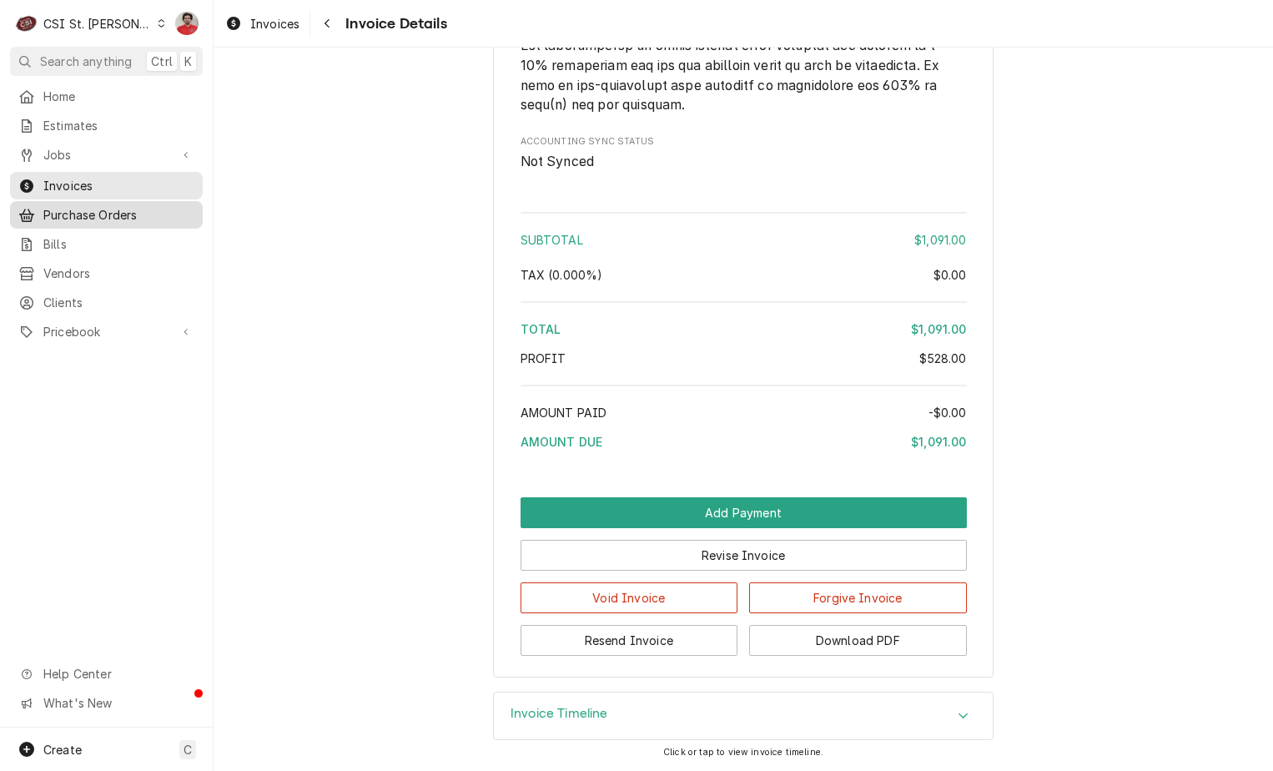
click at [88, 220] on link "Purchase Orders" at bounding box center [106, 215] width 193 height 28
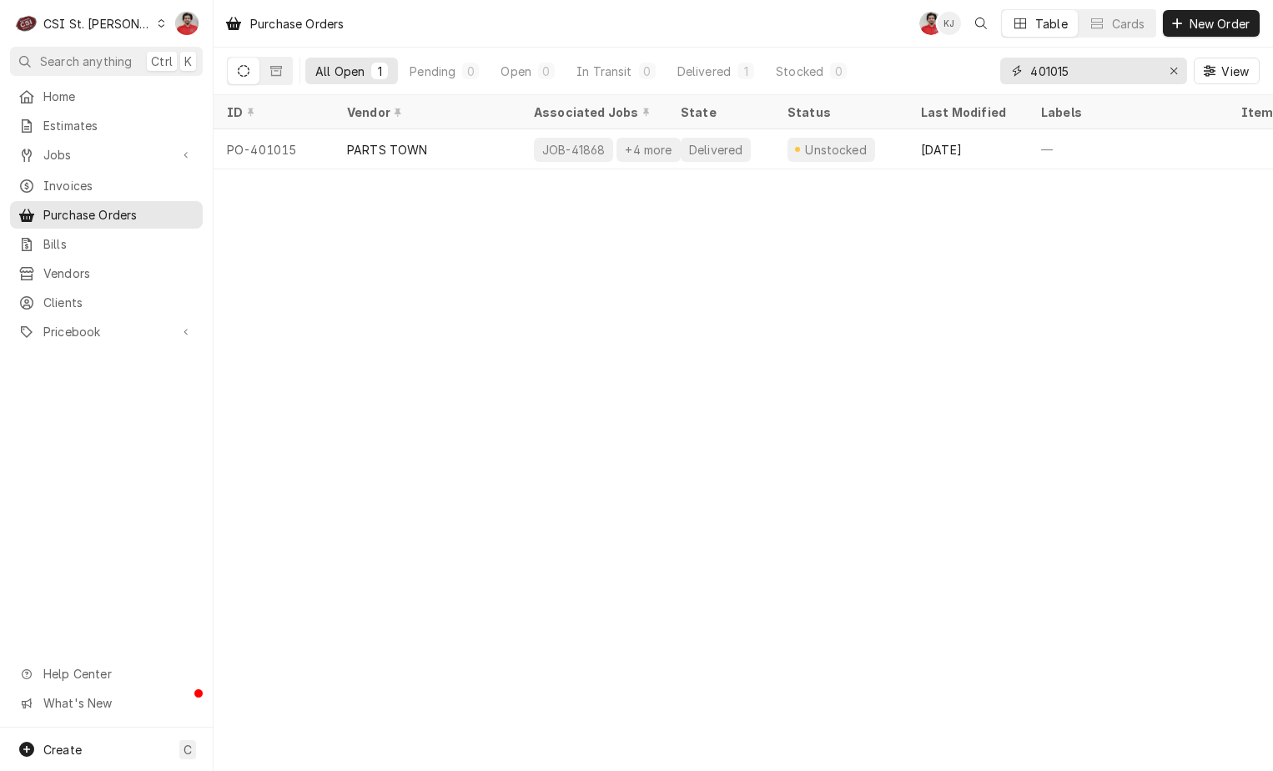
click at [1105, 68] on input "401015" at bounding box center [1092, 71] width 125 height 27
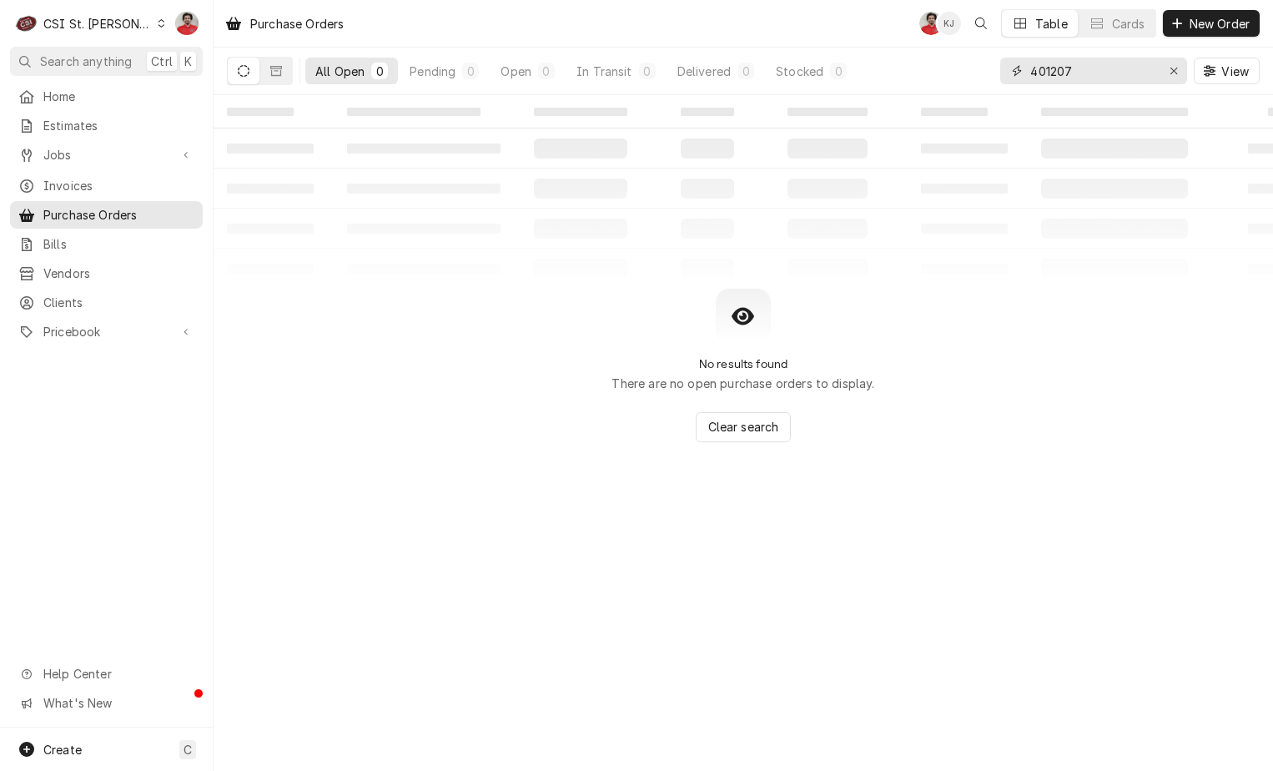
click at [1054, 73] on input "401207" at bounding box center [1092, 71] width 125 height 27
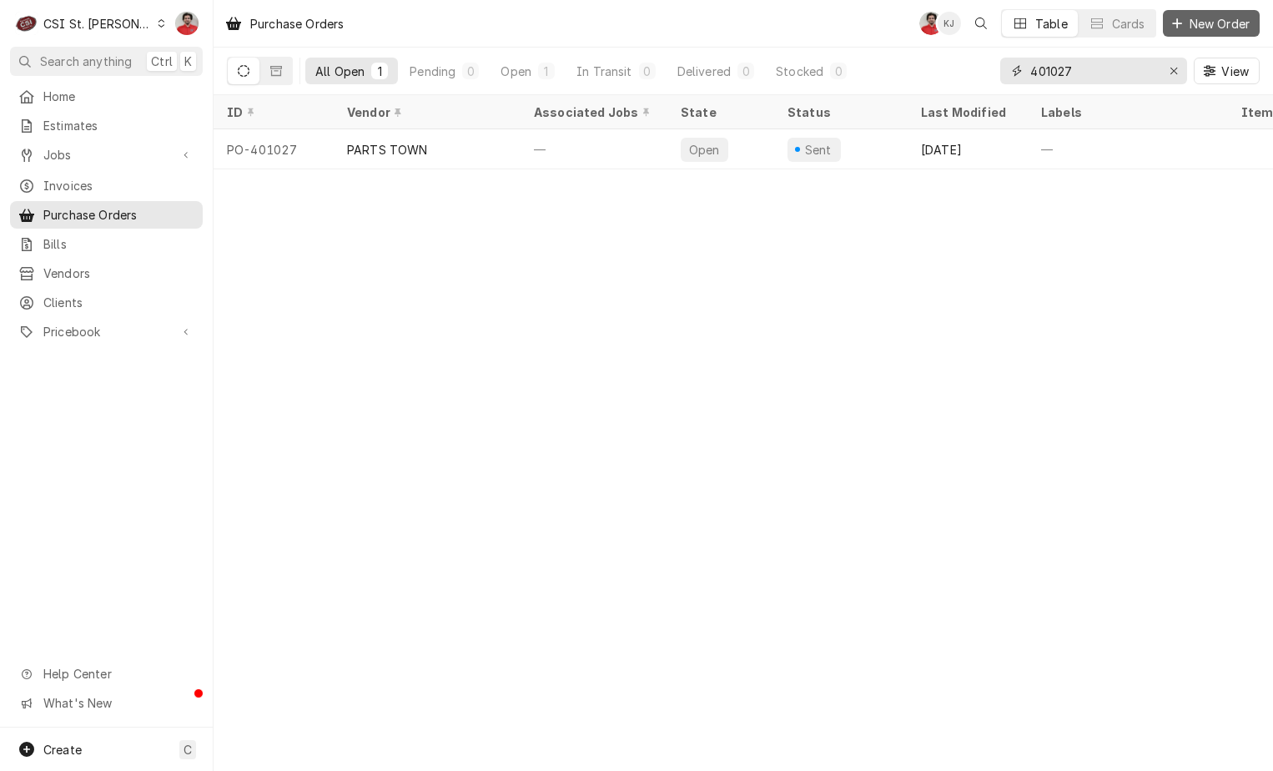
type input "401027"
click at [68, 146] on span "Jobs" at bounding box center [106, 155] width 126 height 18
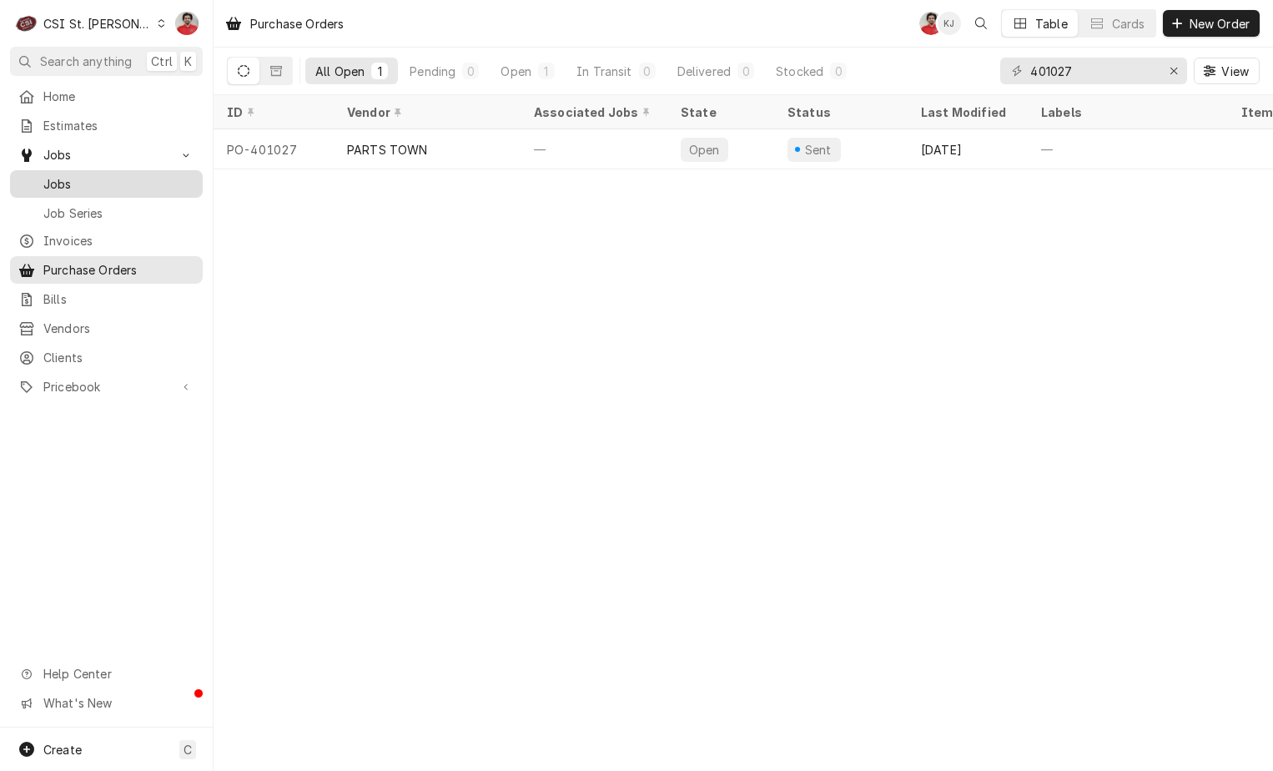
click at [75, 188] on div "Jobs" at bounding box center [106, 184] width 186 height 21
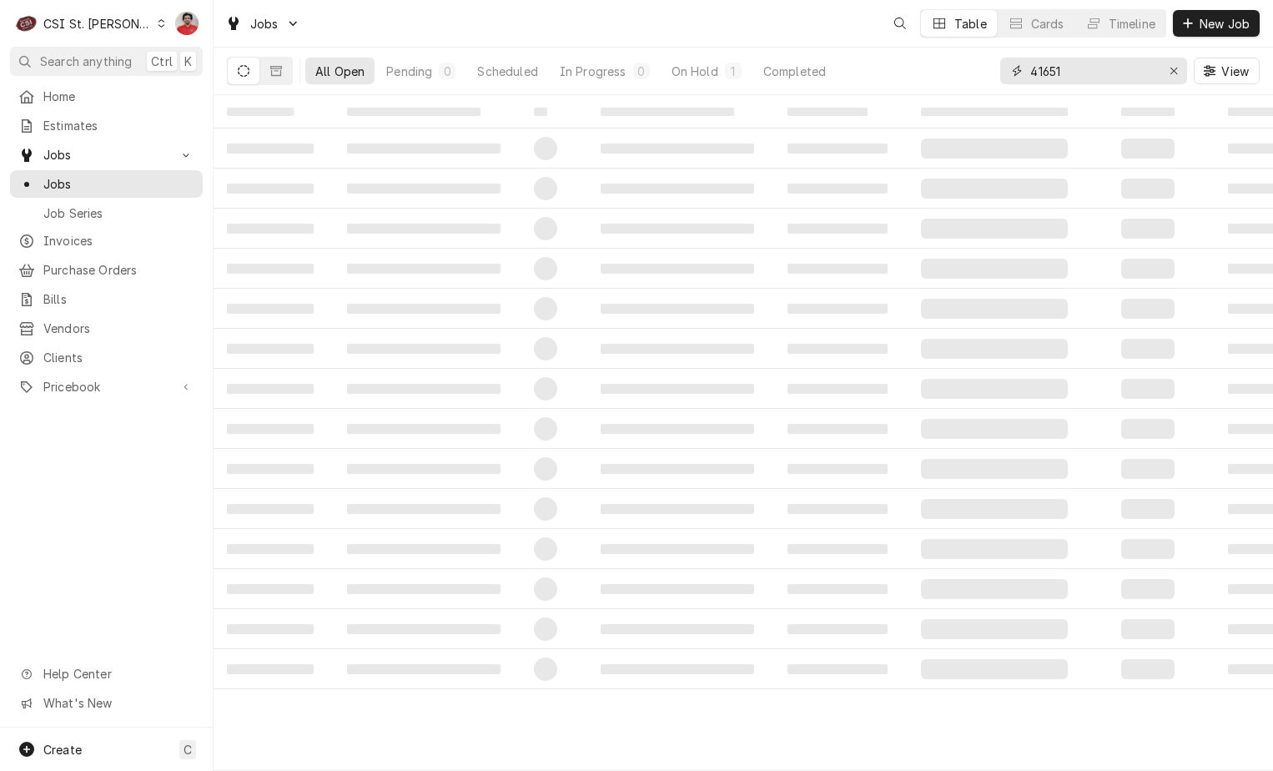
click at [1068, 77] on input "41651" at bounding box center [1092, 71] width 125 height 27
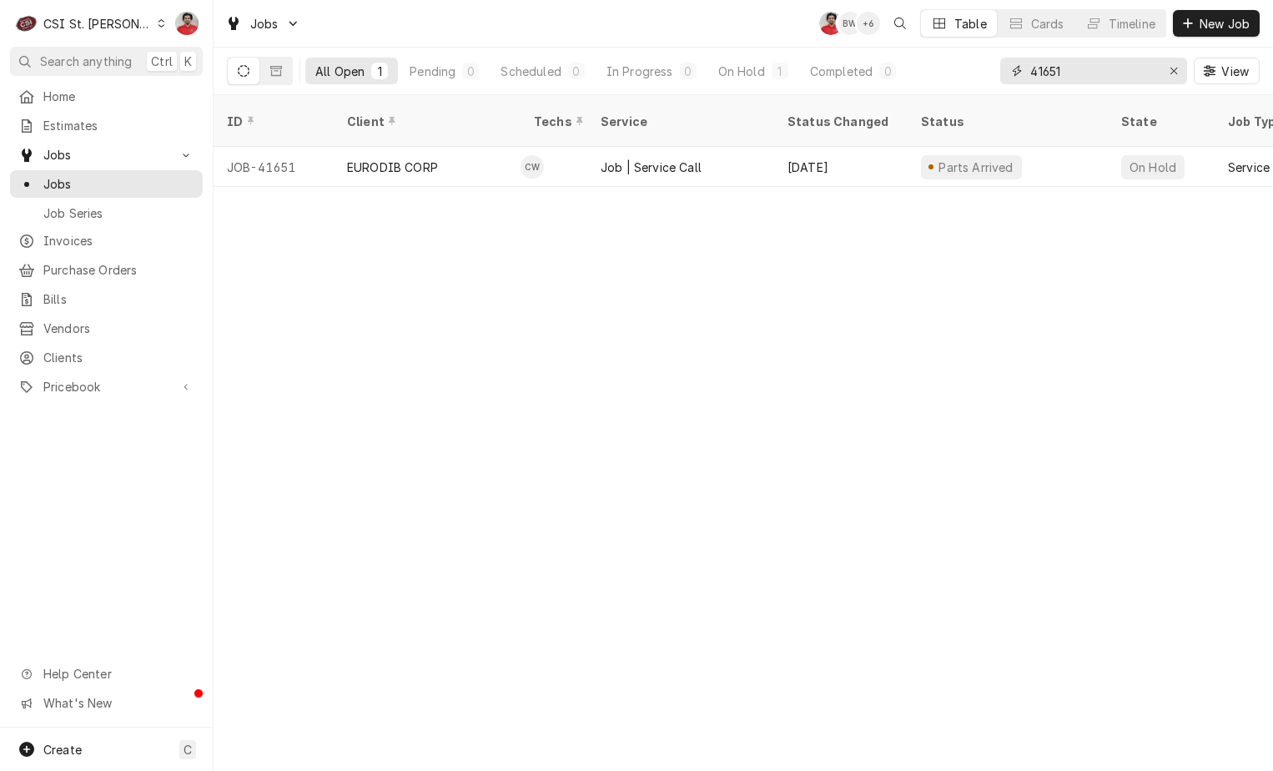
click at [1107, 73] on input "41651" at bounding box center [1092, 71] width 125 height 27
type input "41940"
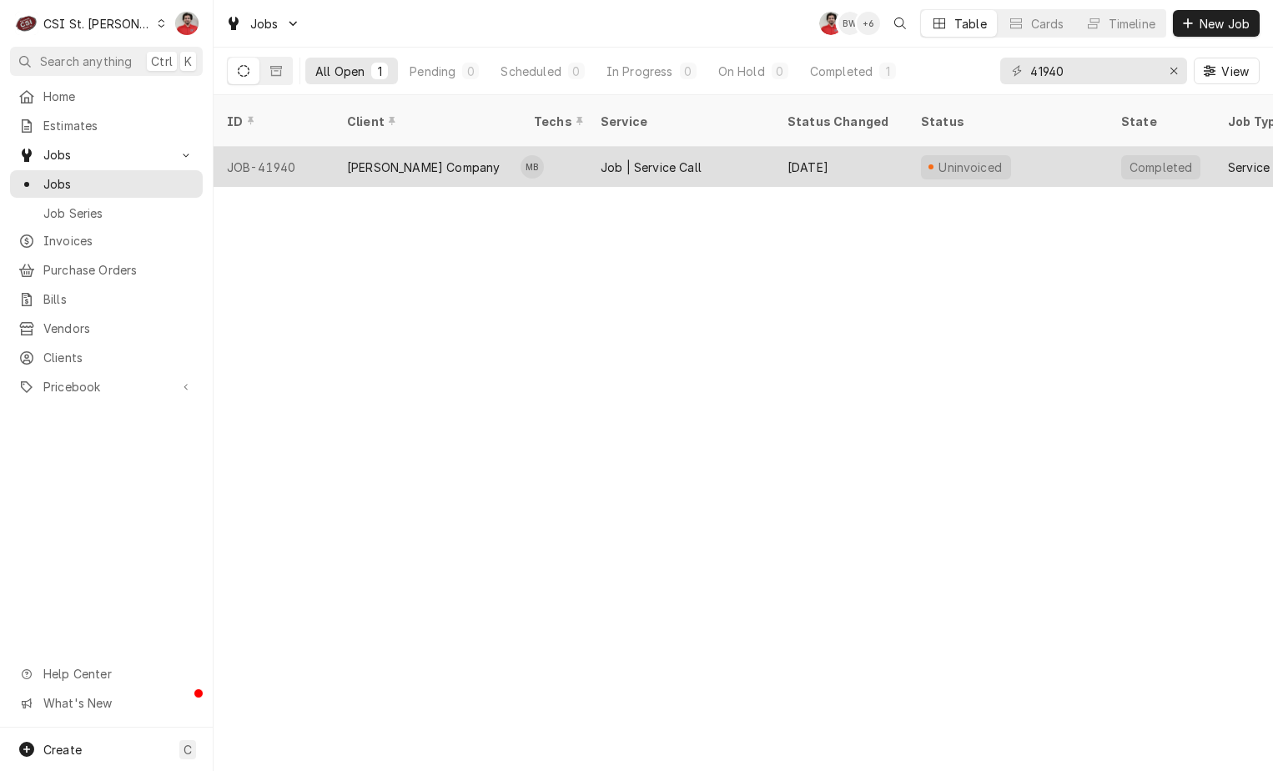
click at [856, 147] on div "Aug 12" at bounding box center [840, 167] width 133 height 40
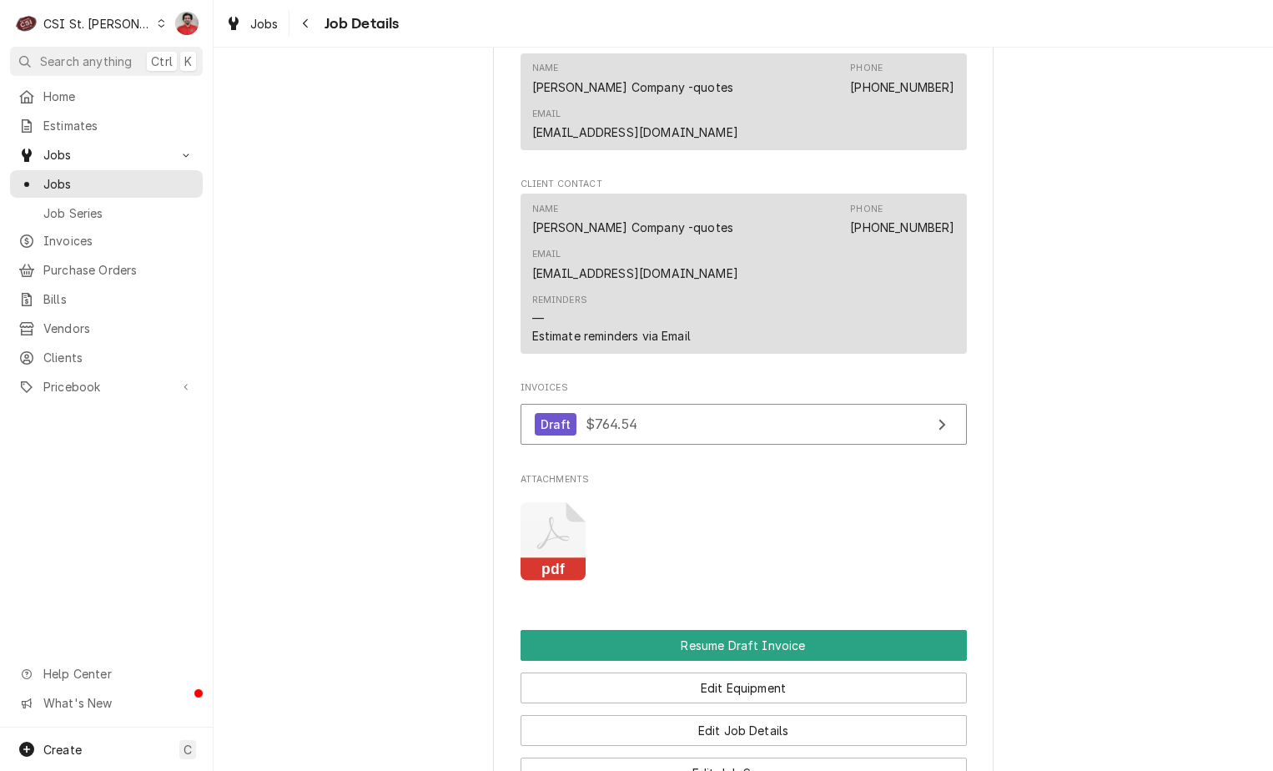
scroll to position [1848, 0]
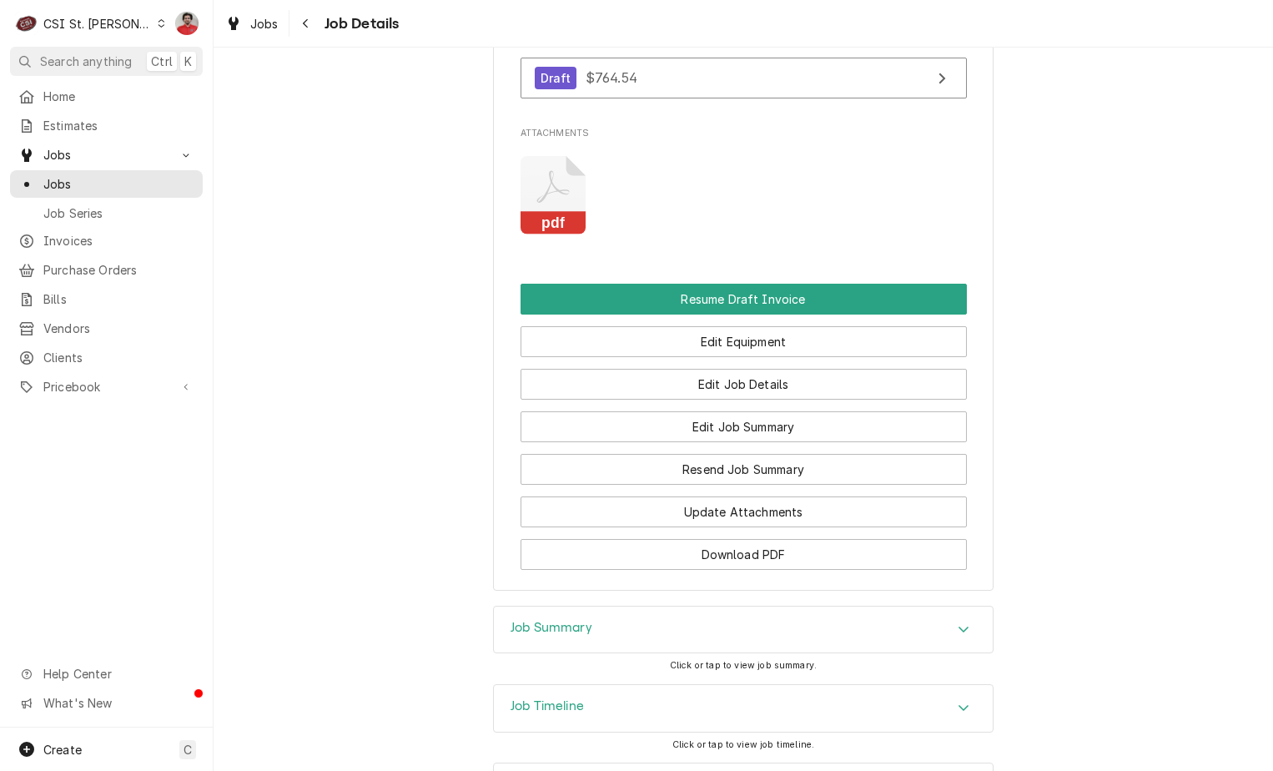
click at [683, 685] on div "Job Timeline" at bounding box center [743, 708] width 499 height 47
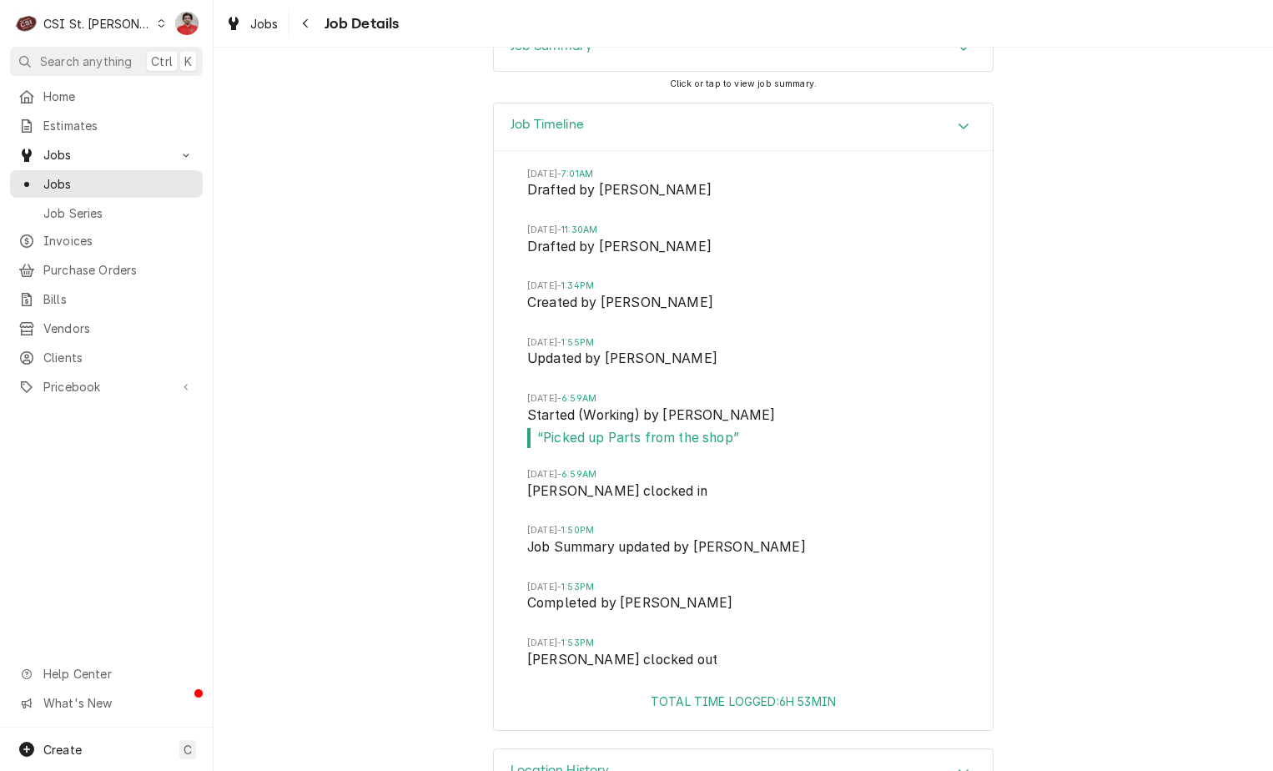
scroll to position [2432, 0]
